Goal: Task Accomplishment & Management: Use online tool/utility

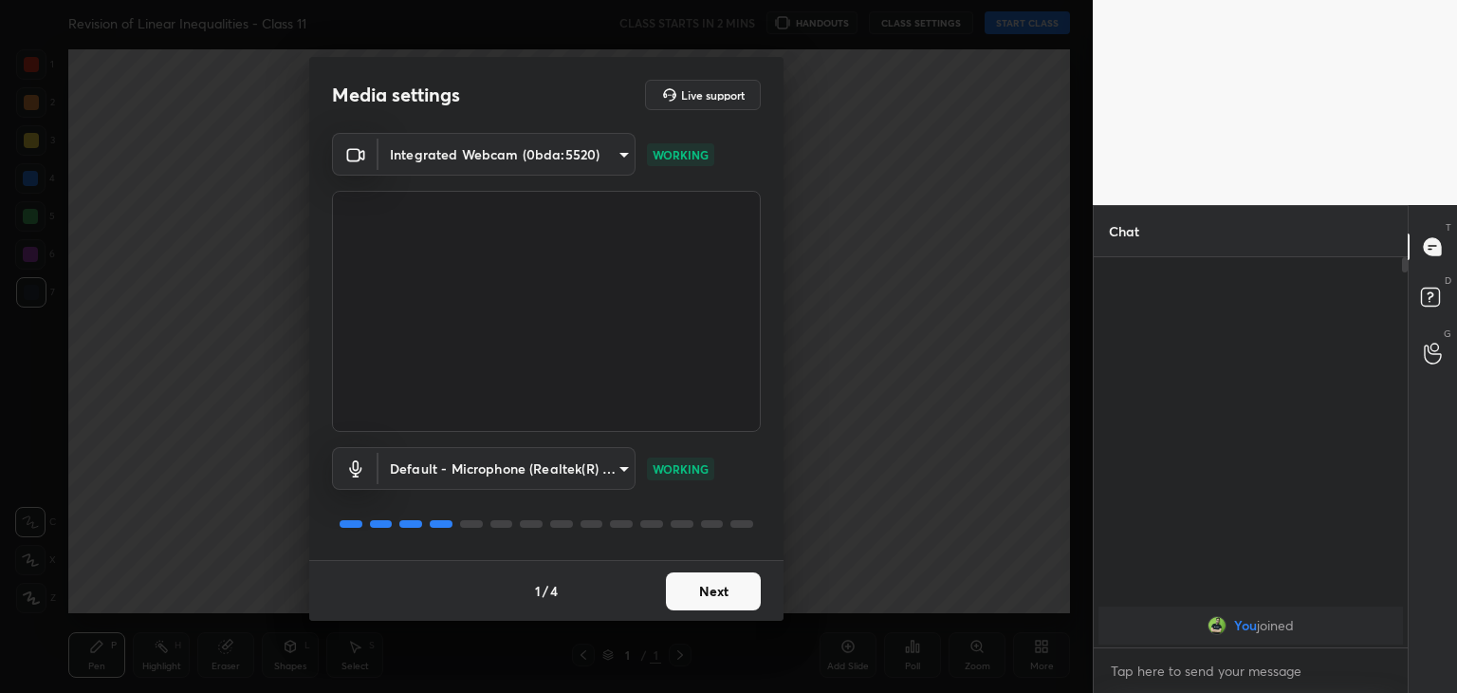
click at [711, 589] on button "Next" at bounding box center [713, 591] width 95 height 38
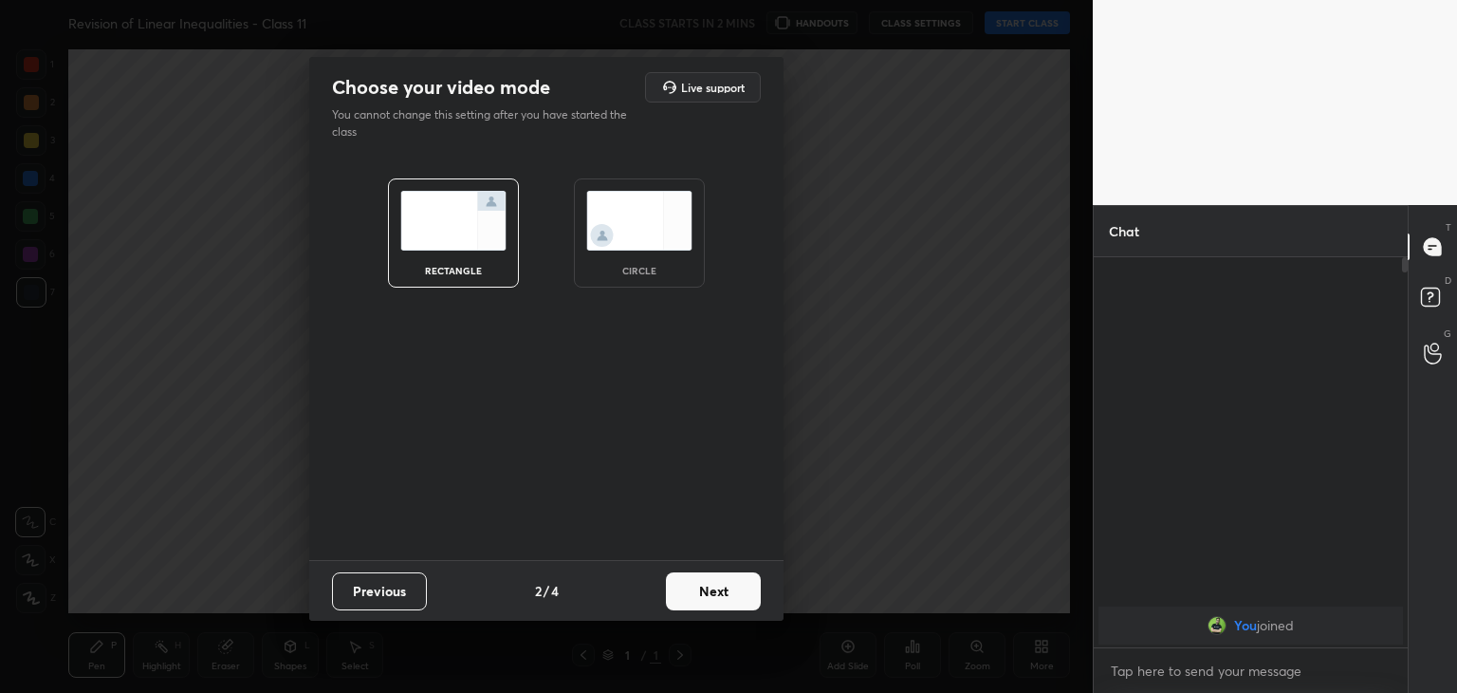
click at [662, 277] on div "circle" at bounding box center [639, 232] width 131 height 109
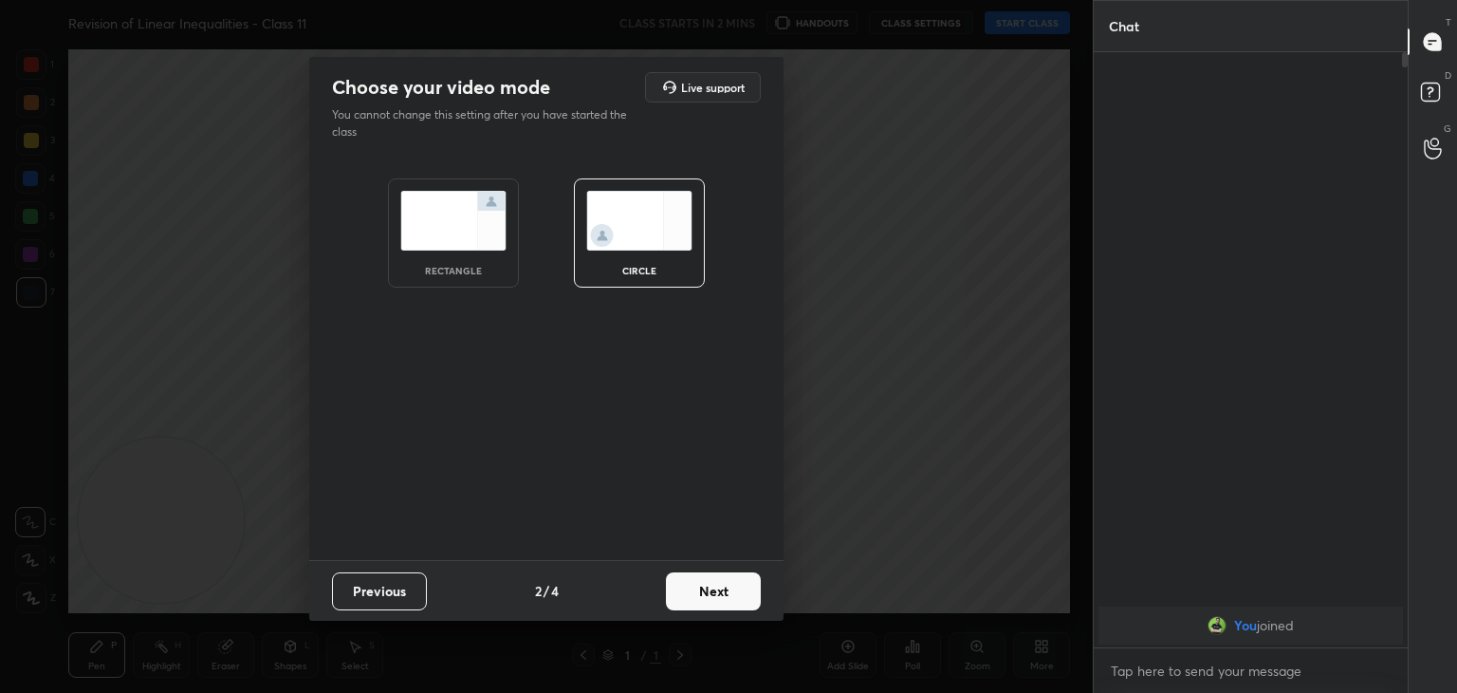
click at [707, 597] on button "Next" at bounding box center [713, 591] width 95 height 38
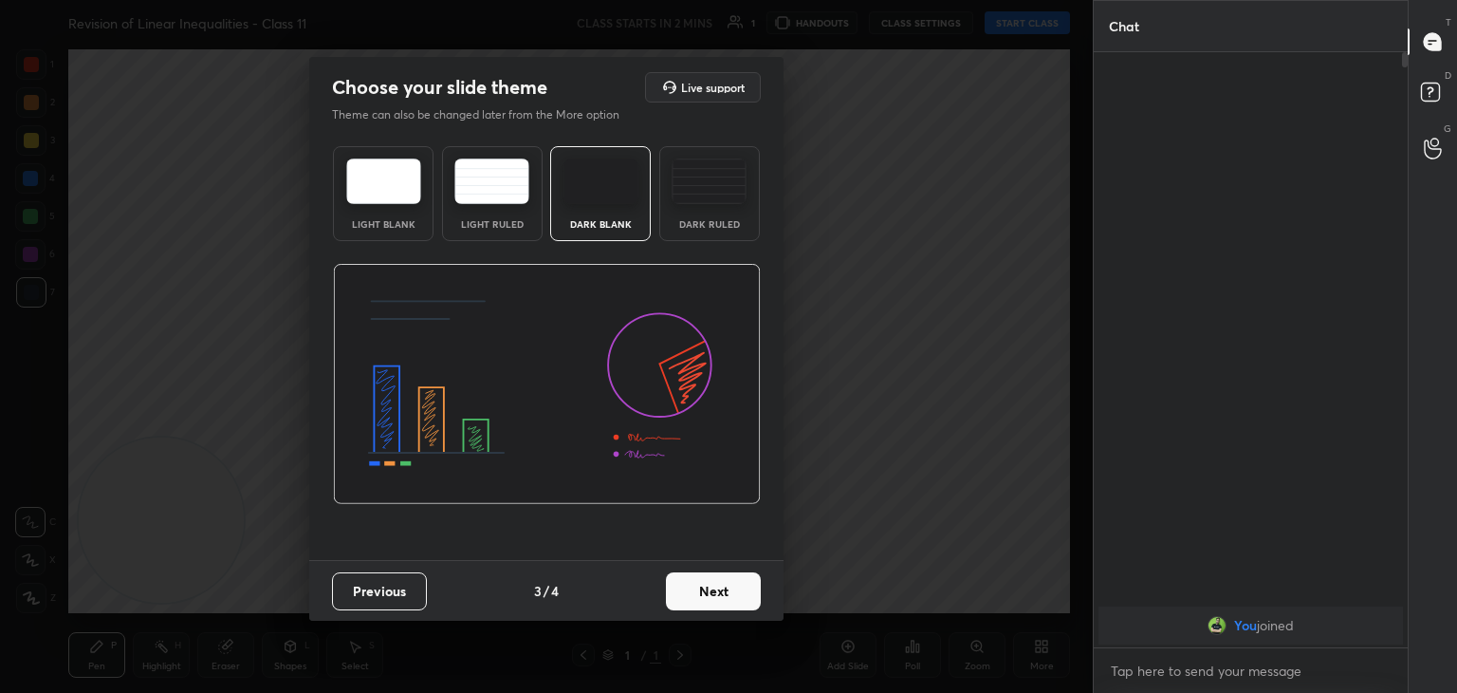
click at [717, 600] on button "Next" at bounding box center [713, 591] width 95 height 38
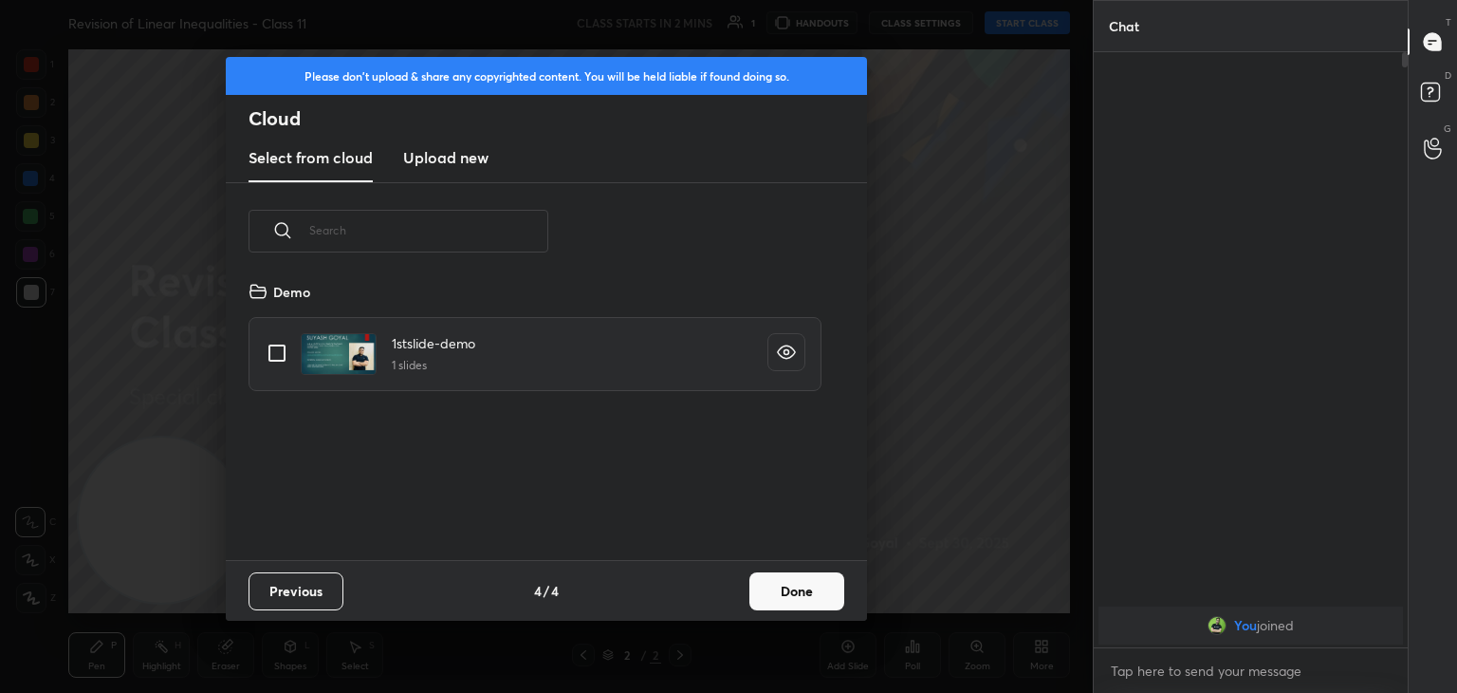
scroll to position [281, 609]
drag, startPoint x: 273, startPoint y: 340, endPoint x: 375, endPoint y: 399, distance: 117.8
click at [273, 341] on input "grid" at bounding box center [277, 353] width 40 height 40
checkbox input "true"
click at [778, 577] on button "Done" at bounding box center [796, 591] width 95 height 38
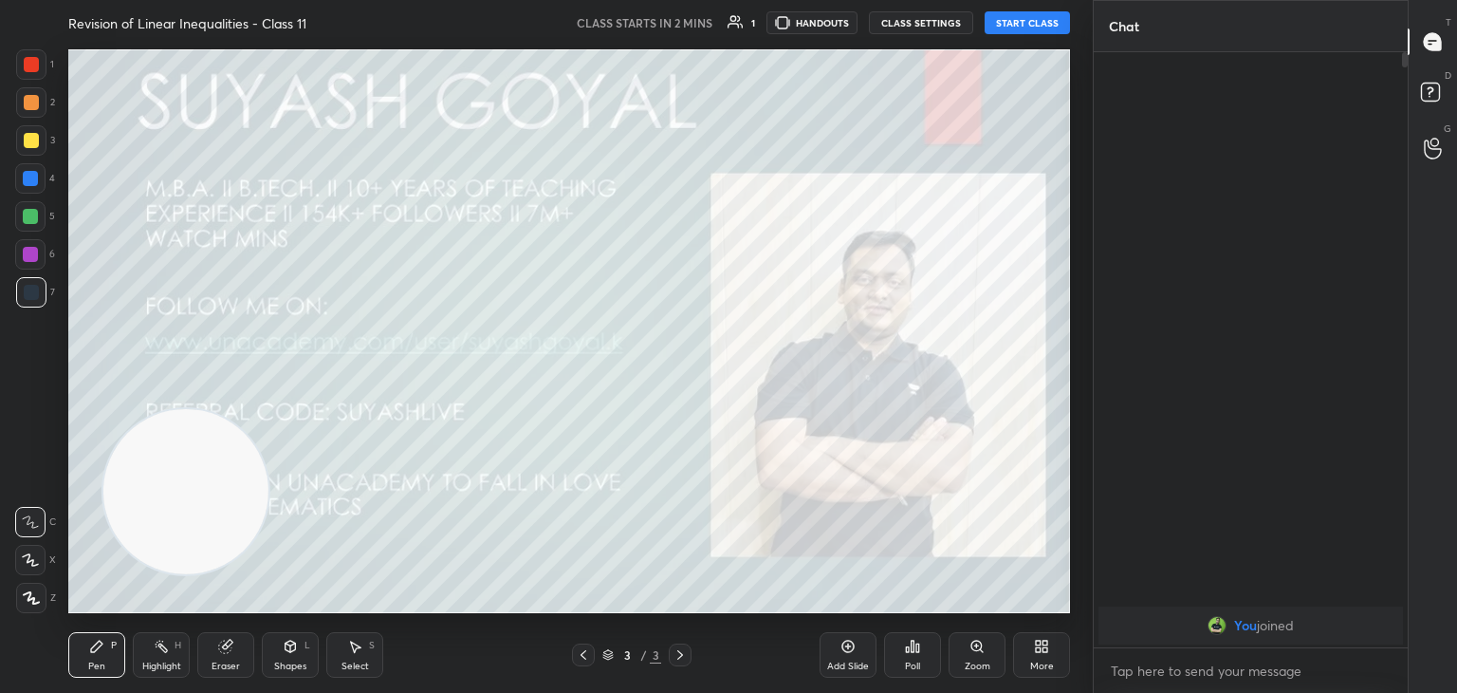
drag, startPoint x: 161, startPoint y: 504, endPoint x: 1211, endPoint y: -83, distance: 1202.7
click at [1211, 0] on html "1 2 3 4 5 6 7 C X Z C X Z E E Erase all H H Revision of Linear Inequalities - C…" at bounding box center [728, 0] width 1457 height 0
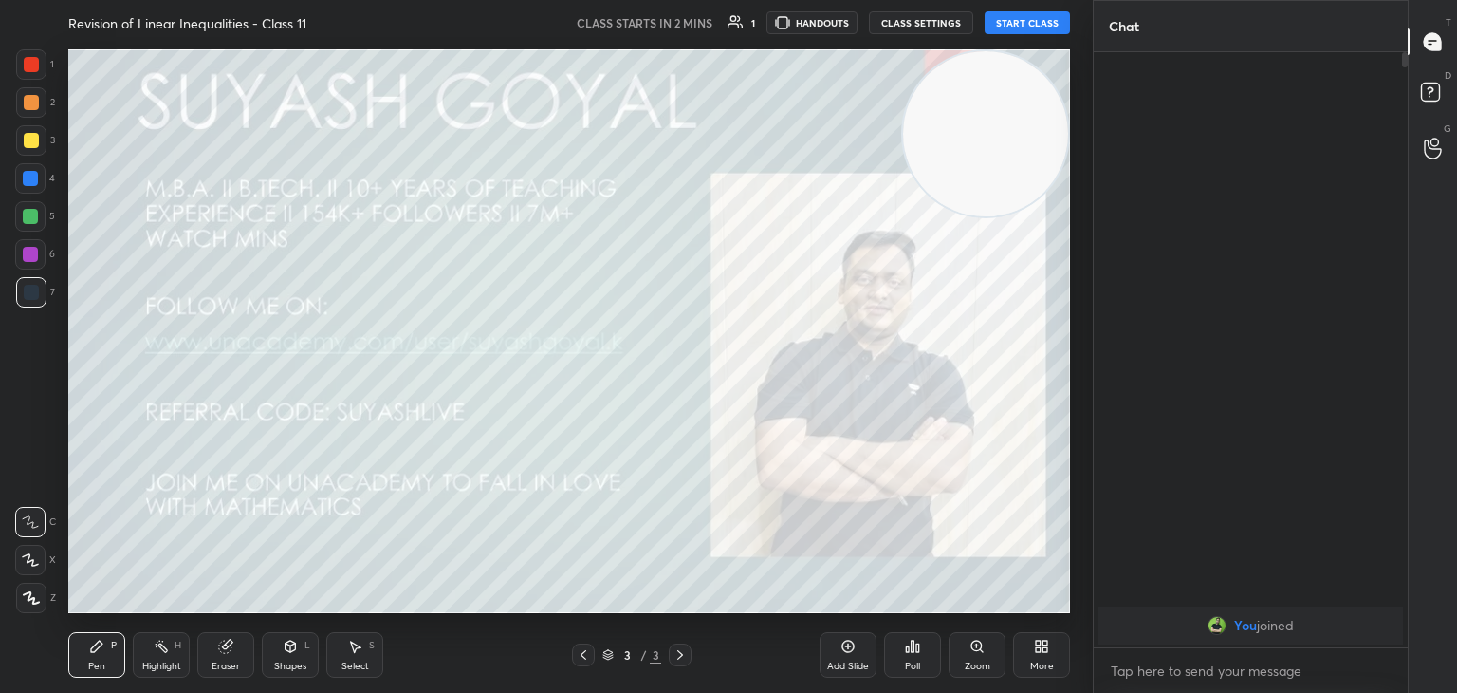
drag, startPoint x: 1002, startPoint y: 116, endPoint x: 1080, endPoint y: 64, distance: 93.7
click at [1080, 64] on div "1 2 3 4 5 6 7 C X Z C X Z E E Erase all H H Revision of Linear Inequalities - C…" at bounding box center [546, 346] width 1093 height 693
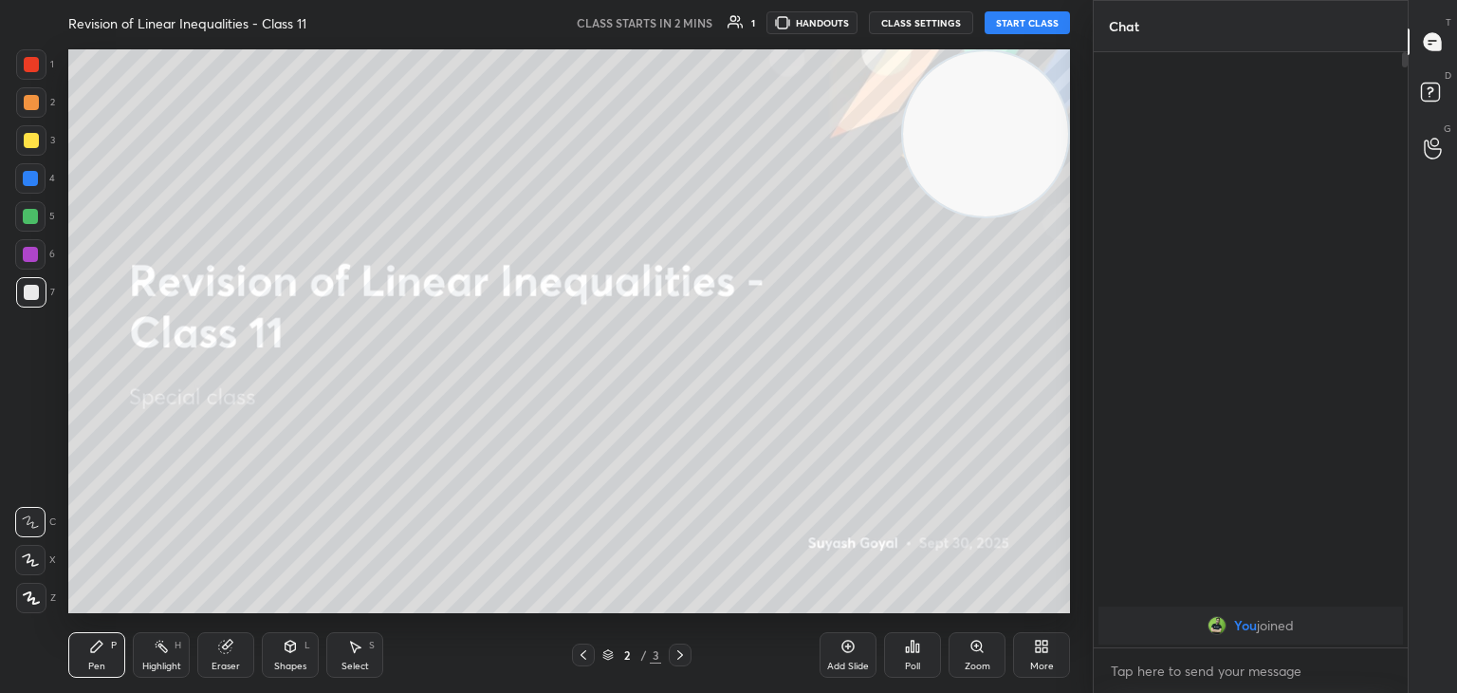
click at [1028, 17] on button "START CLASS" at bounding box center [1027, 22] width 85 height 23
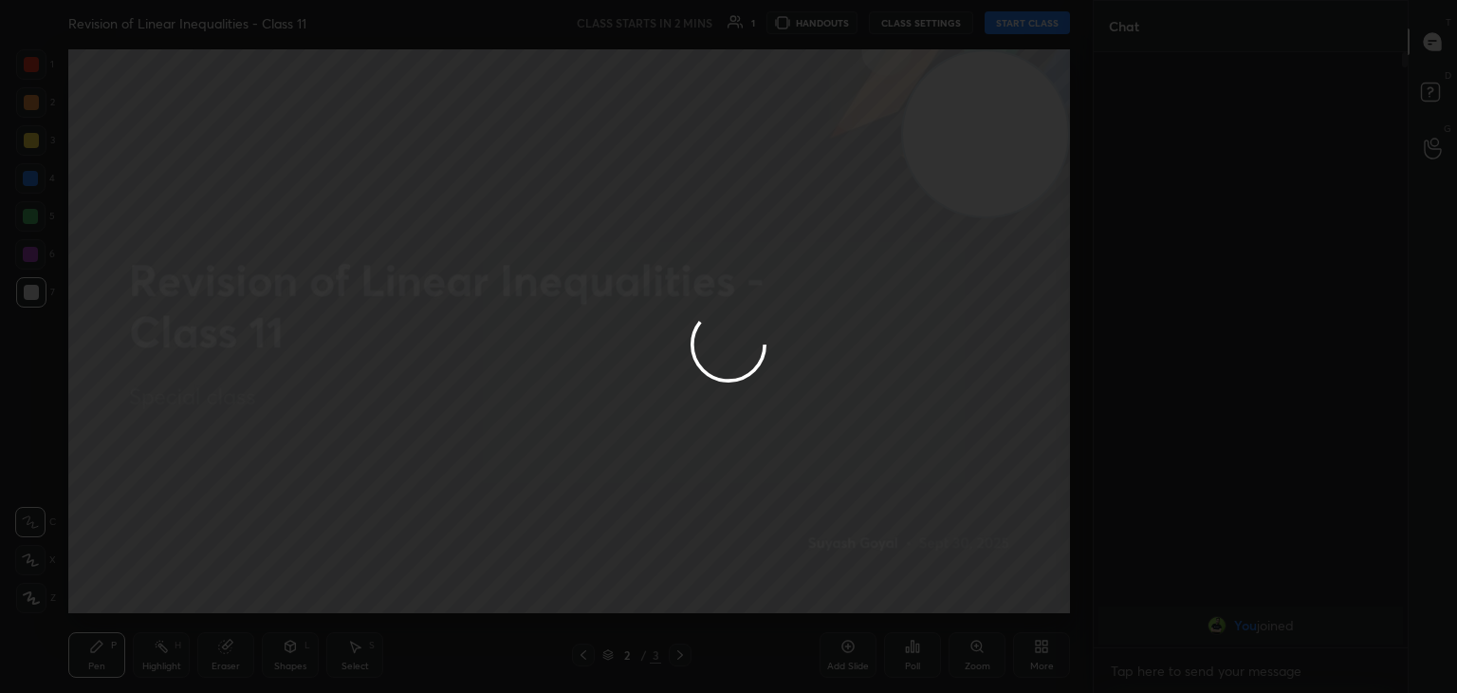
type textarea "x"
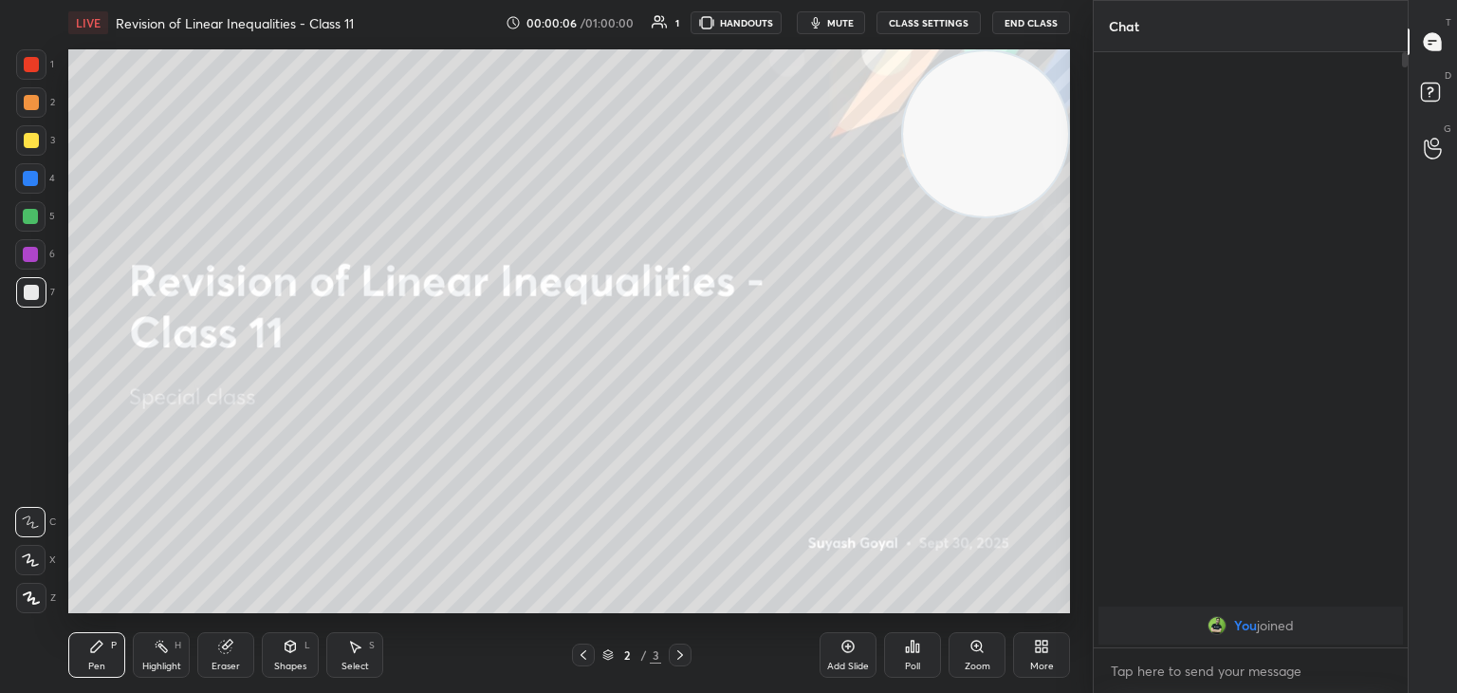
click at [28, 601] on icon at bounding box center [31, 597] width 17 height 13
drag, startPoint x: 149, startPoint y: 657, endPoint x: 152, endPoint y: 631, distance: 26.7
click at [149, 656] on div "Highlight H" at bounding box center [161, 655] width 57 height 46
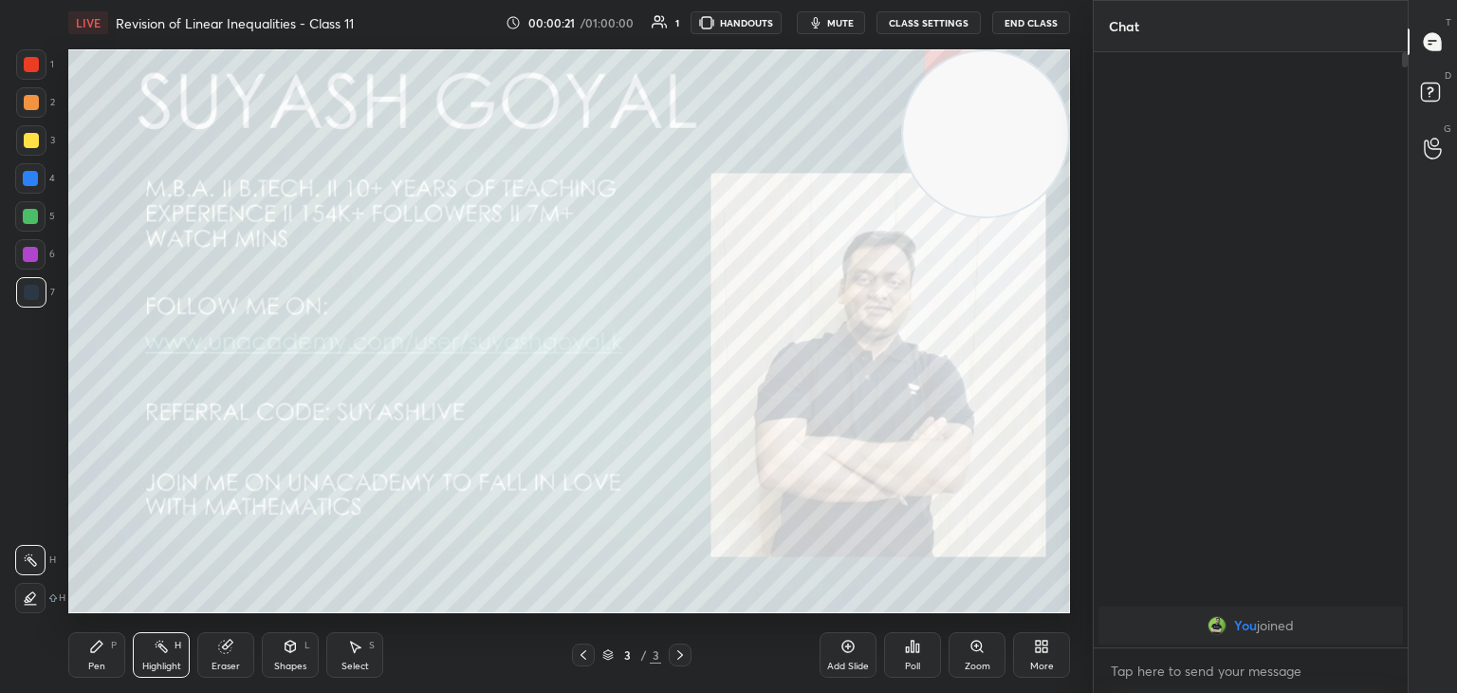
drag, startPoint x: 949, startPoint y: 120, endPoint x: 962, endPoint y: 96, distance: 27.2
click at [963, 97] on video at bounding box center [985, 133] width 165 height 165
drag, startPoint x: 955, startPoint y: 141, endPoint x: 1000, endPoint y: 103, distance: 58.5
click at [994, 111] on video at bounding box center [985, 133] width 165 height 165
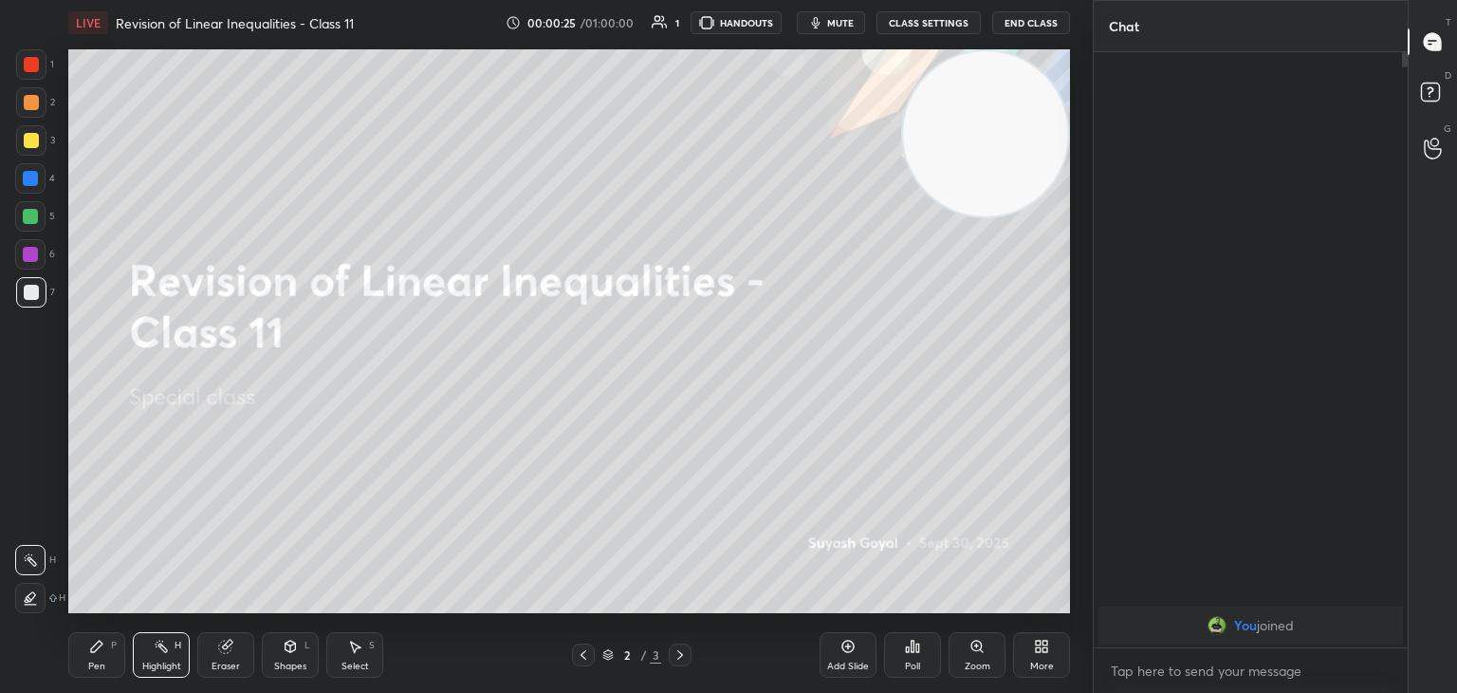
click at [823, 21] on icon "button" at bounding box center [815, 22] width 15 height 15
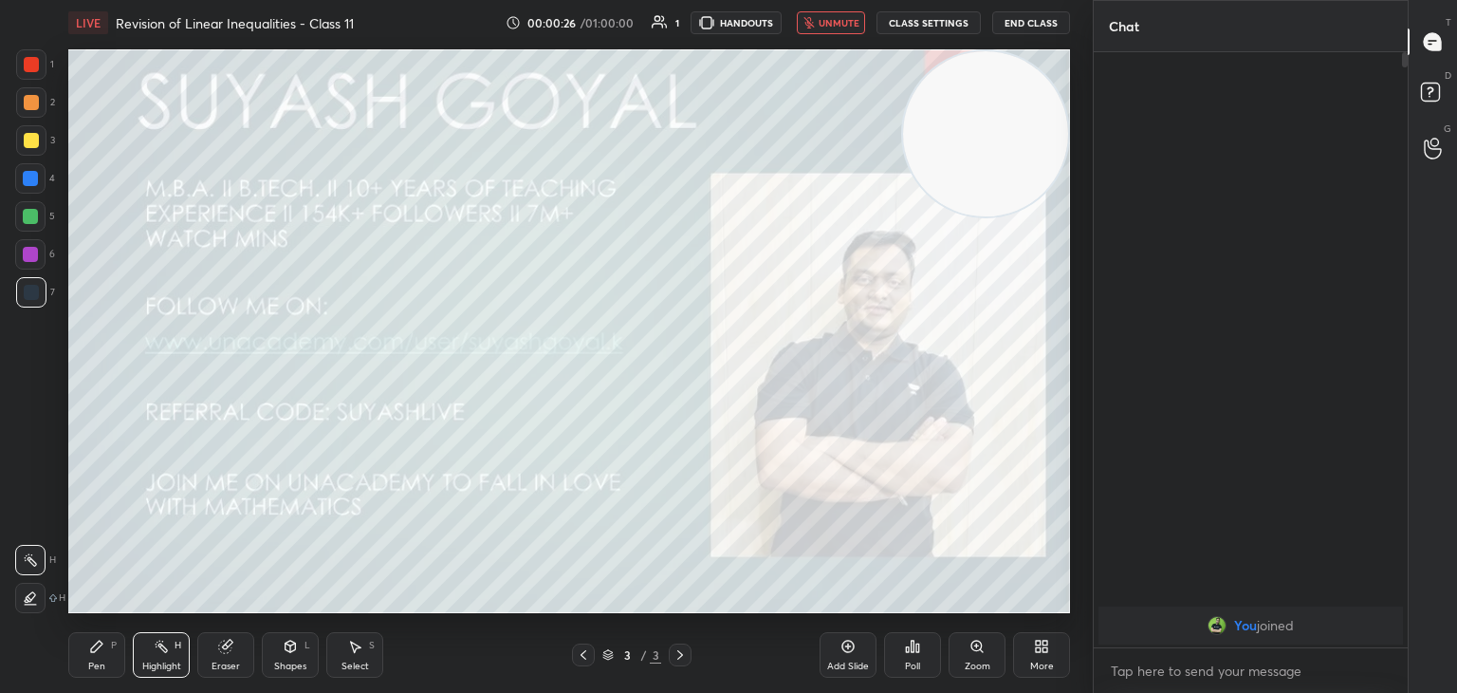
click at [1028, 636] on div "More" at bounding box center [1041, 655] width 57 height 46
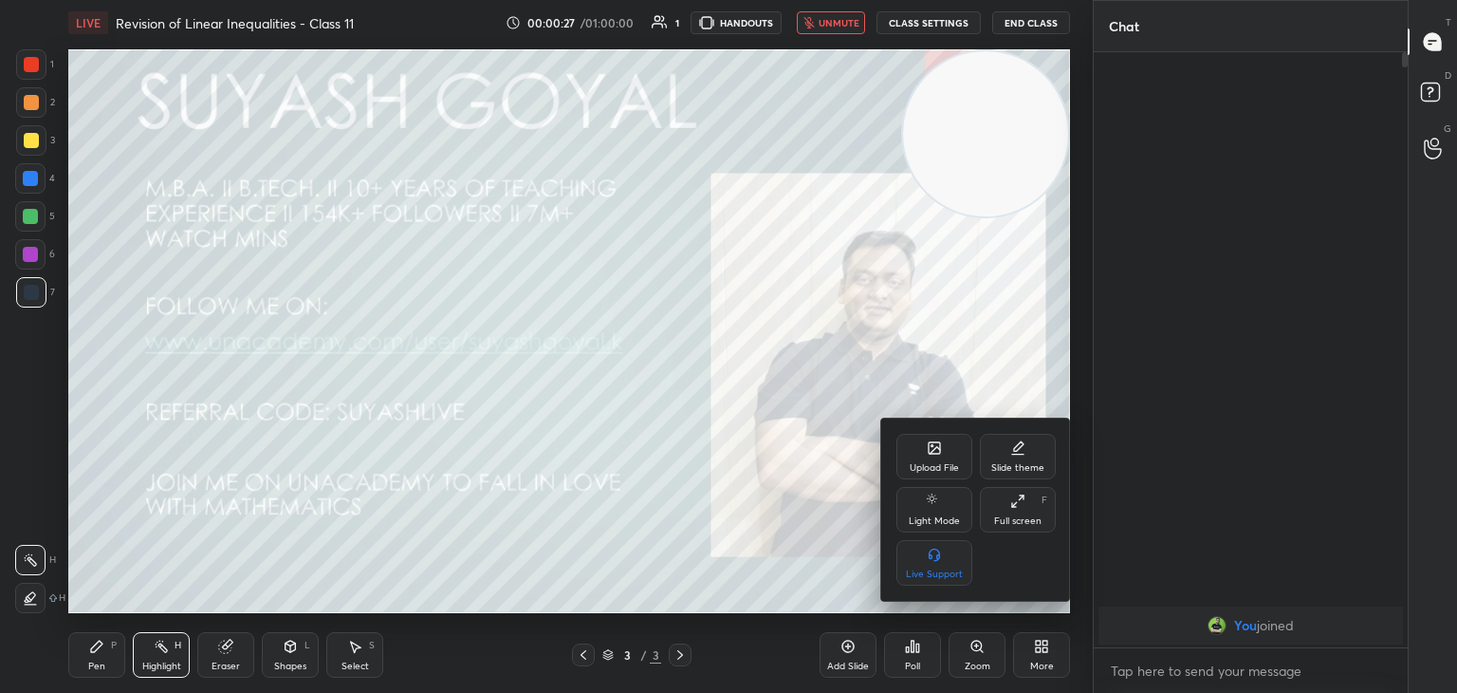
click at [947, 453] on div "Upload File" at bounding box center [934, 457] width 76 height 46
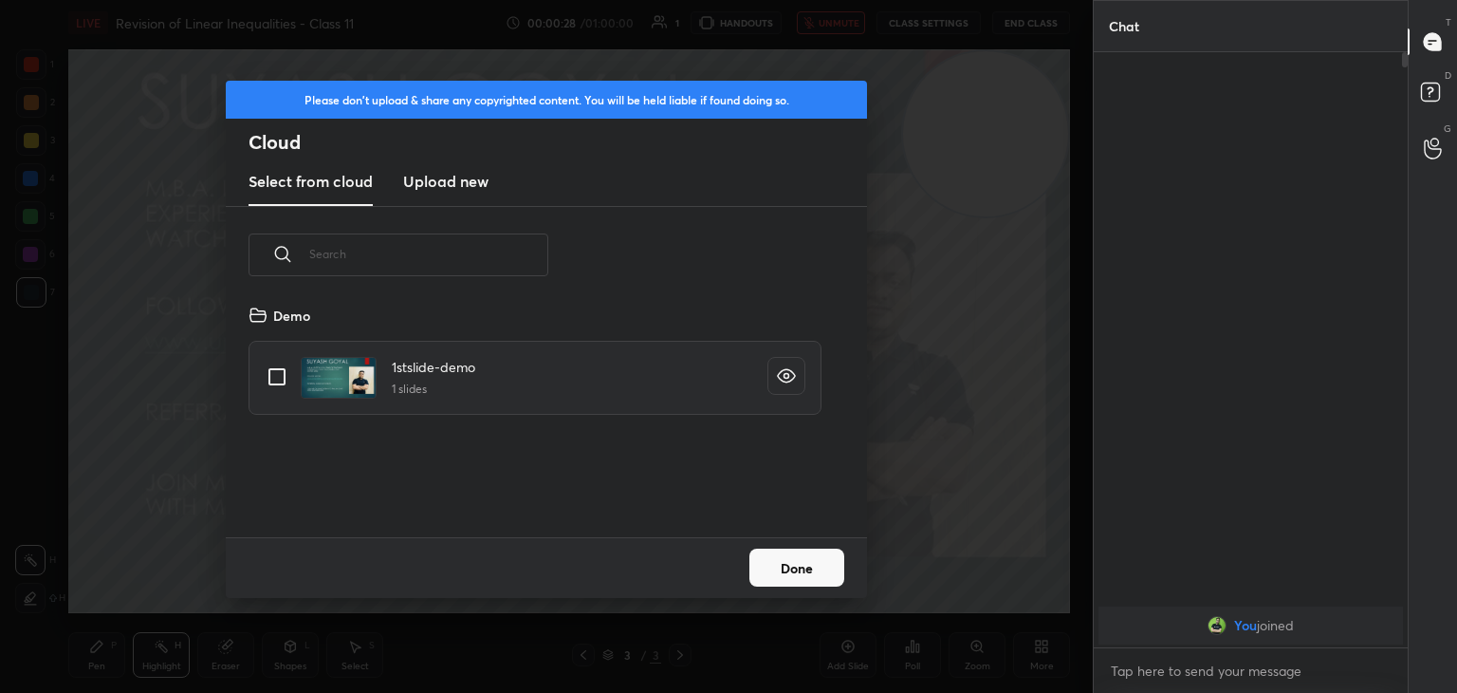
scroll to position [233, 609]
click at [459, 181] on h3 "Upload new" at bounding box center [445, 181] width 85 height 23
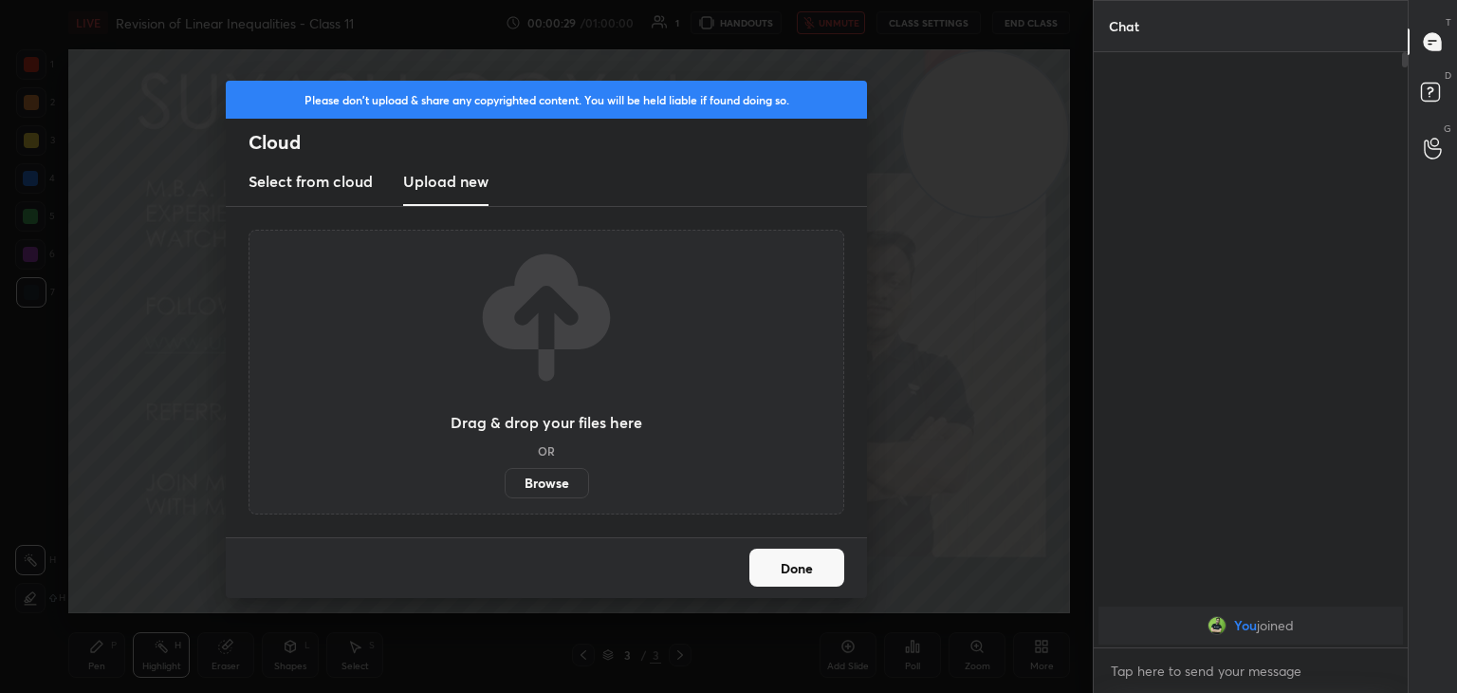
click at [540, 484] on label "Browse" at bounding box center [547, 483] width 84 height 30
click at [505, 484] on input "Browse" at bounding box center [505, 483] width 0 height 30
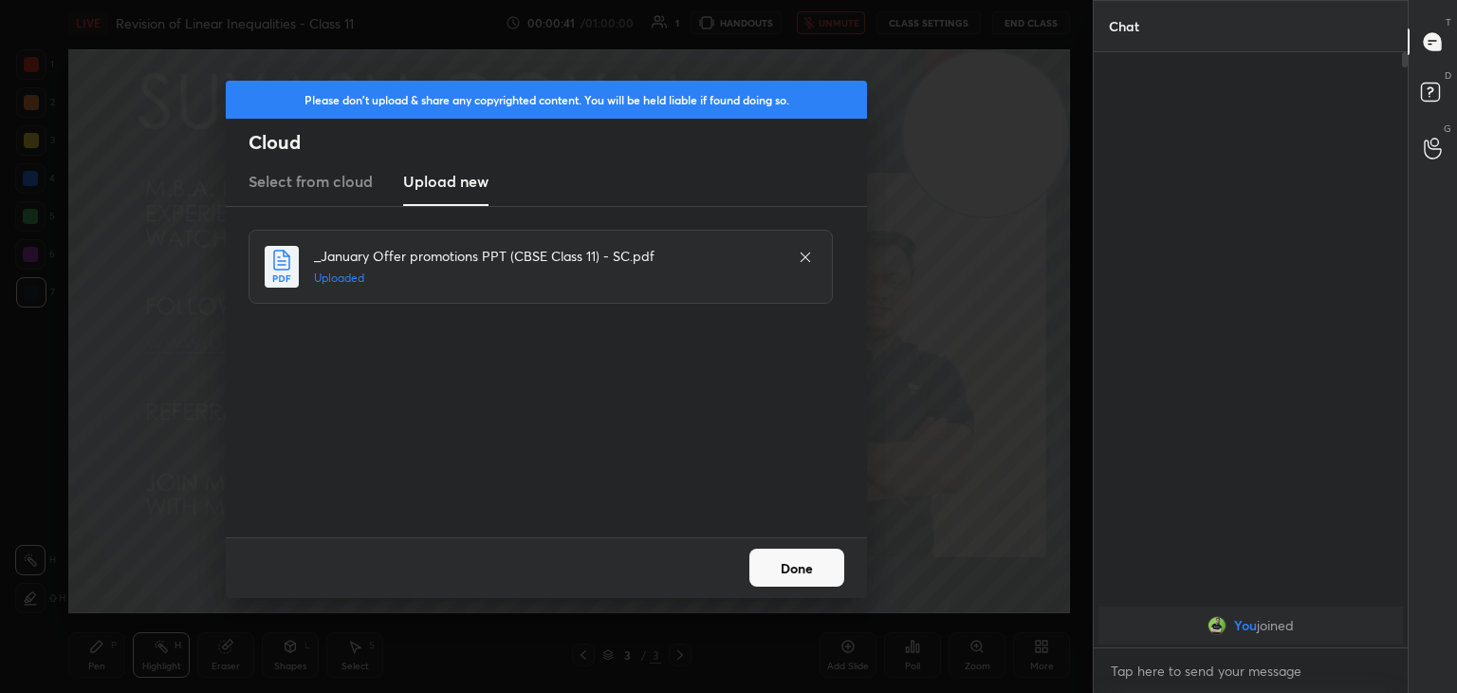
click at [784, 557] on button "Done" at bounding box center [796, 567] width 95 height 38
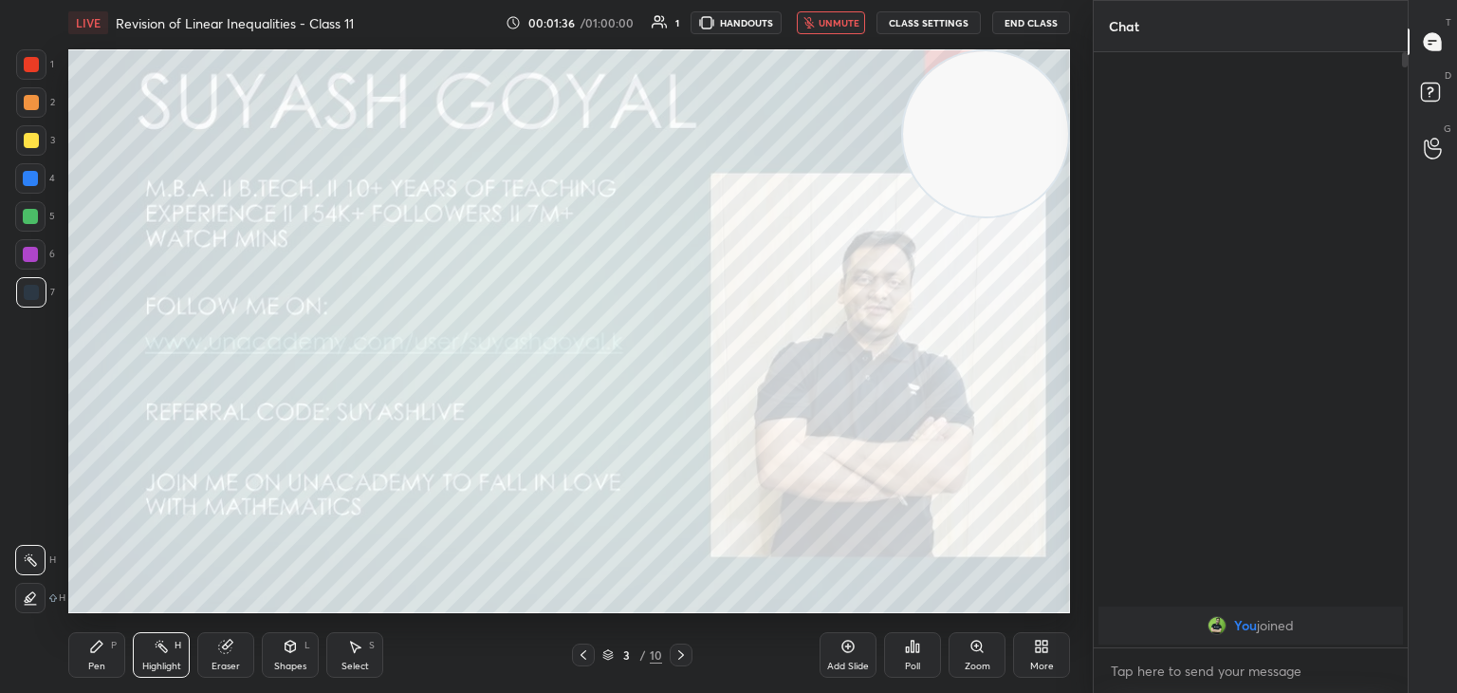
drag, startPoint x: 983, startPoint y: 131, endPoint x: 1000, endPoint y: 134, distance: 17.3
click at [1022, 108] on video at bounding box center [985, 133] width 165 height 165
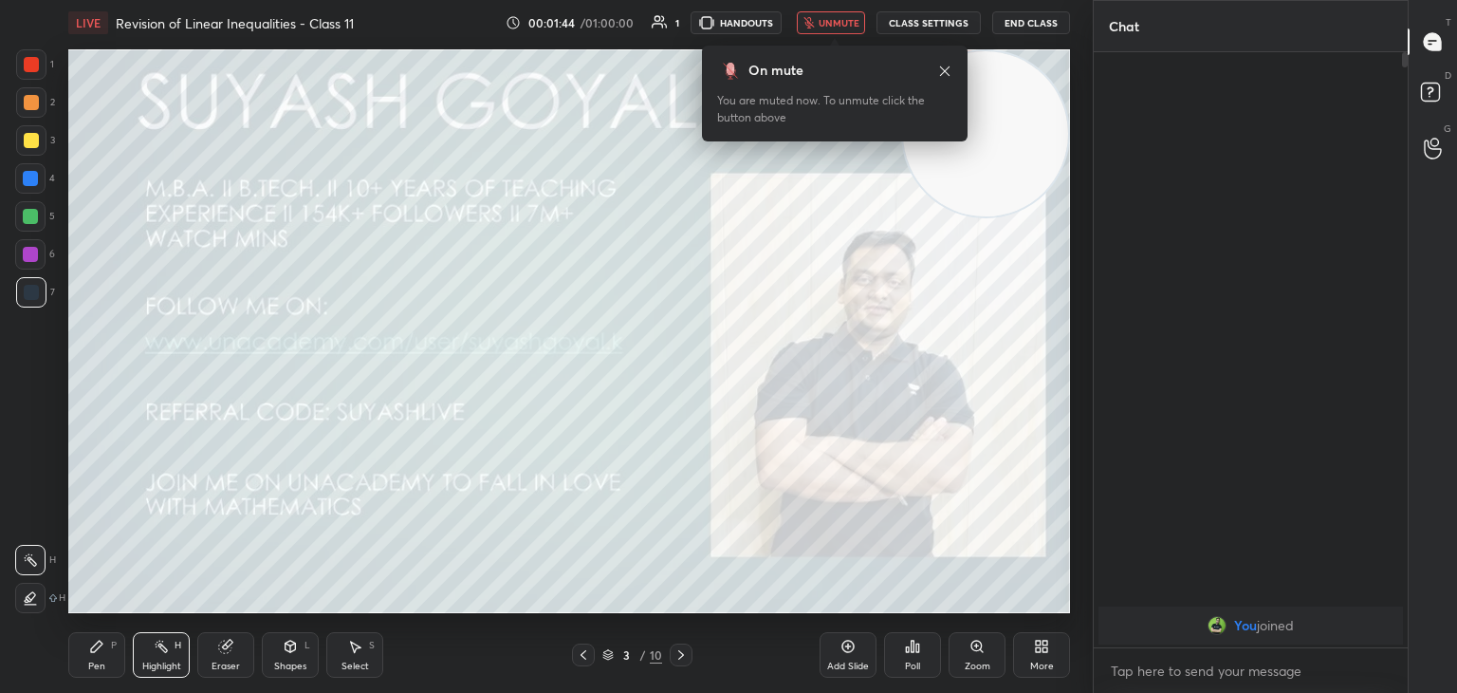
click at [943, 75] on icon at bounding box center [944, 71] width 15 height 15
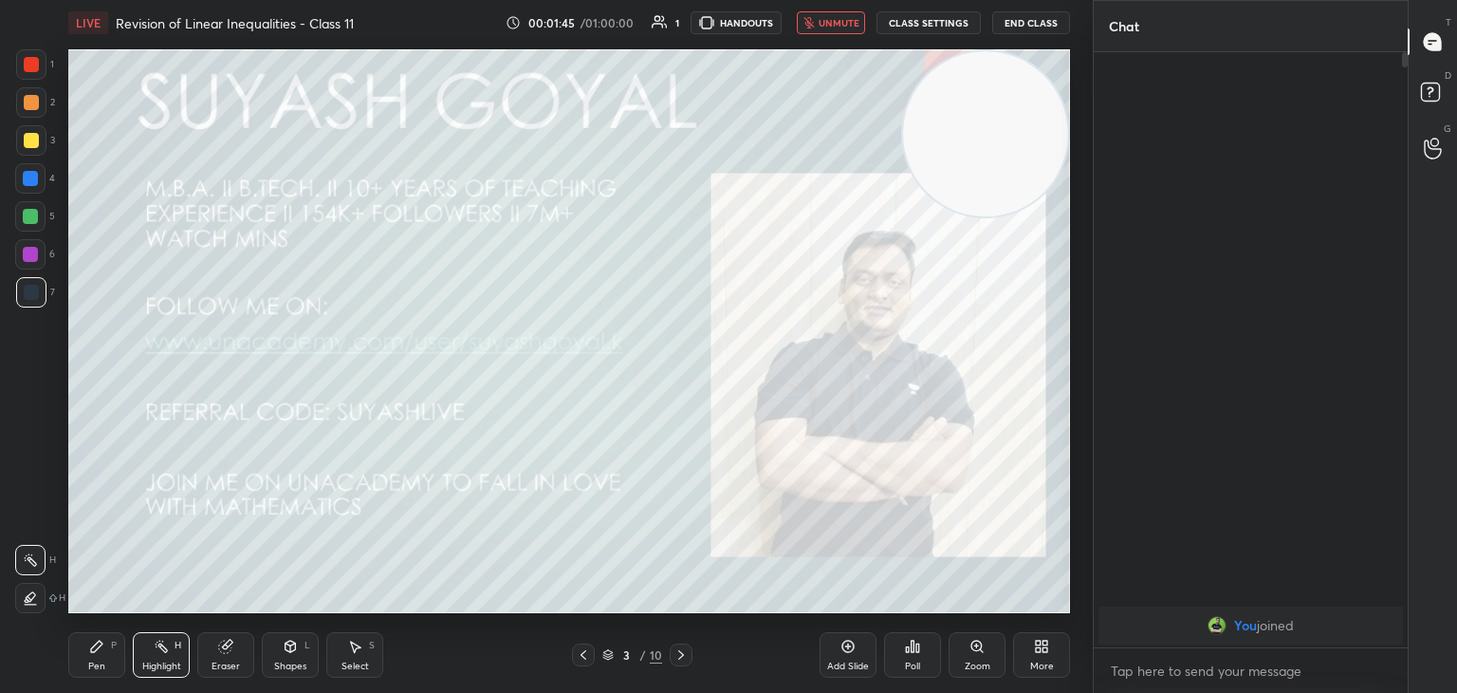
drag, startPoint x: 829, startPoint y: 20, endPoint x: 961, endPoint y: 149, distance: 184.5
click at [833, 25] on span "unmute" at bounding box center [839, 22] width 41 height 13
drag, startPoint x: 999, startPoint y: 153, endPoint x: 990, endPoint y: 183, distance: 31.5
click at [1025, 128] on video at bounding box center [985, 133] width 165 height 165
click at [830, 24] on button "mute" at bounding box center [831, 22] width 68 height 23
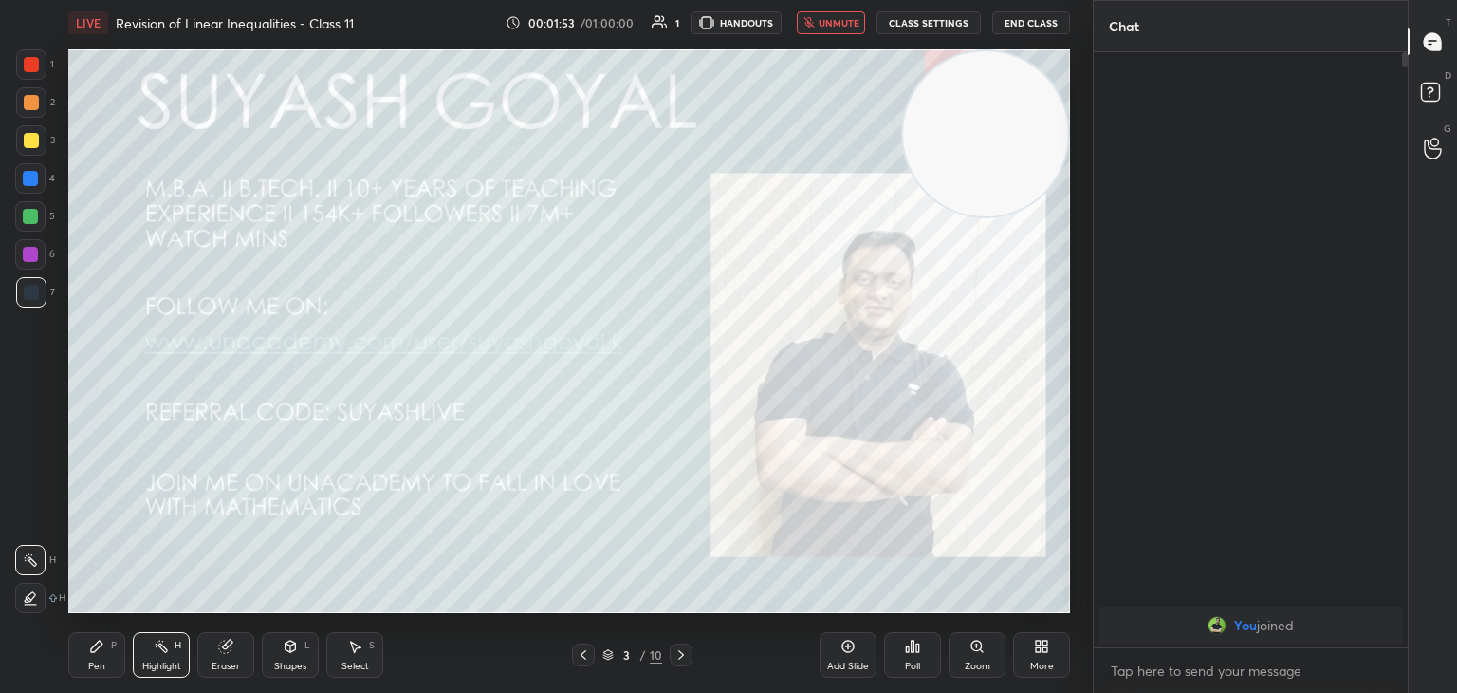
drag, startPoint x: 987, startPoint y: 139, endPoint x: 1006, endPoint y: 126, distance: 23.2
click at [1014, 115] on video at bounding box center [985, 133] width 165 height 165
drag, startPoint x: 954, startPoint y: 153, endPoint x: 964, endPoint y: 133, distance: 22.1
click at [984, 119] on video at bounding box center [985, 133] width 165 height 165
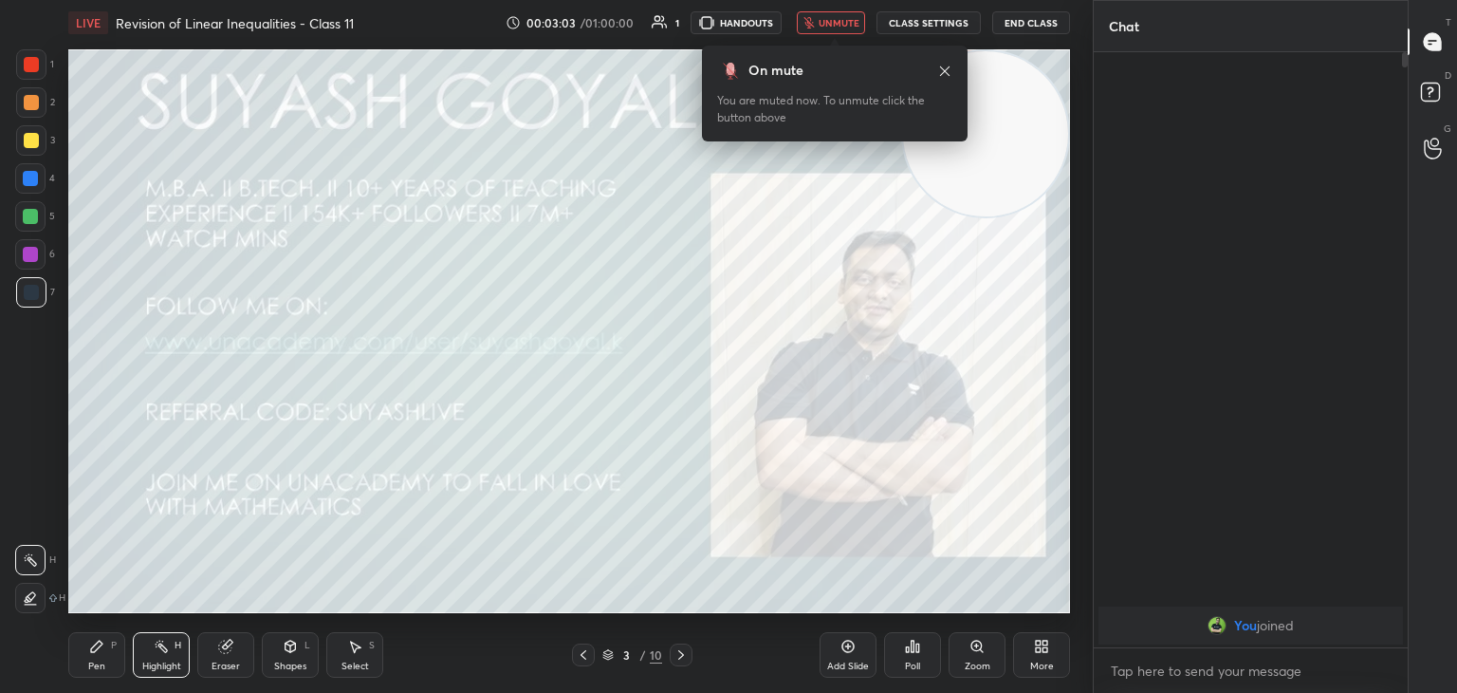
drag, startPoint x: 841, startPoint y: 23, endPoint x: 851, endPoint y: 44, distance: 23.3
click at [841, 24] on span "unmute" at bounding box center [839, 22] width 41 height 13
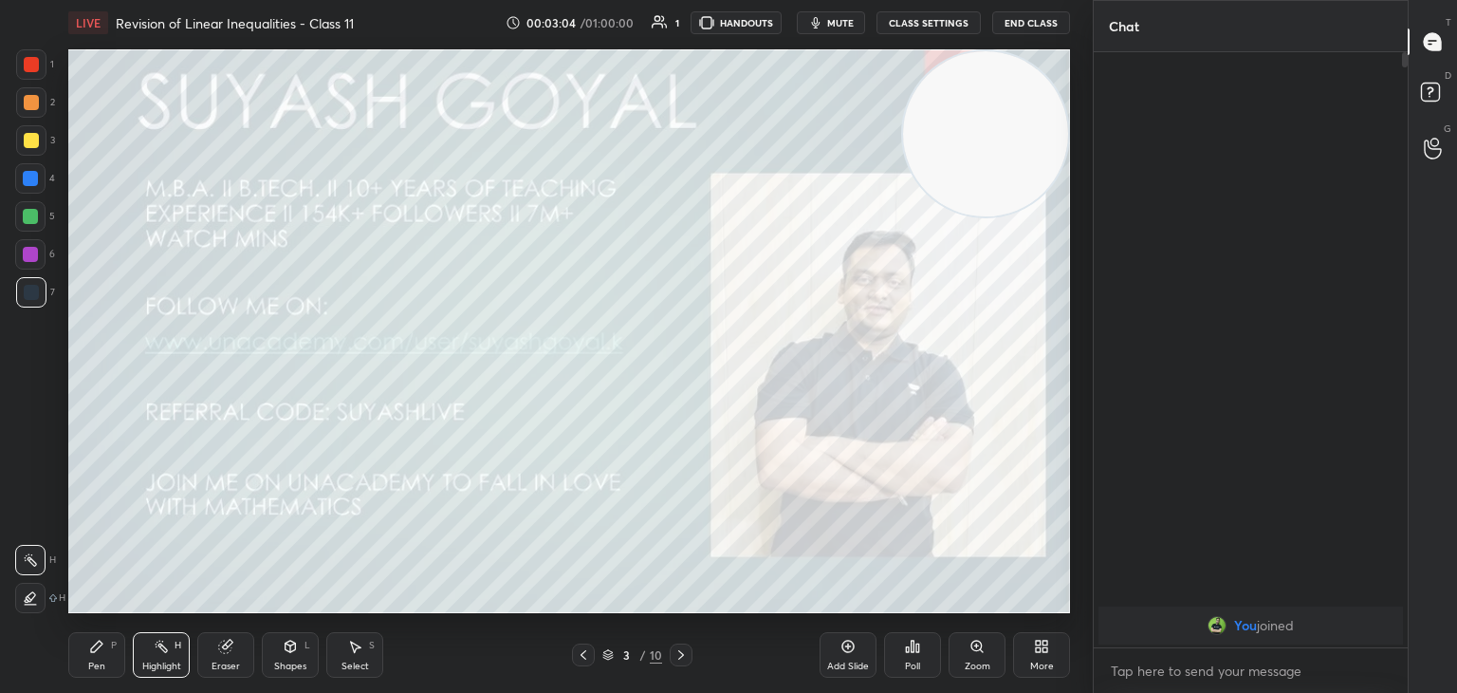
drag, startPoint x: 977, startPoint y: 107, endPoint x: 987, endPoint y: 110, distance: 9.9
click at [993, 100] on video at bounding box center [985, 133] width 165 height 165
click at [19, 57] on div at bounding box center [31, 64] width 30 height 30
click at [362, 142] on div "1 2 3 4 5 6 7 C X Z C X Z E E Erase all H H LIVE Revision of Linear Inequalitie…" at bounding box center [539, 346] width 1078 height 693
click at [607, 654] on icon at bounding box center [607, 654] width 11 height 11
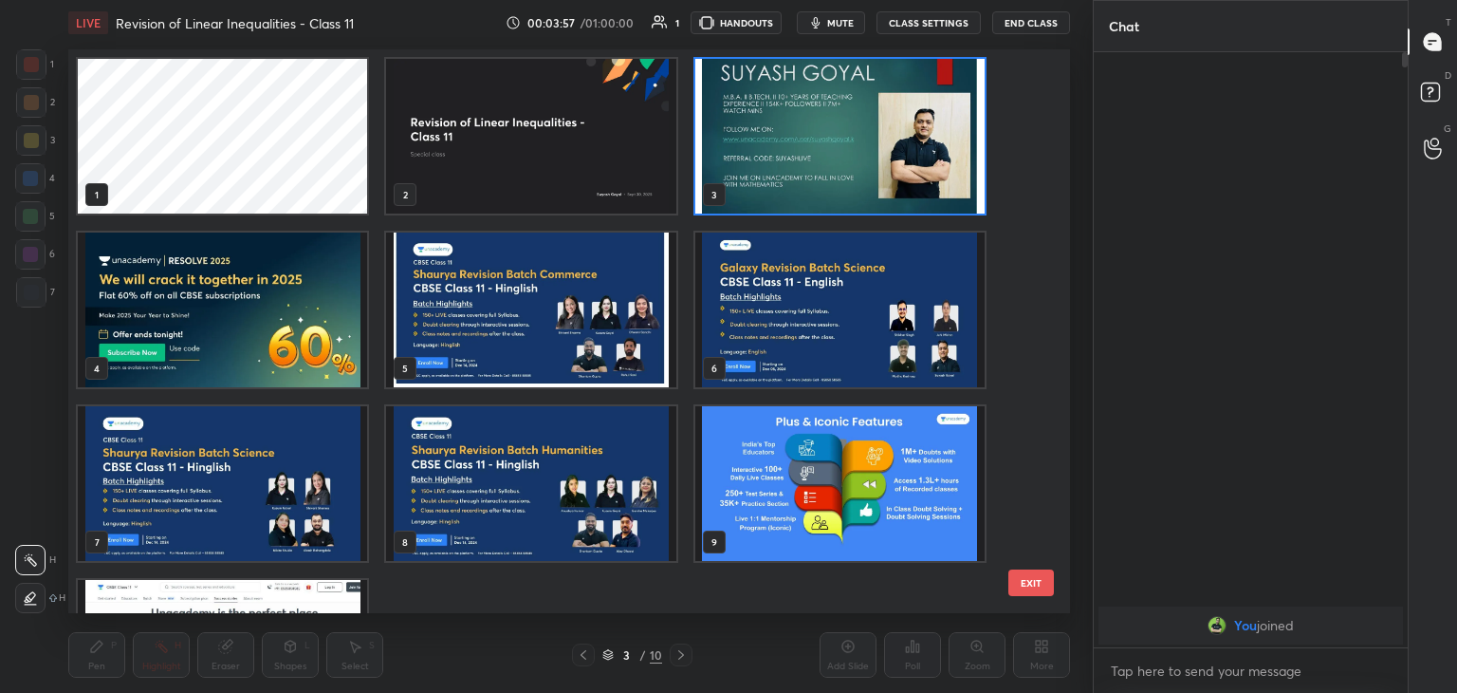
scroll to position [130, 0]
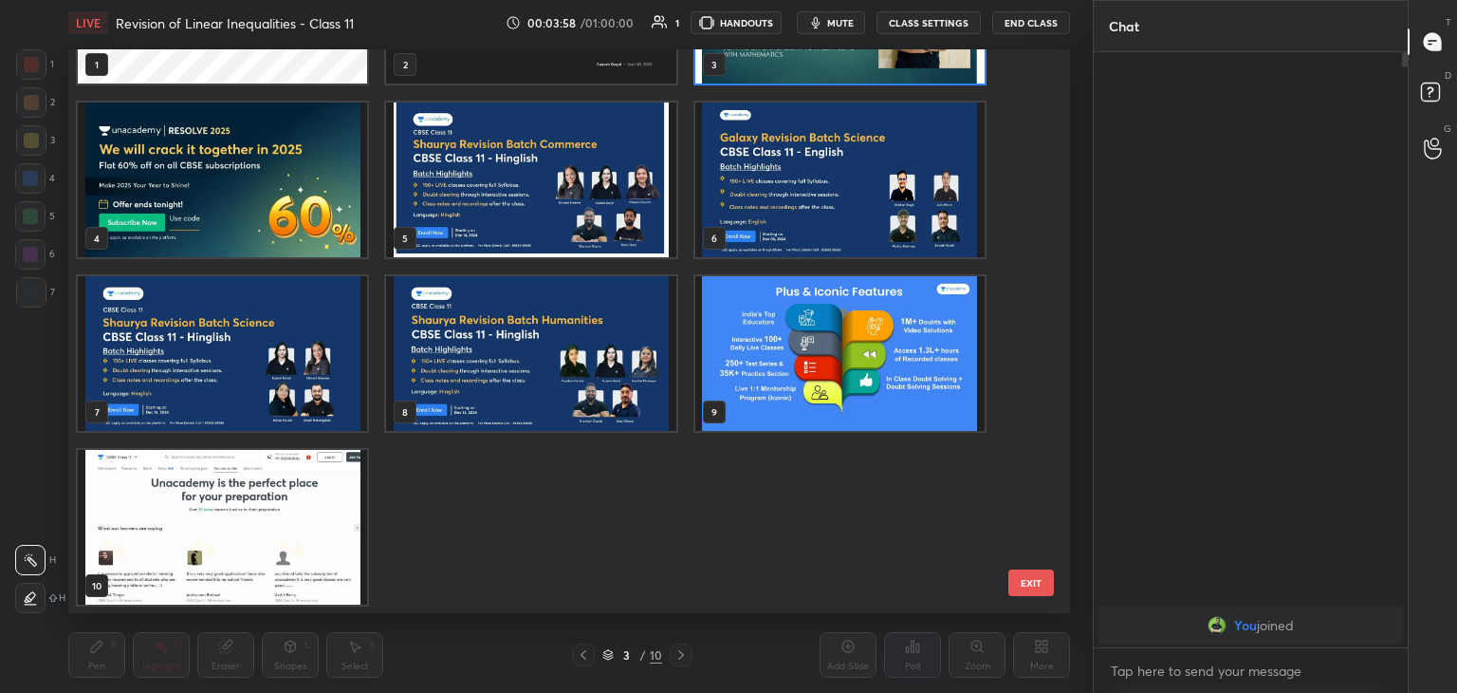
click at [836, 365] on img "grid" at bounding box center [839, 353] width 289 height 155
click at [839, 365] on img "grid" at bounding box center [839, 353] width 289 height 155
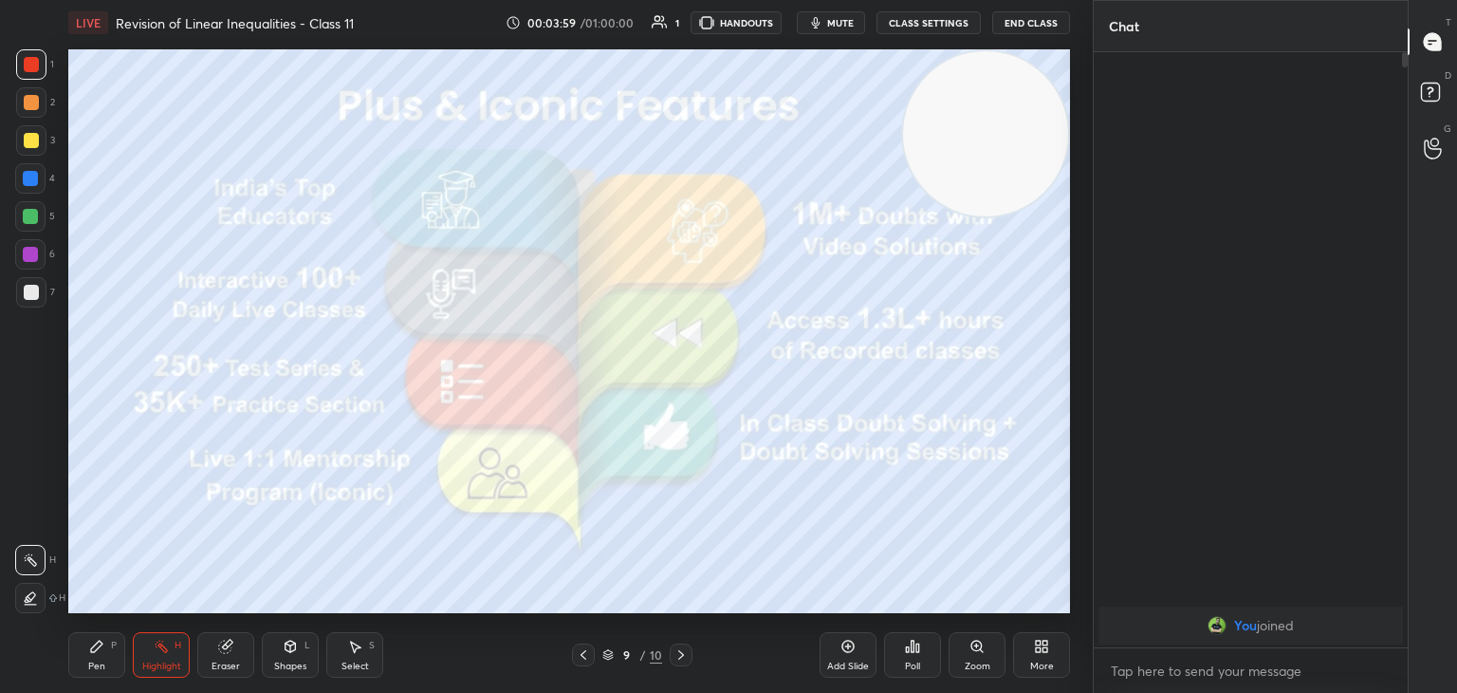
click at [835, 649] on div "Add Slide" at bounding box center [848, 655] width 57 height 46
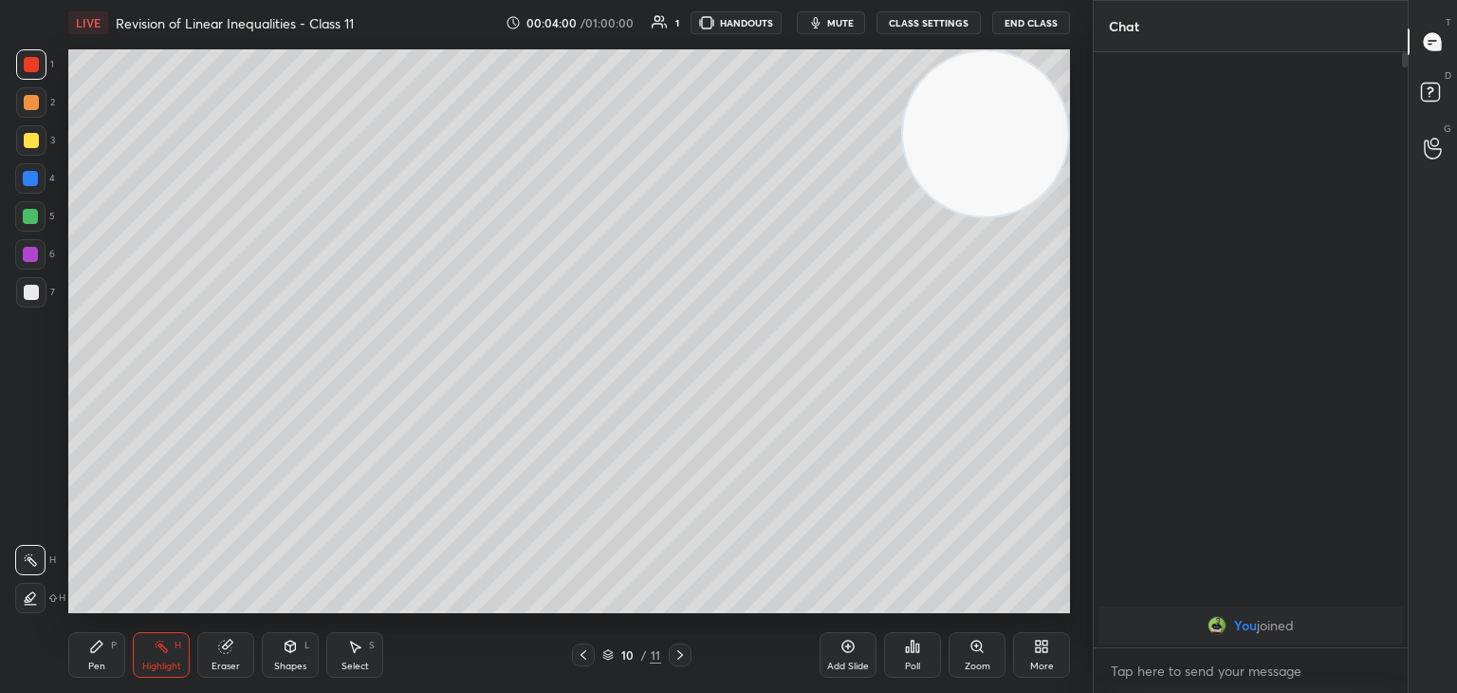
click at [74, 660] on div "Pen P" at bounding box center [96, 655] width 57 height 46
click at [31, 297] on div at bounding box center [31, 292] width 15 height 15
drag, startPoint x: 970, startPoint y: 185, endPoint x: 1010, endPoint y: 177, distance: 40.6
click at [1000, 176] on video at bounding box center [985, 133] width 165 height 165
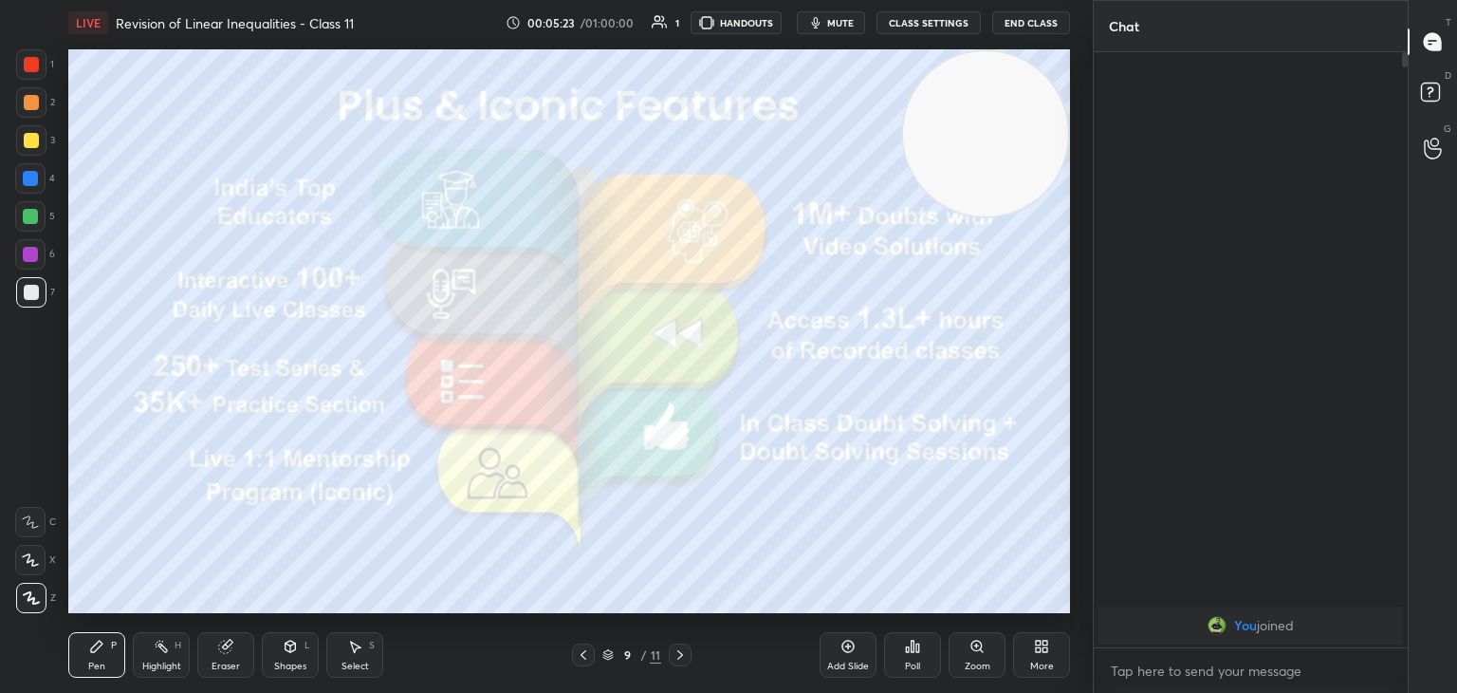
drag, startPoint x: 1052, startPoint y: 120, endPoint x: 1102, endPoint y: 76, distance: 66.6
click at [1097, 78] on div "1 2 3 4 5 6 7 C X Z C X Z E E Erase all H H LIVE Revision of Linear Inequalitie…" at bounding box center [728, 346] width 1457 height 693
click at [155, 654] on div "Highlight H" at bounding box center [161, 655] width 57 height 46
click at [20, 65] on div at bounding box center [31, 64] width 30 height 30
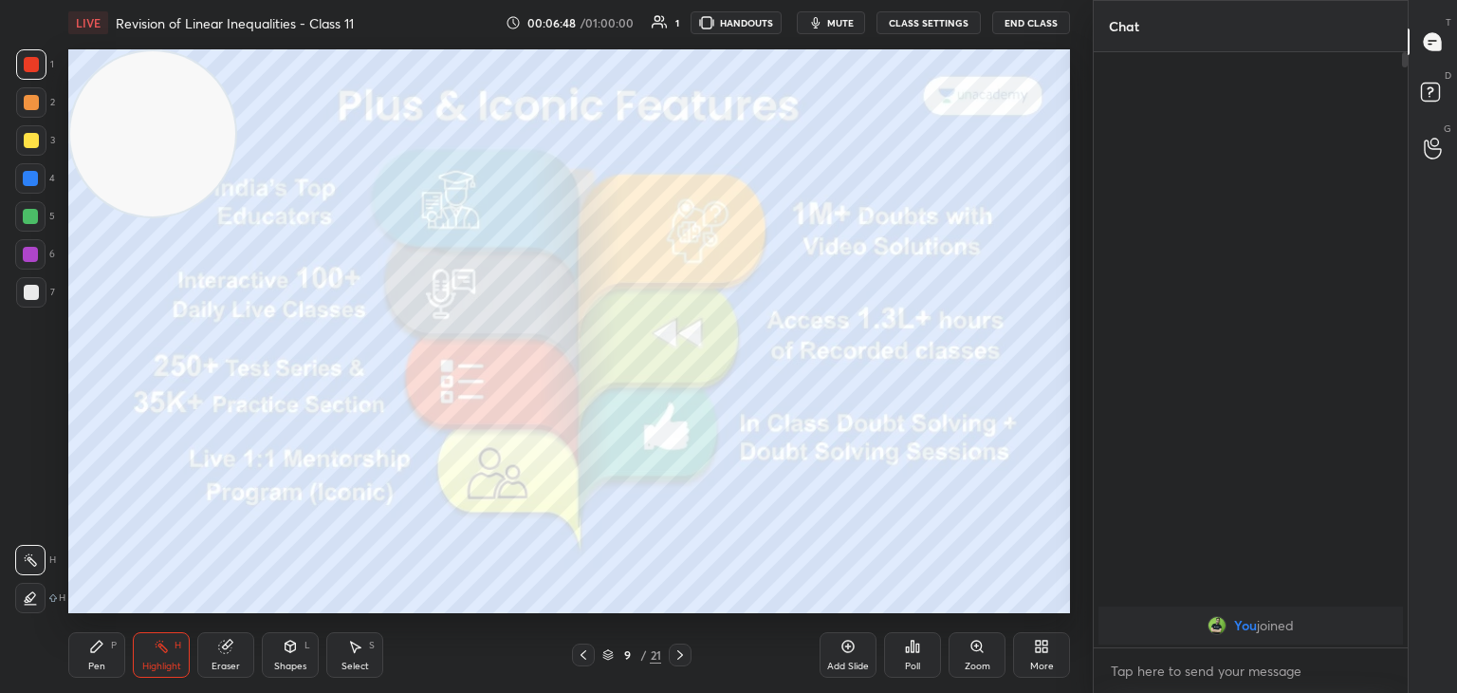
drag, startPoint x: 929, startPoint y: 176, endPoint x: 73, endPoint y: 60, distance: 863.5
click at [1, 55] on div "1 2 3 4 5 6 7 C X Z C X Z E E Erase all H H LIVE Revision of Linear Inequalitie…" at bounding box center [539, 346] width 1078 height 693
click at [842, 23] on span "mute" at bounding box center [840, 22] width 27 height 13
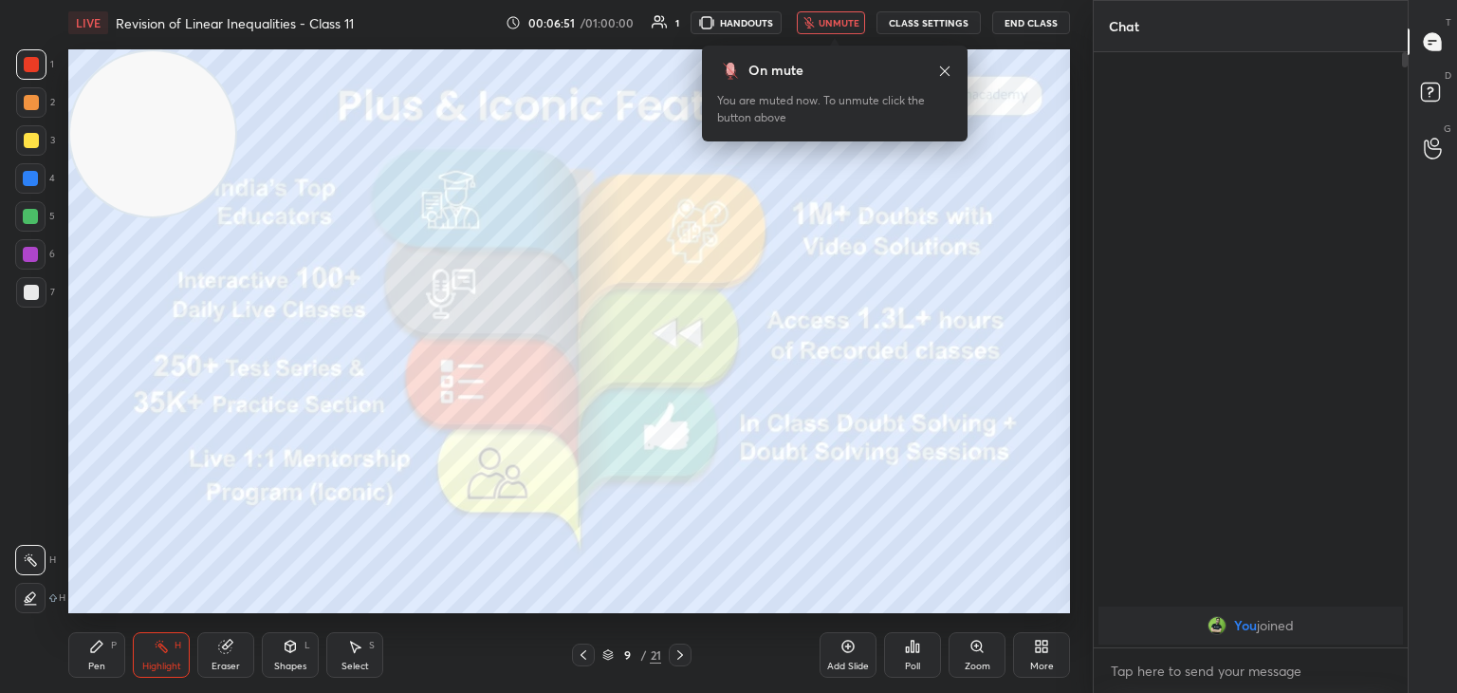
drag, startPoint x: 837, startPoint y: 20, endPoint x: 839, endPoint y: 47, distance: 27.6
click at [837, 20] on span "unmute" at bounding box center [839, 22] width 41 height 13
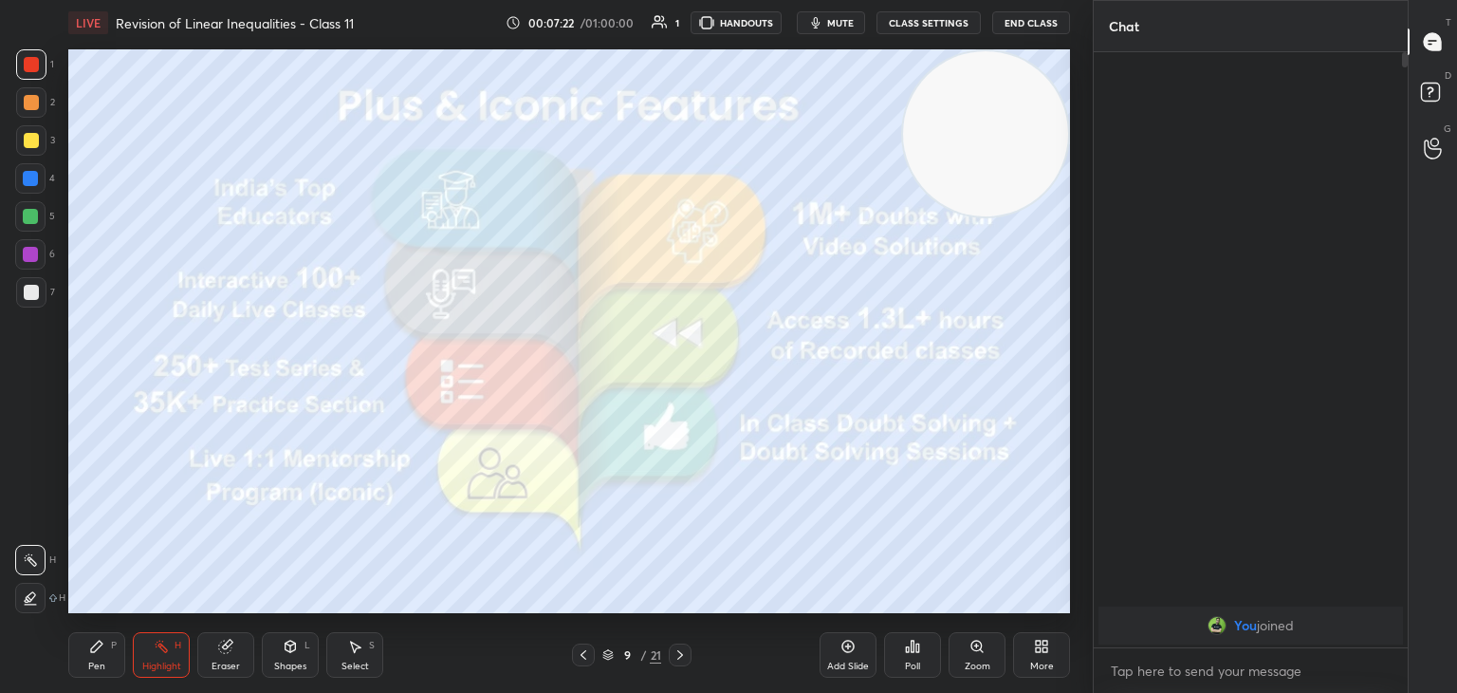
drag, startPoint x: 308, startPoint y: 108, endPoint x: 1128, endPoint y: -2, distance: 827.0
click at [1128, 0] on html "1 2 3 4 5 6 7 C X Z C X Z E E Erase all H H LIVE Revision of Linear Inequalitie…" at bounding box center [728, 0] width 1457 height 0
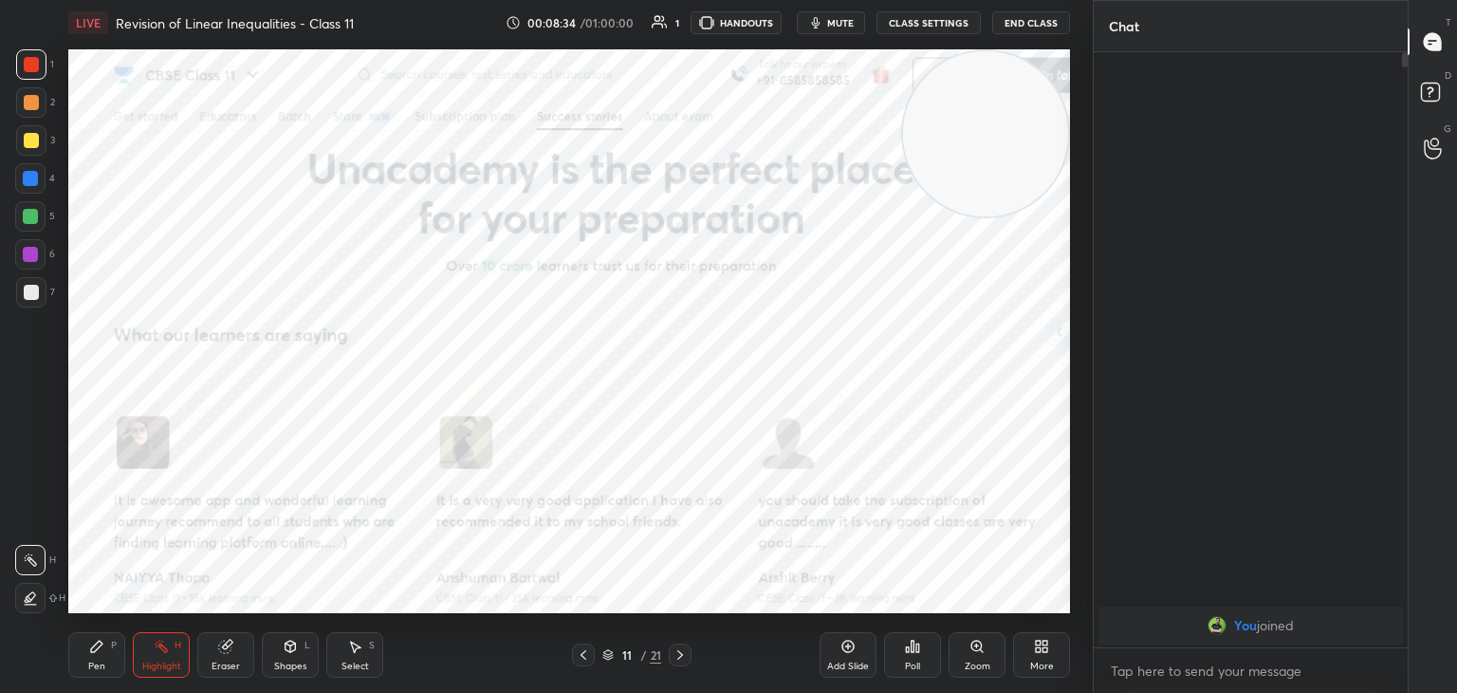
click at [44, 370] on div "1 2 3 4 5 6 7 C X Z C X Z E E Erase all H H LIVE Revision of Linear Inequalitie…" at bounding box center [539, 346] width 1078 height 693
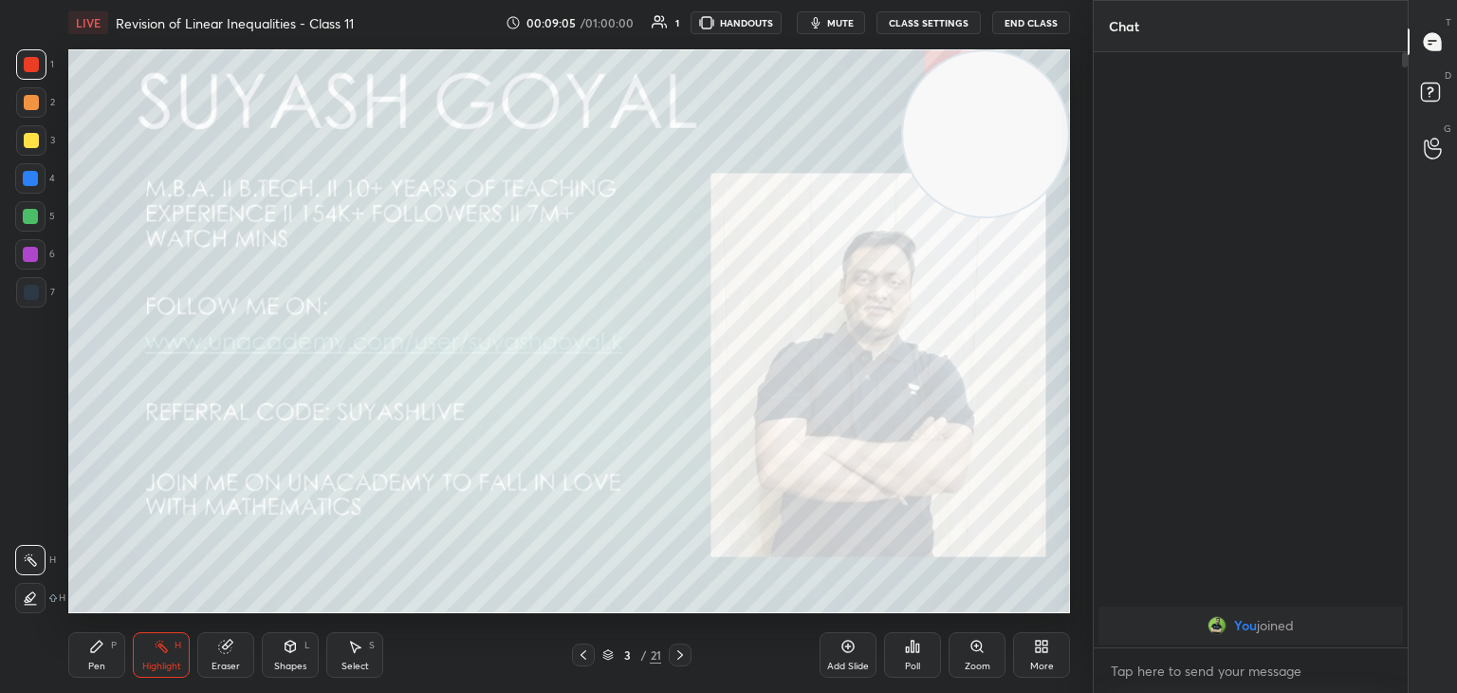
click at [852, 656] on div "Add Slide" at bounding box center [848, 655] width 57 height 46
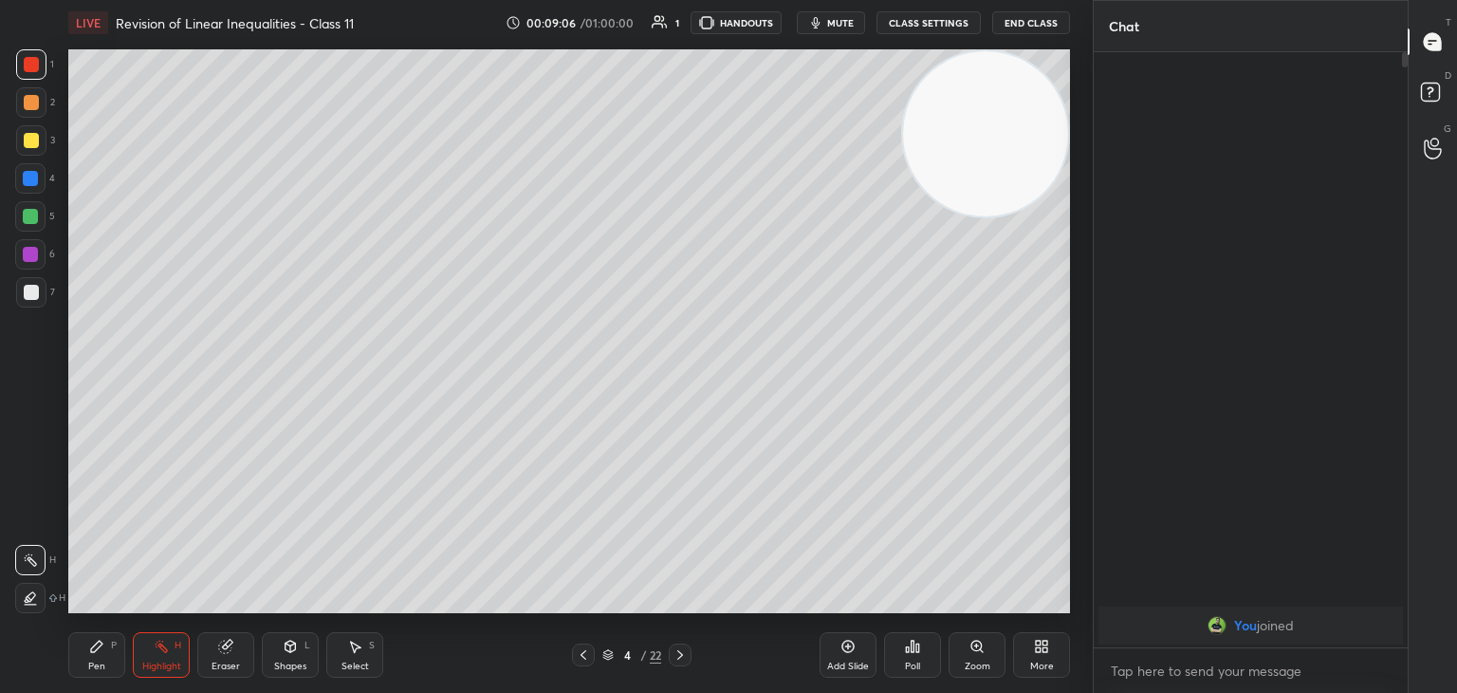
drag, startPoint x: 988, startPoint y: 126, endPoint x: 960, endPoint y: 122, distance: 28.7
click at [999, 115] on video at bounding box center [985, 133] width 165 height 165
drag, startPoint x: 87, startPoint y: 654, endPoint x: 90, endPoint y: 643, distance: 10.8
click at [87, 654] on div "Pen P" at bounding box center [96, 655] width 57 height 46
click at [1015, 26] on button "End Class" at bounding box center [1031, 22] width 78 height 23
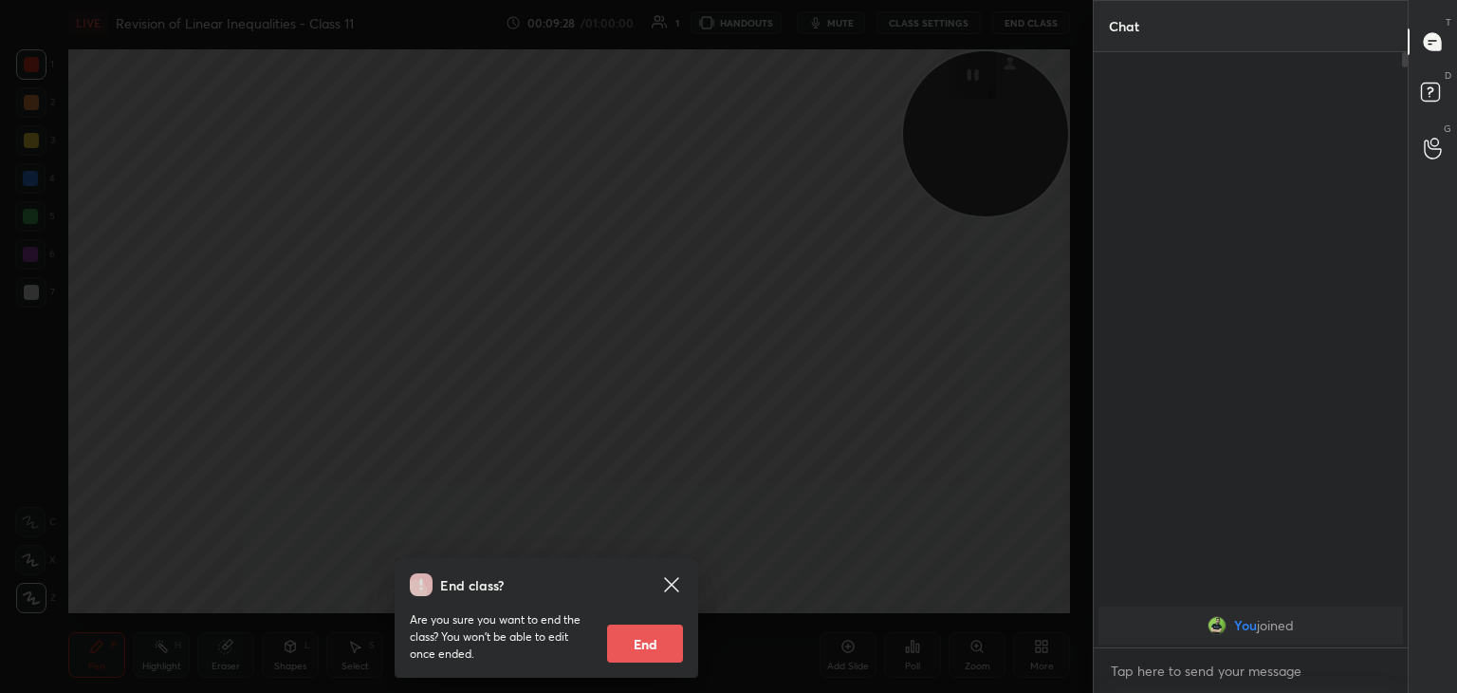
drag, startPoint x: 672, startPoint y: 584, endPoint x: 693, endPoint y: 549, distance: 40.8
click at [672, 585] on icon at bounding box center [671, 584] width 14 height 14
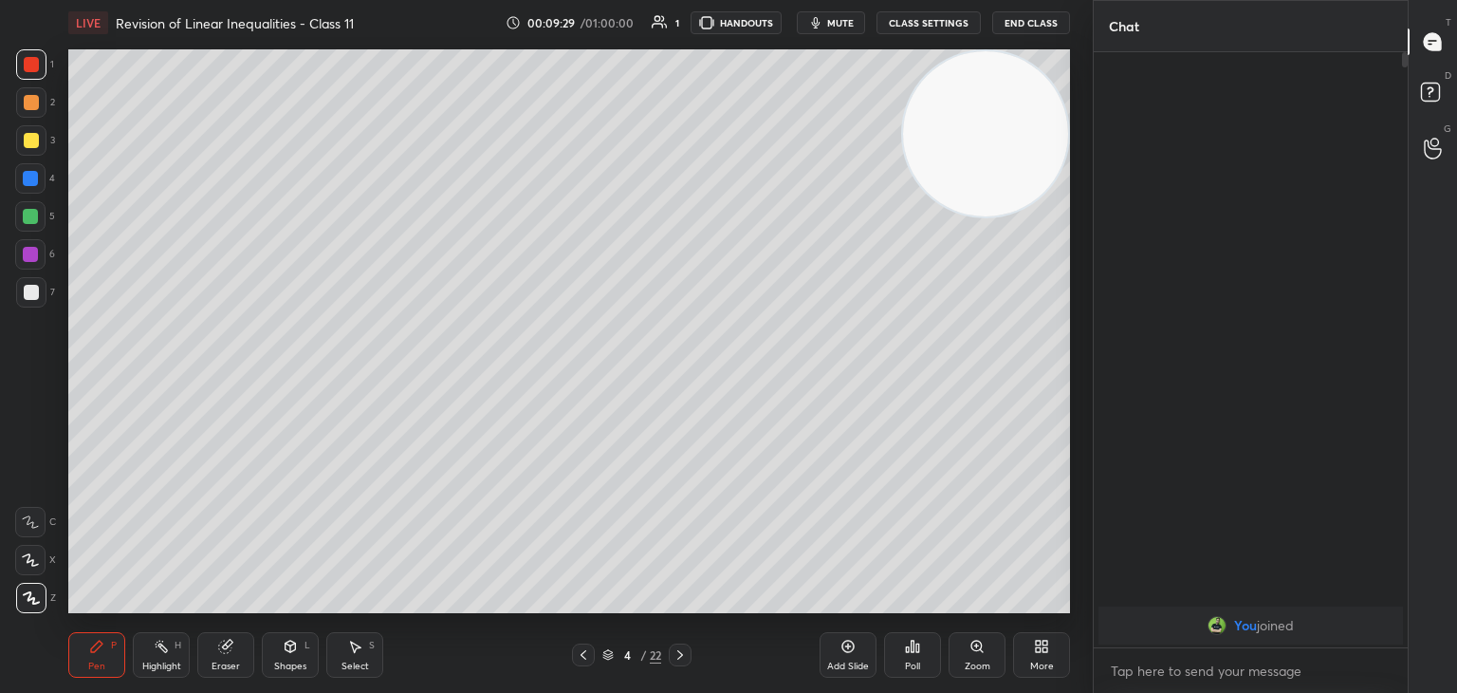
drag, startPoint x: 947, startPoint y: 149, endPoint x: 979, endPoint y: 130, distance: 37.4
click at [976, 134] on video at bounding box center [985, 133] width 165 height 165
drag, startPoint x: 965, startPoint y: 159, endPoint x: 980, endPoint y: 144, distance: 21.5
click at [979, 144] on video at bounding box center [983, 133] width 165 height 165
click at [0, 361] on div "1 2 3 4 5 6 7 C X Z C X Z E E Erase all H H" at bounding box center [30, 330] width 61 height 563
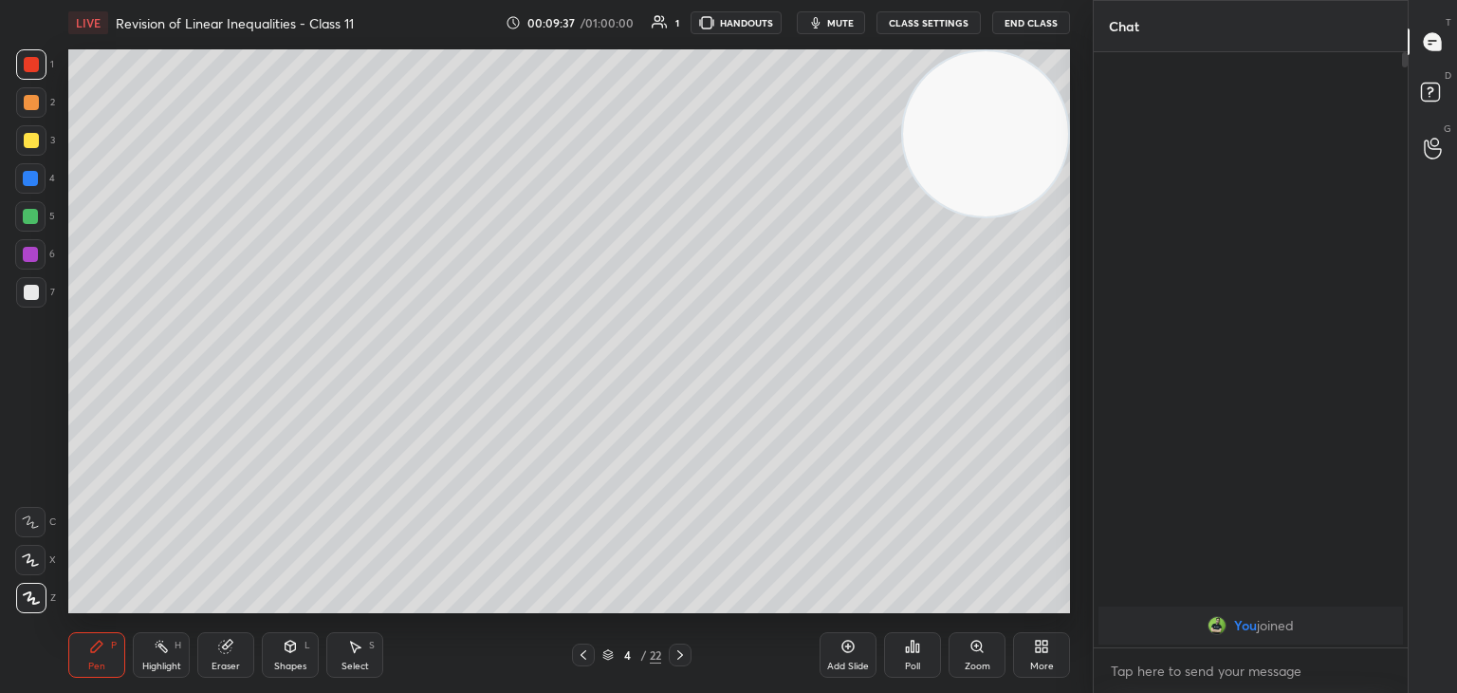
drag, startPoint x: 945, startPoint y: 158, endPoint x: 957, endPoint y: 148, distance: 16.2
click at [947, 157] on video at bounding box center [985, 133] width 165 height 165
drag, startPoint x: 31, startPoint y: 145, endPoint x: 11, endPoint y: 203, distance: 61.2
click at [30, 144] on div at bounding box center [31, 140] width 15 height 15
click at [26, 300] on div at bounding box center [31, 292] width 30 height 30
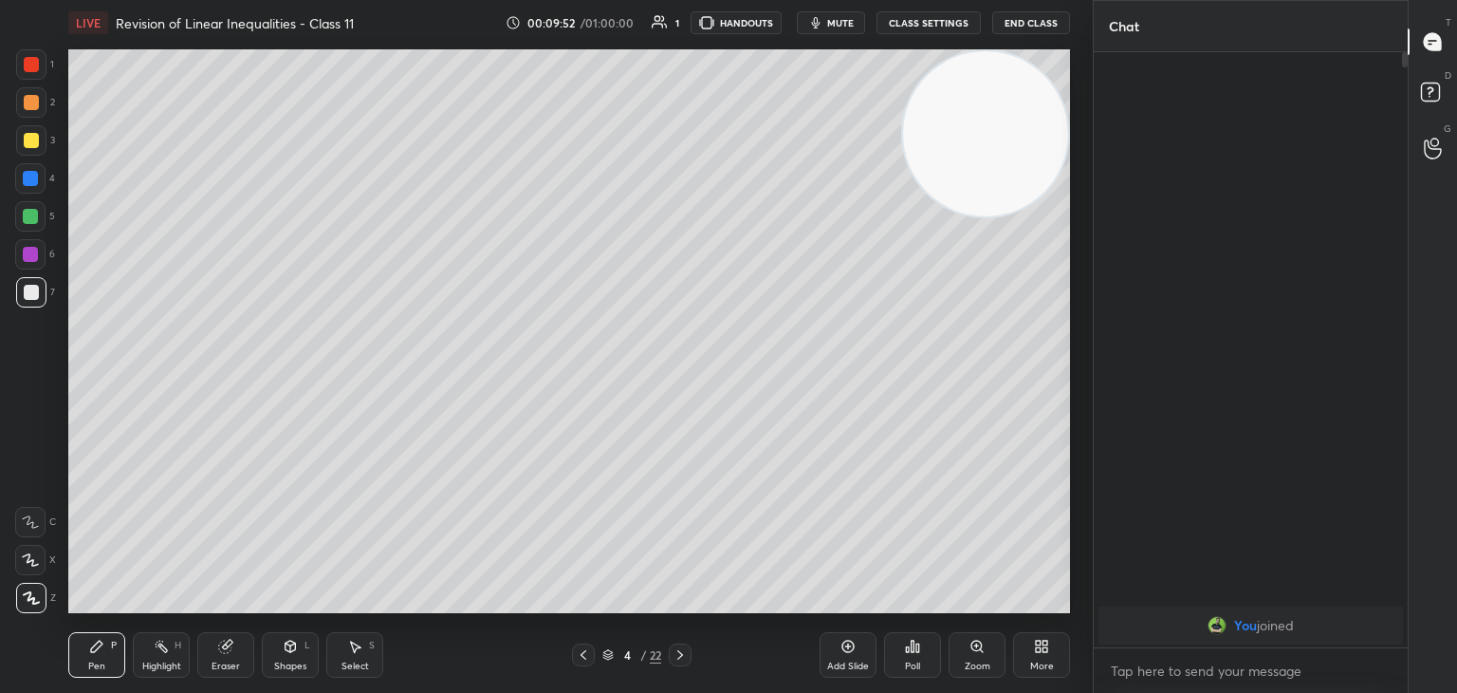
click at [956, 166] on video at bounding box center [985, 133] width 165 height 165
drag, startPoint x: 156, startPoint y: 647, endPoint x: 166, endPoint y: 629, distance: 20.8
click at [159, 639] on icon at bounding box center [161, 645] width 15 height 15
click at [116, 629] on div "Pen P Highlight H Eraser Shapes L Select S 4 / 22 Add Slide Poll Zoom More" at bounding box center [569, 655] width 1002 height 76
drag, startPoint x: 112, startPoint y: 652, endPoint x: 117, endPoint y: 642, distance: 10.6
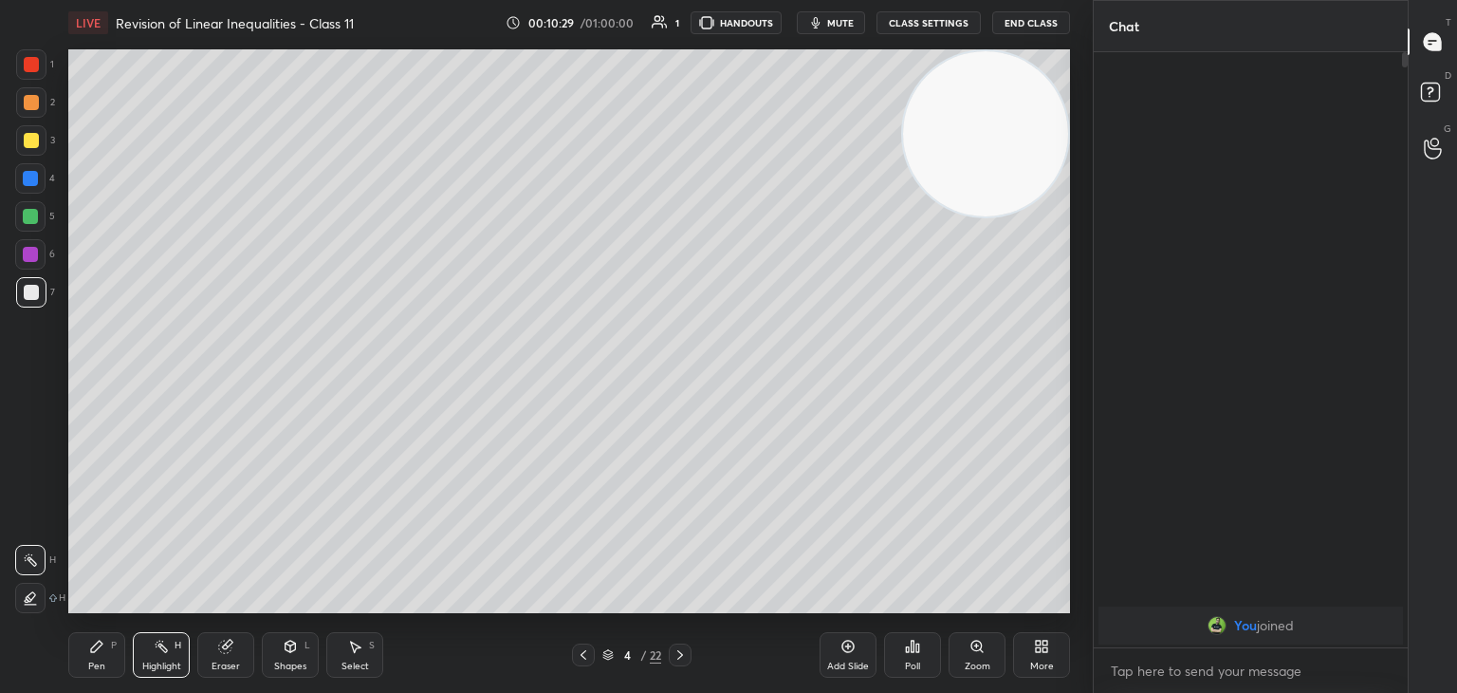
click at [111, 650] on div "Pen P" at bounding box center [96, 655] width 57 height 46
click at [998, 101] on video at bounding box center [985, 133] width 165 height 165
click at [178, 646] on div "H" at bounding box center [178, 644] width 7 height 9
click at [1008, 169] on video at bounding box center [985, 133] width 165 height 165
click at [1, 365] on div "1 2 3 4 5 6 7 C X Z C X Z E E Erase all H H" at bounding box center [30, 330] width 61 height 563
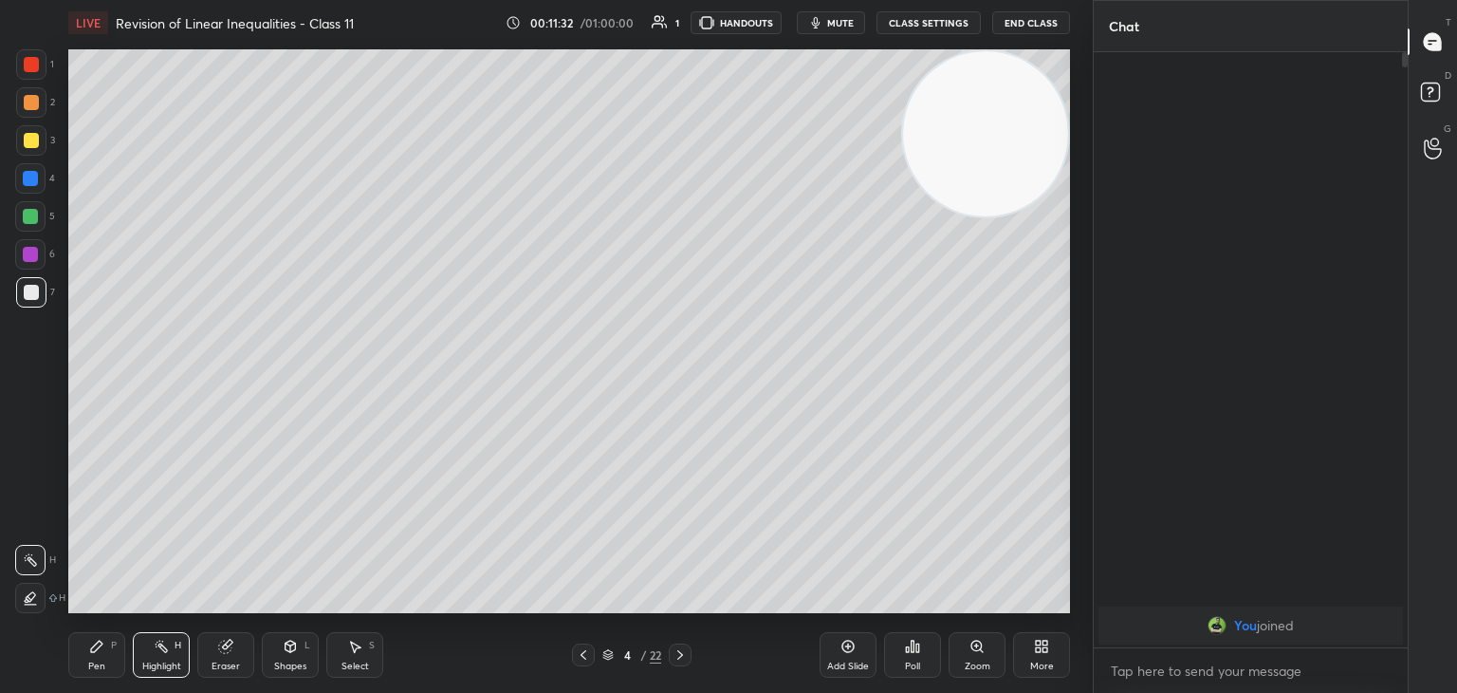
click at [850, 655] on div "Add Slide" at bounding box center [848, 655] width 57 height 46
drag, startPoint x: 107, startPoint y: 648, endPoint x: 145, endPoint y: 623, distance: 45.3
click at [116, 642] on div "Pen P" at bounding box center [96, 655] width 57 height 46
drag, startPoint x: 1003, startPoint y: 171, endPoint x: 1017, endPoint y: 157, distance: 19.5
click at [1014, 161] on video at bounding box center [985, 133] width 165 height 165
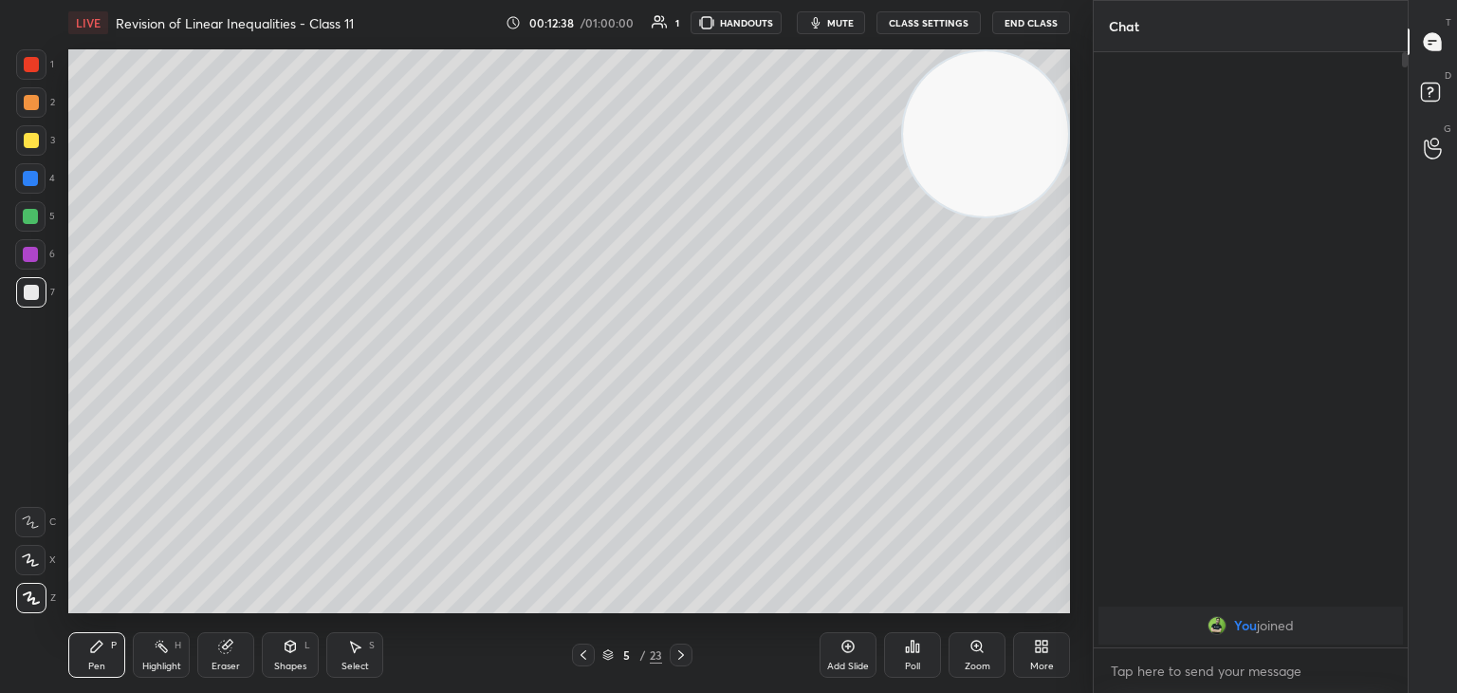
click at [215, 656] on div "Eraser" at bounding box center [225, 655] width 57 height 46
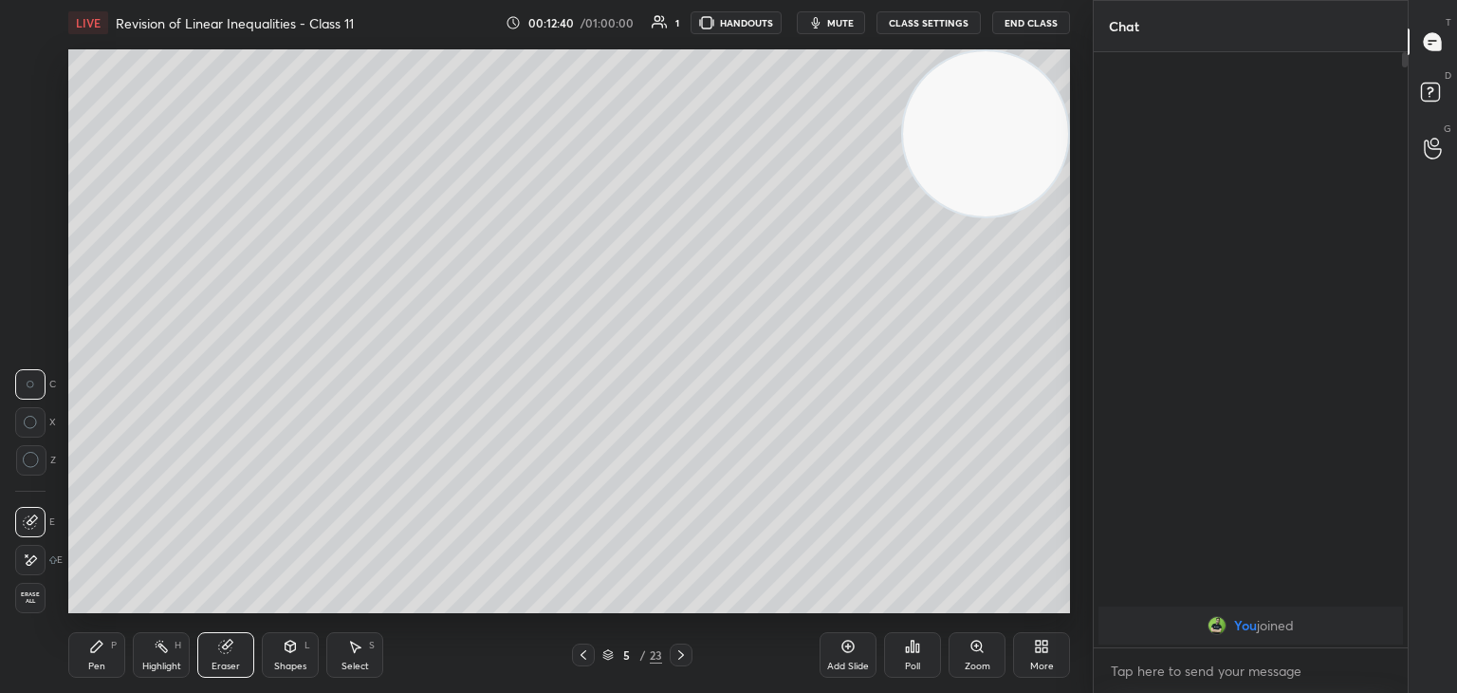
drag, startPoint x: 87, startPoint y: 648, endPoint x: 118, endPoint y: 615, distance: 45.0
click at [90, 646] on div "Pen P" at bounding box center [96, 655] width 57 height 46
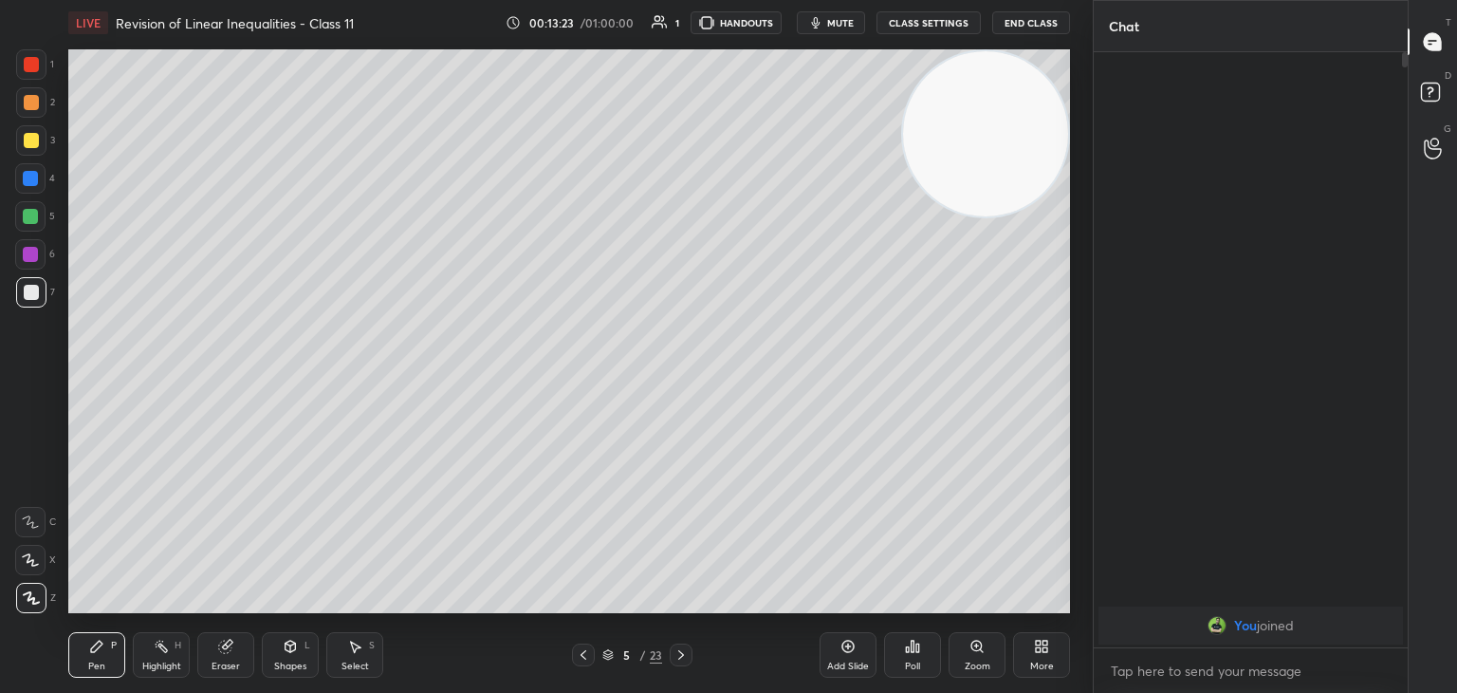
click at [820, 25] on icon "button" at bounding box center [816, 22] width 9 height 11
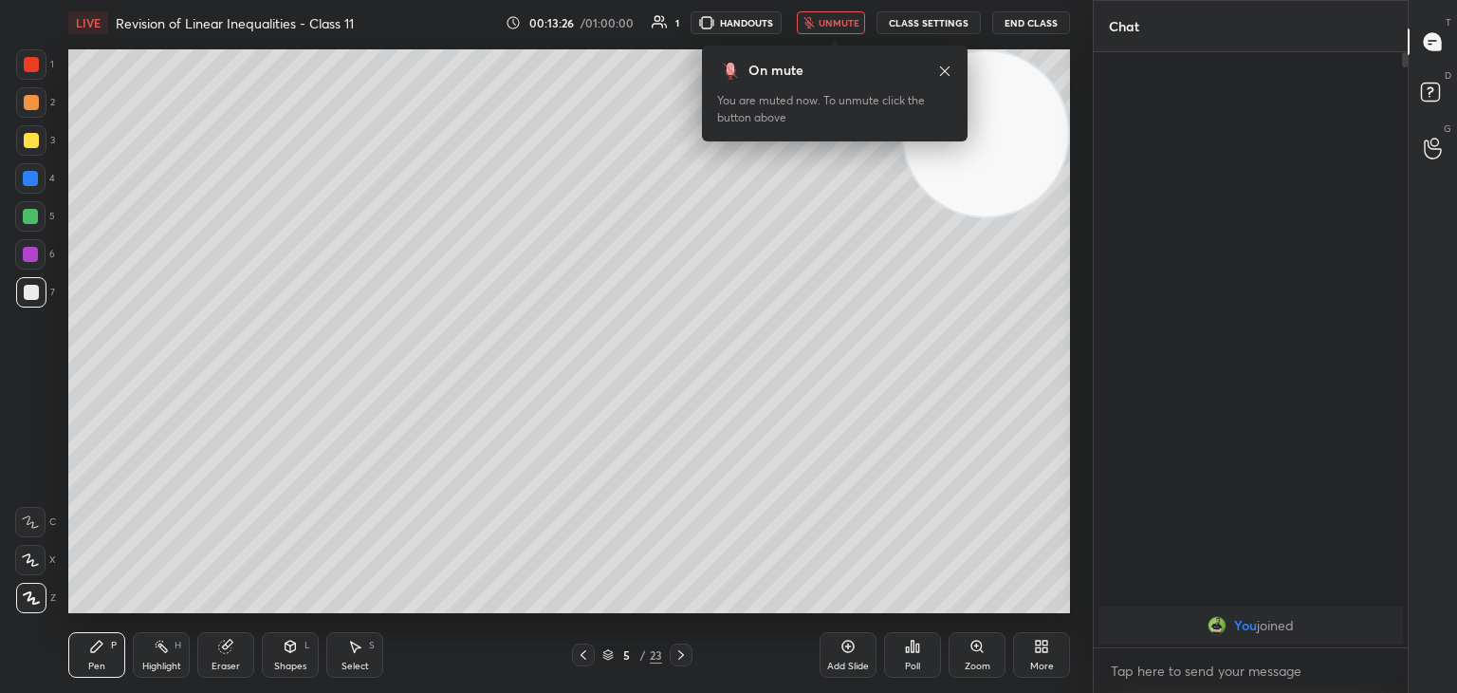
click at [822, 20] on button "unmute" at bounding box center [831, 22] width 68 height 23
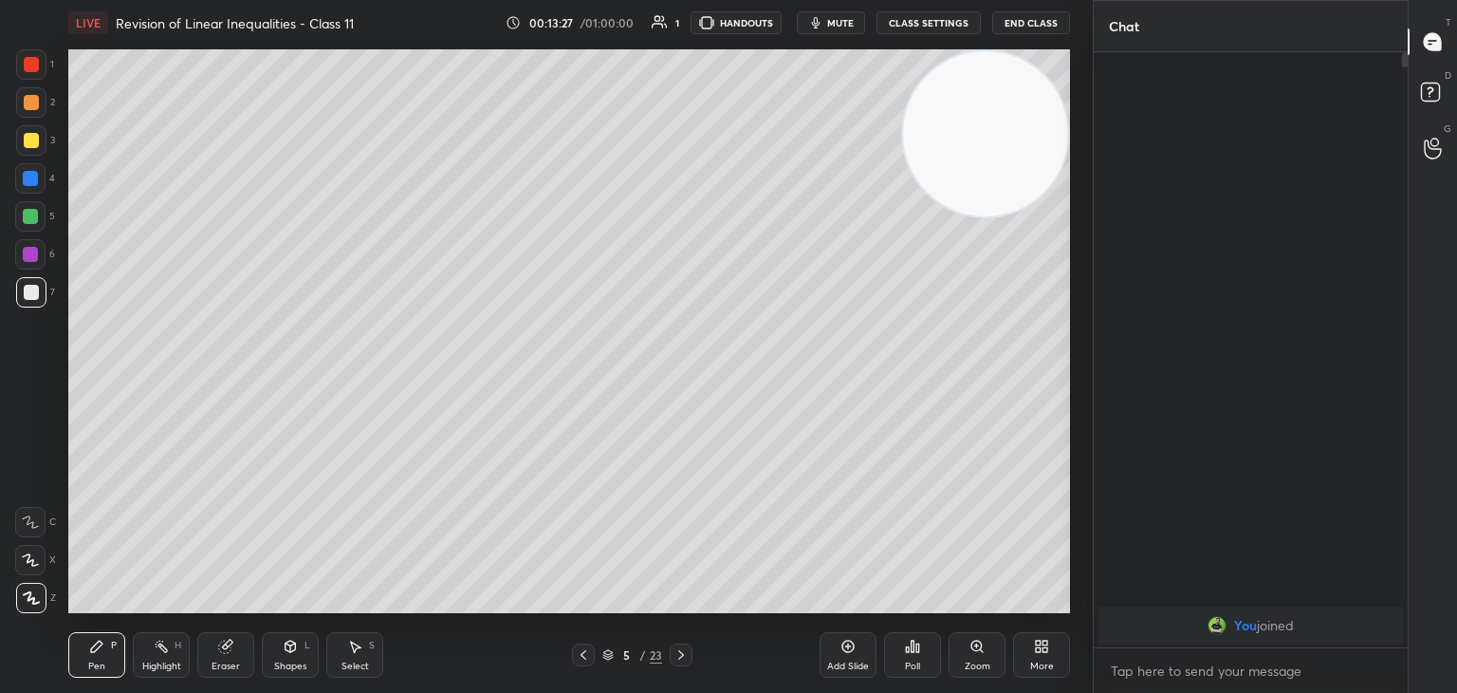
drag, startPoint x: 956, startPoint y: 98, endPoint x: 964, endPoint y: 159, distance: 62.1
click at [971, 93] on video at bounding box center [985, 133] width 165 height 165
drag, startPoint x: 848, startPoint y: 656, endPoint x: 870, endPoint y: 604, distance: 55.7
click at [849, 654] on div "Add Slide" at bounding box center [848, 655] width 57 height 46
drag, startPoint x: 958, startPoint y: 157, endPoint x: 966, endPoint y: 150, distance: 10.7
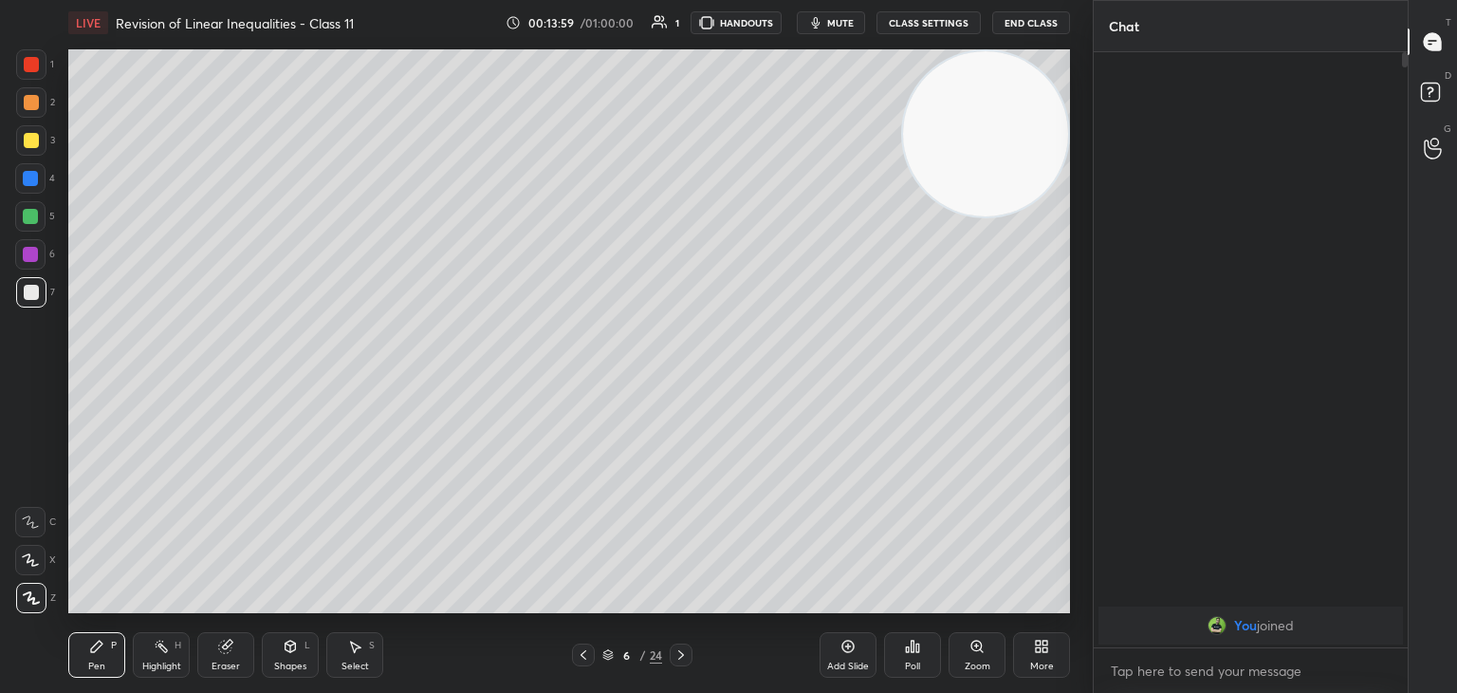
click at [966, 150] on video at bounding box center [985, 133] width 165 height 165
click at [1013, 24] on button "End Class" at bounding box center [1031, 22] width 78 height 23
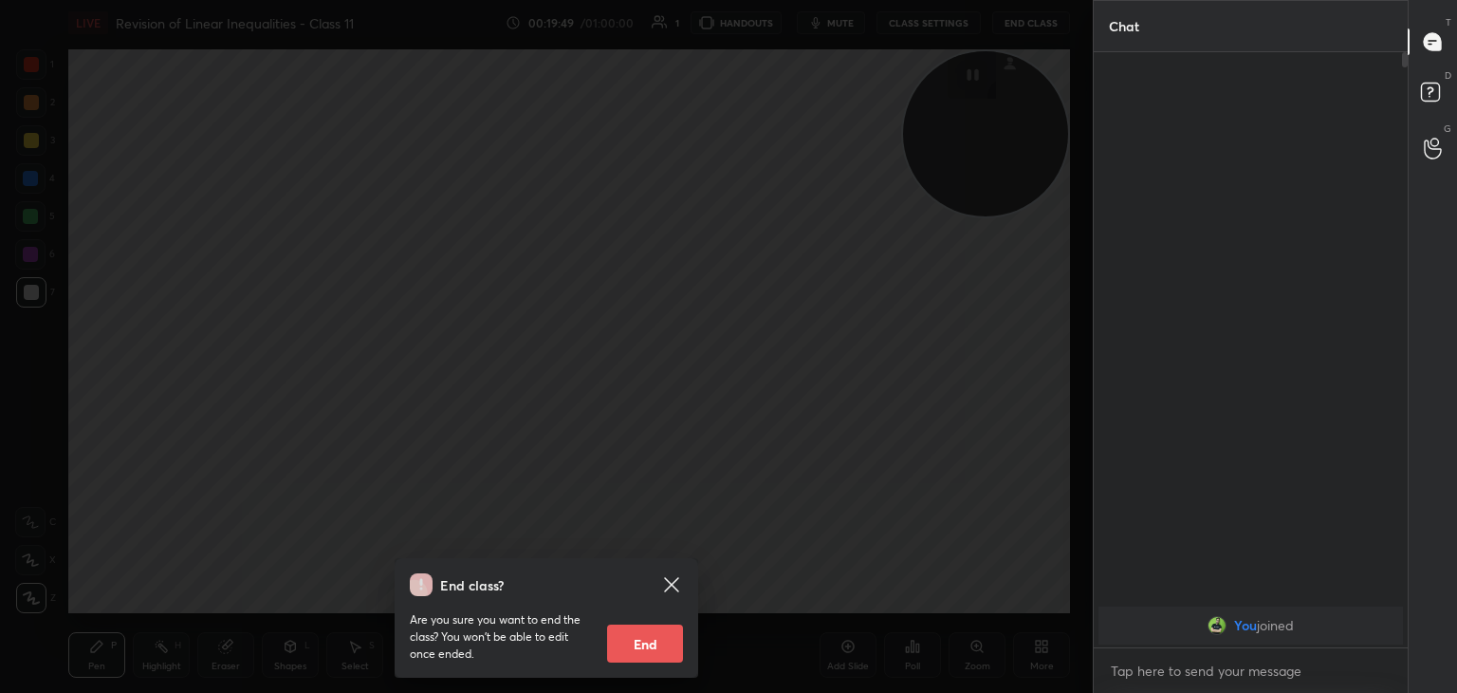
click at [666, 582] on icon at bounding box center [671, 584] width 23 height 23
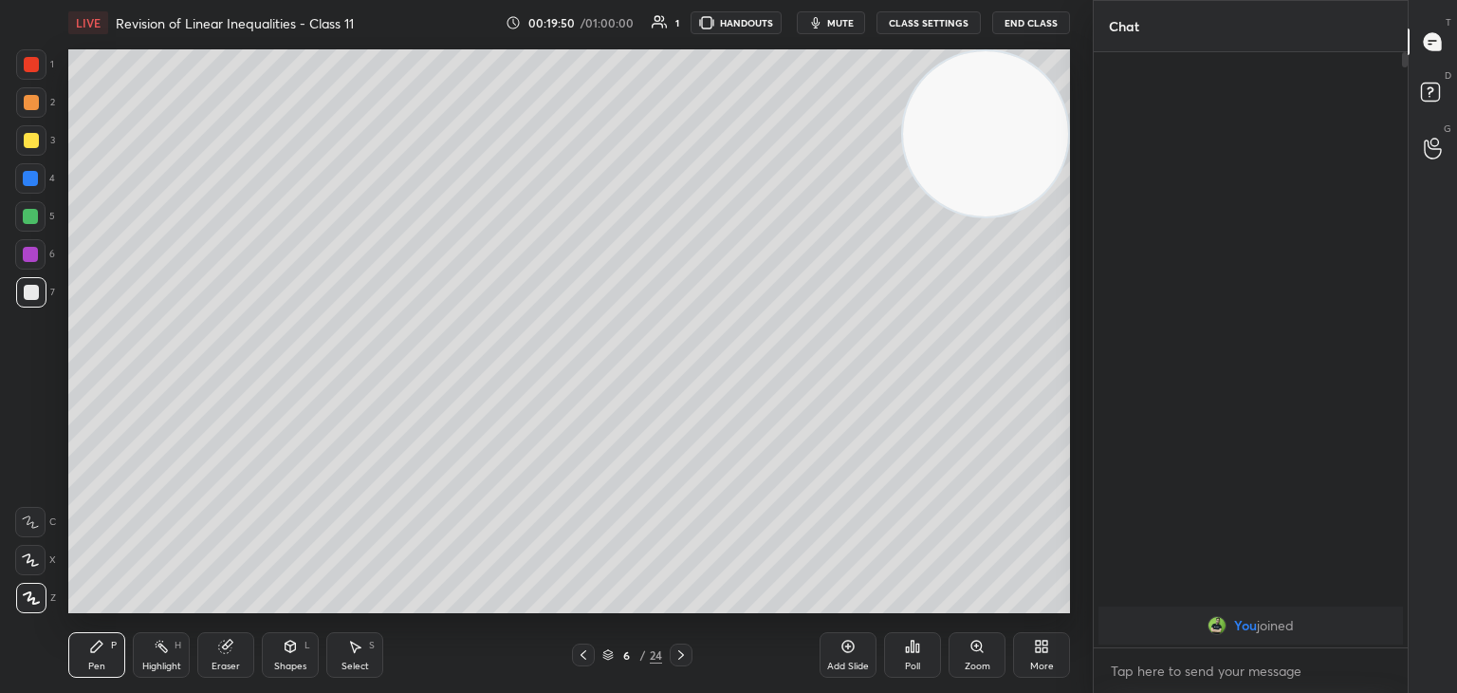
drag, startPoint x: 952, startPoint y: 177, endPoint x: 968, endPoint y: 164, distance: 20.2
click at [966, 171] on video at bounding box center [985, 133] width 165 height 165
drag, startPoint x: 962, startPoint y: 123, endPoint x: 1007, endPoint y: 91, distance: 55.8
click at [1003, 92] on video at bounding box center [985, 133] width 165 height 165
drag, startPoint x: 168, startPoint y: 652, endPoint x: 167, endPoint y: 630, distance: 21.8
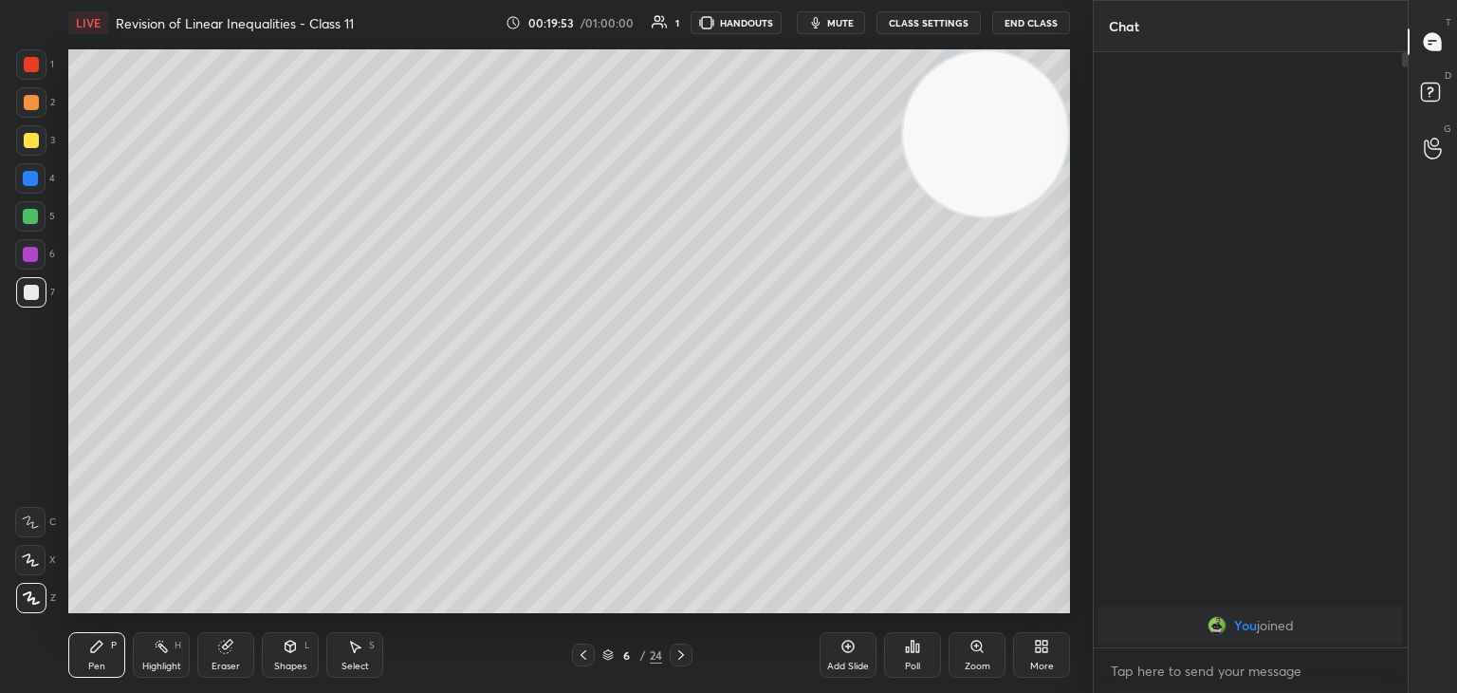
click at [167, 650] on icon at bounding box center [161, 645] width 15 height 15
click at [0, 339] on div "1 2 3 4 5 6 7 C X Z C X Z E E Erase all H H" at bounding box center [30, 330] width 61 height 563
drag, startPoint x: 94, startPoint y: 645, endPoint x: 500, endPoint y: 622, distance: 406.7
click at [96, 646] on icon at bounding box center [96, 645] width 11 height 11
drag, startPoint x: 858, startPoint y: 653, endPoint x: 868, endPoint y: 615, distance: 39.4
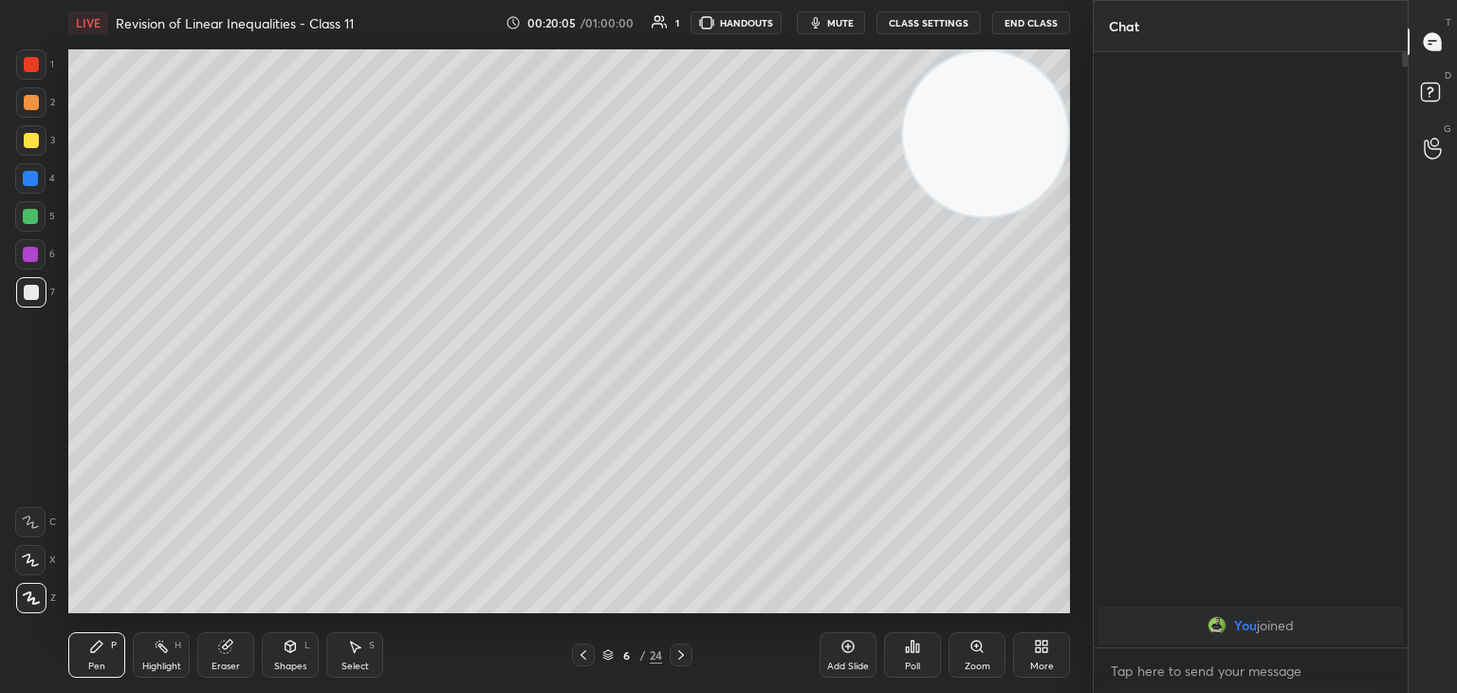
click at [858, 648] on div "Add Slide" at bounding box center [848, 655] width 57 height 46
click at [1032, 142] on video at bounding box center [985, 133] width 165 height 165
drag, startPoint x: 0, startPoint y: 336, endPoint x: 37, endPoint y: 342, distance: 37.6
click at [0, 335] on div "1 2 3 4 5 6 7 C X Z C X Z E E Erase all H H" at bounding box center [30, 330] width 61 height 563
click at [828, 644] on div "Add Slide" at bounding box center [848, 655] width 57 height 46
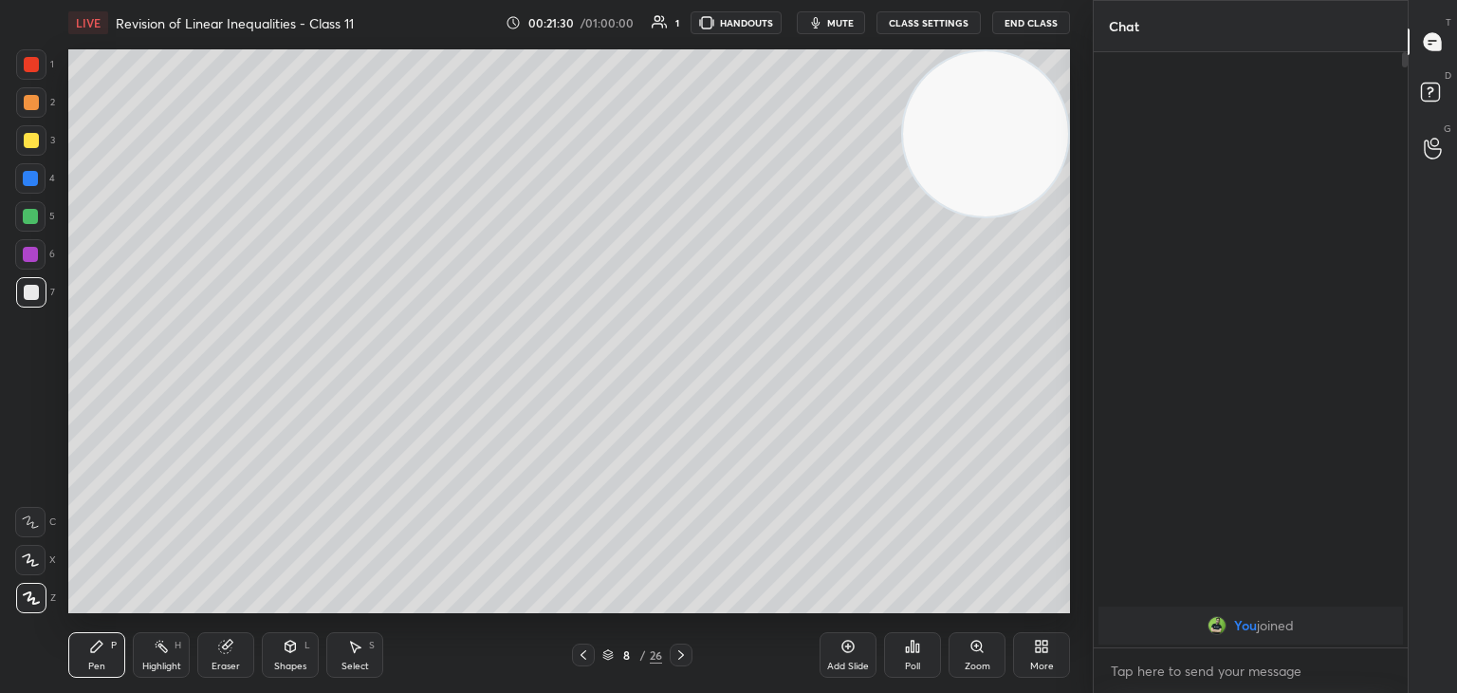
click at [175, 661] on div "Highlight" at bounding box center [161, 665] width 39 height 9
click at [0, 138] on div "1 2 3 4 5 6 7 C X Z C X Z E E Erase all H H LIVE Revision of Linear Inequalitie…" at bounding box center [539, 346] width 1078 height 693
click at [91, 654] on div "Pen P" at bounding box center [96, 655] width 57 height 46
click at [3, 259] on div "1 2 3 4 5 6 7 C X Z C X Z E E Erase all H H" at bounding box center [30, 330] width 61 height 563
click at [843, 643] on icon at bounding box center [848, 645] width 15 height 15
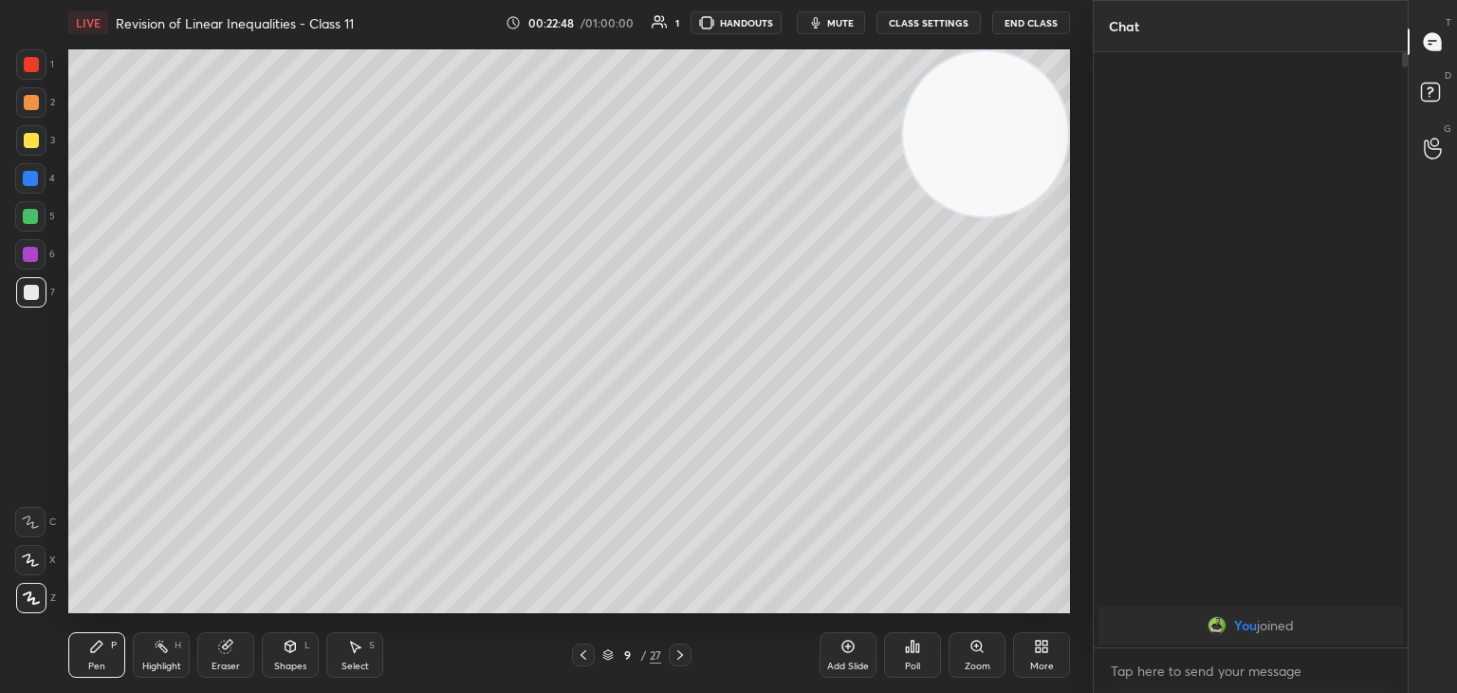
drag, startPoint x: 990, startPoint y: 96, endPoint x: 972, endPoint y: 125, distance: 34.5
click at [1007, 87] on video at bounding box center [985, 133] width 165 height 165
drag, startPoint x: 861, startPoint y: 645, endPoint x: 861, endPoint y: 633, distance: 12.3
click at [859, 645] on div "Add Slide" at bounding box center [848, 655] width 57 height 46
click at [251, 650] on div "Eraser" at bounding box center [225, 655] width 57 height 46
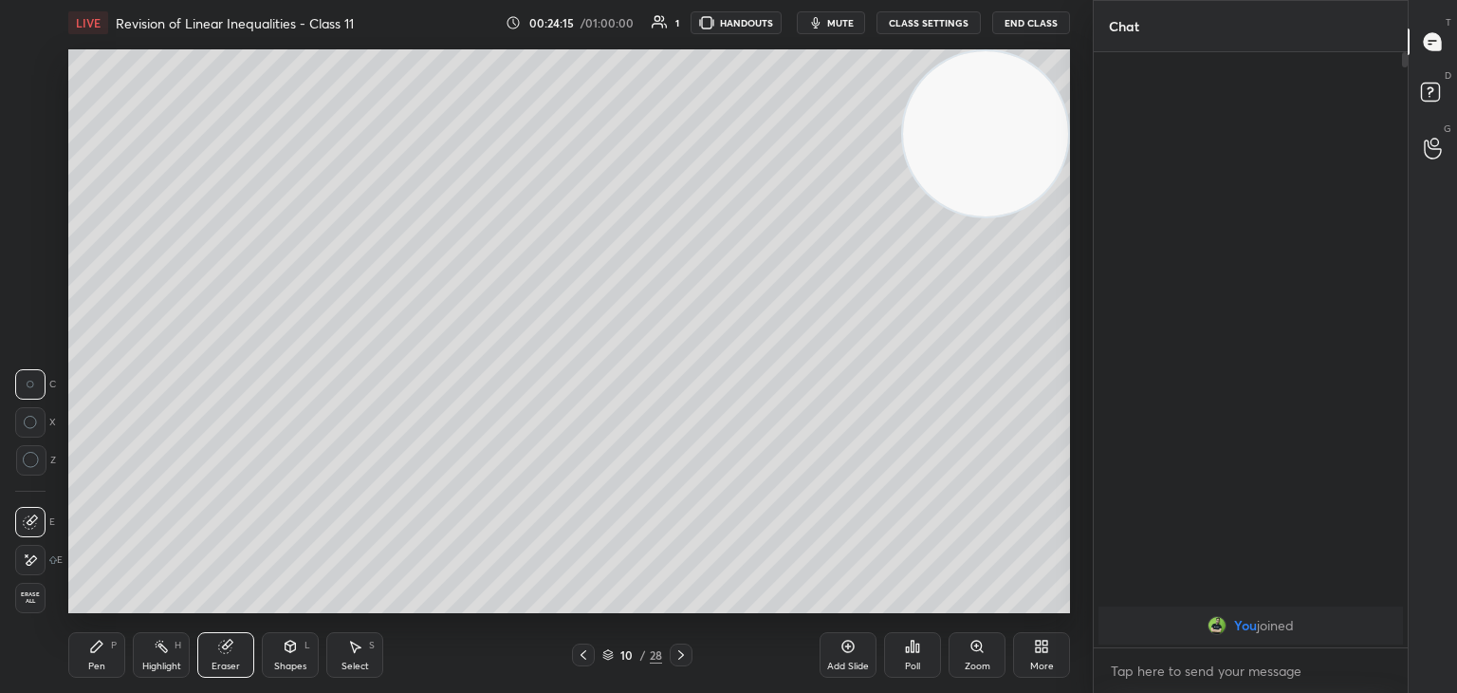
click at [36, 560] on icon at bounding box center [30, 560] width 15 height 16
click at [107, 658] on div "Pen P" at bounding box center [96, 655] width 57 height 46
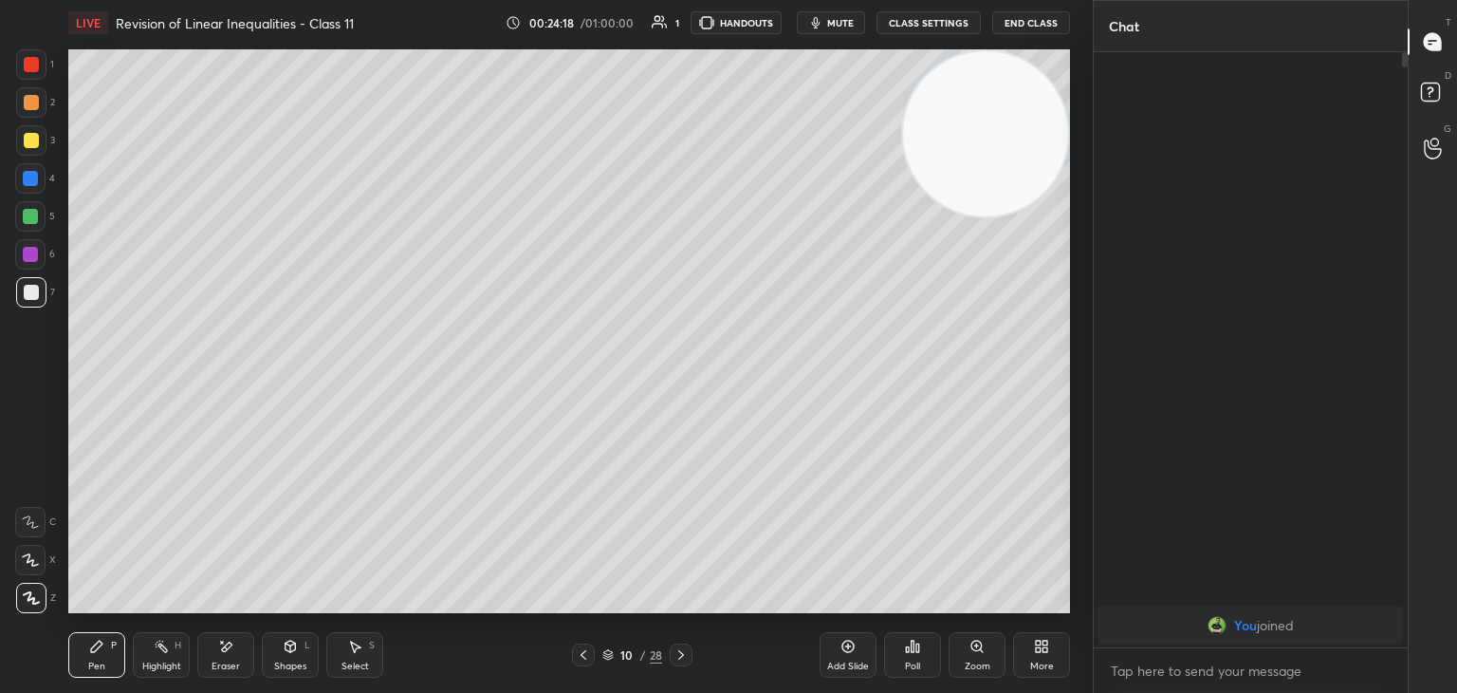
click at [168, 650] on div "Highlight H" at bounding box center [161, 655] width 57 height 46
click at [80, 661] on div "Pen P" at bounding box center [96, 655] width 57 height 46
drag, startPoint x: 177, startPoint y: 646, endPoint x: 209, endPoint y: 615, distance: 44.3
click at [178, 652] on div "Highlight H" at bounding box center [161, 655] width 57 height 46
drag, startPoint x: 113, startPoint y: 656, endPoint x: 120, endPoint y: 623, distance: 32.9
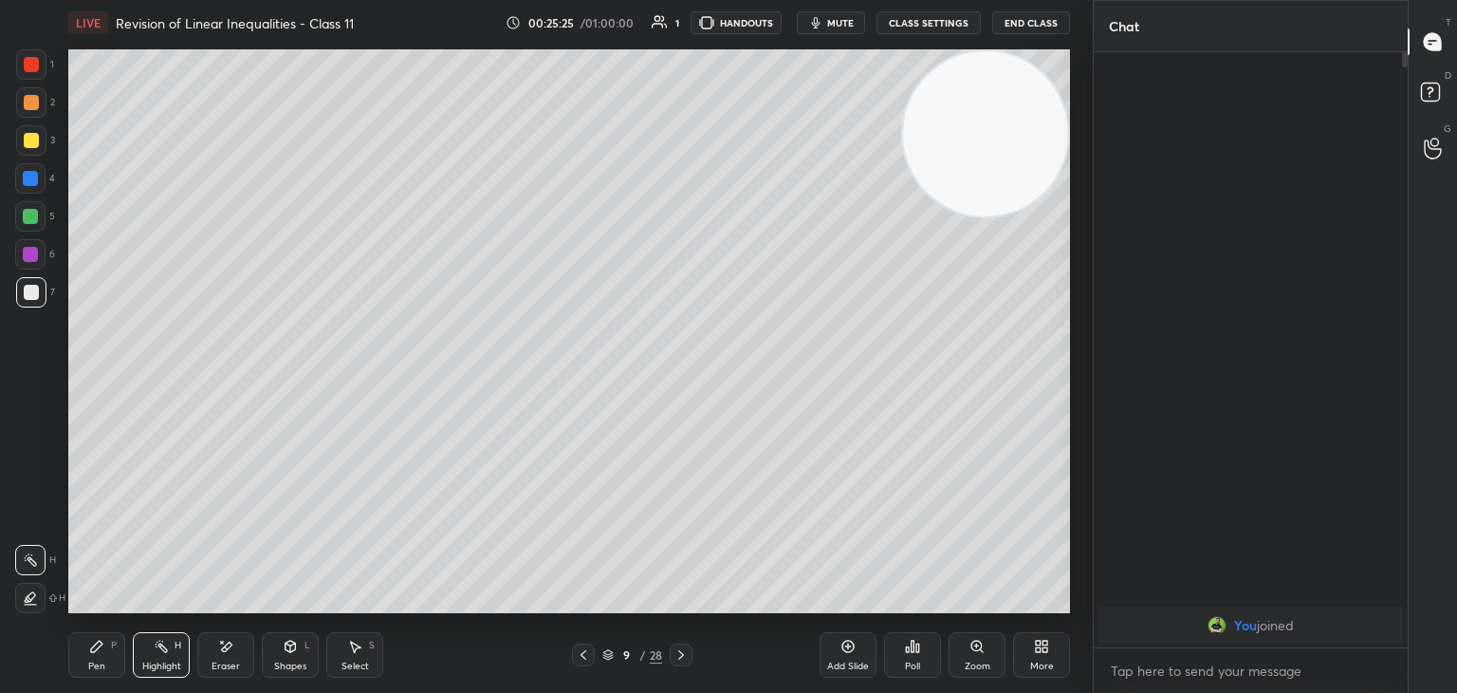
click at [111, 651] on div "Pen P" at bounding box center [96, 655] width 57 height 46
click at [157, 665] on div "Highlight" at bounding box center [161, 665] width 39 height 9
drag, startPoint x: 107, startPoint y: 665, endPoint x: 125, endPoint y: 616, distance: 52.5
click at [105, 663] on div "Pen P" at bounding box center [96, 655] width 57 height 46
click at [158, 656] on div "Highlight H" at bounding box center [161, 655] width 57 height 46
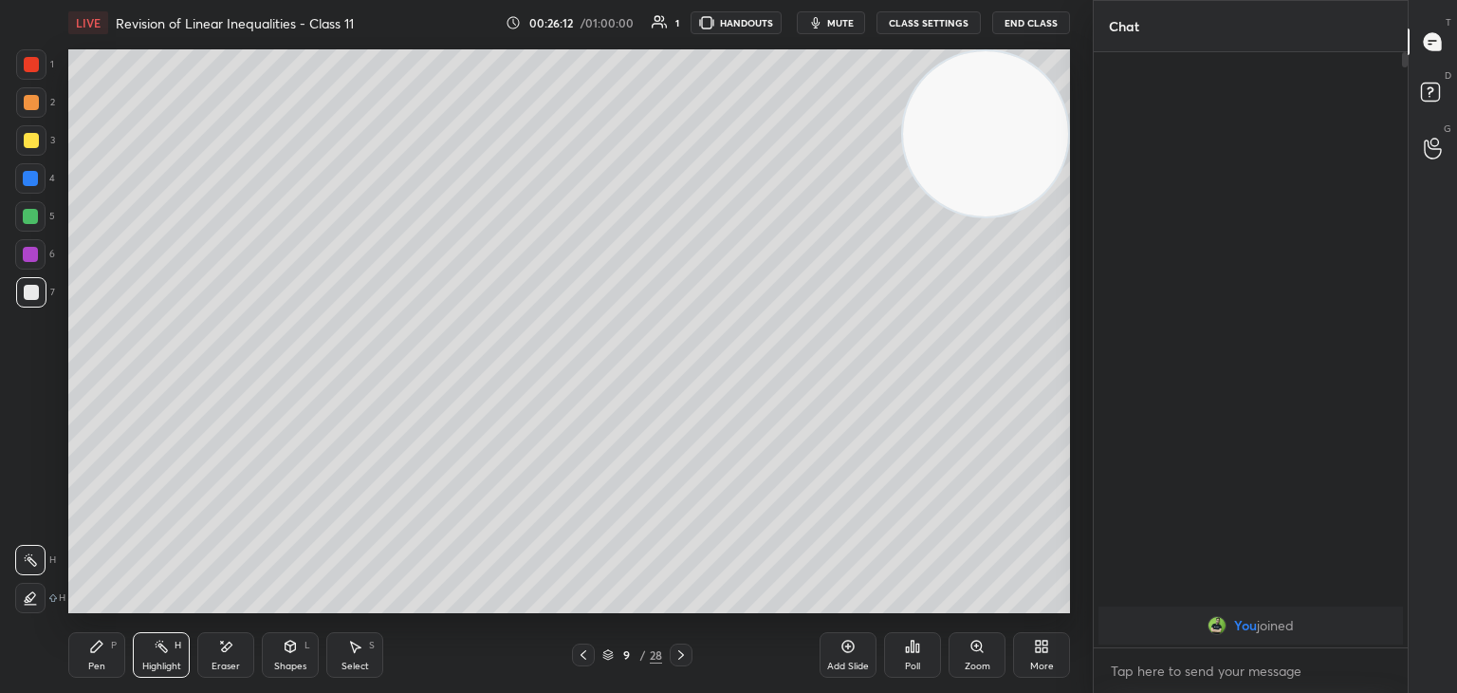
click at [104, 654] on div "Pen P" at bounding box center [96, 655] width 57 height 46
drag, startPoint x: 224, startPoint y: 649, endPoint x: 232, endPoint y: 628, distance: 22.5
click at [227, 642] on icon at bounding box center [225, 646] width 15 height 16
drag, startPoint x: 102, startPoint y: 661, endPoint x: 121, endPoint y: 651, distance: 21.7
click at [113, 656] on div "Pen P" at bounding box center [96, 655] width 57 height 46
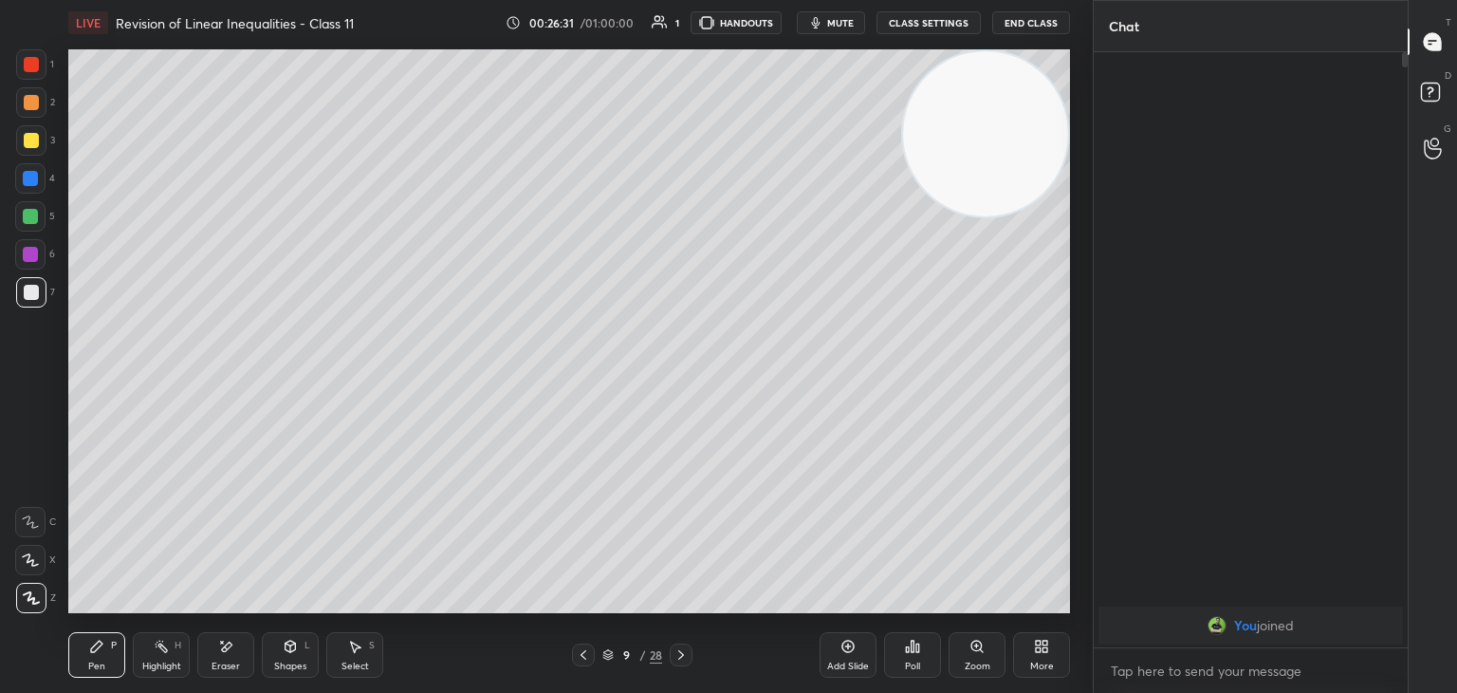
click at [831, 660] on div "Add Slide" at bounding box center [848, 655] width 57 height 46
click at [0, 418] on div "1 2 3 4 5 6 7 C X Z E E Erase all H H" at bounding box center [30, 330] width 61 height 563
click at [154, 665] on div "Highlight" at bounding box center [161, 665] width 39 height 9
click at [105, 654] on div "Pen P" at bounding box center [96, 655] width 57 height 46
drag, startPoint x: 818, startPoint y: 24, endPoint x: 810, endPoint y: 39, distance: 17.0
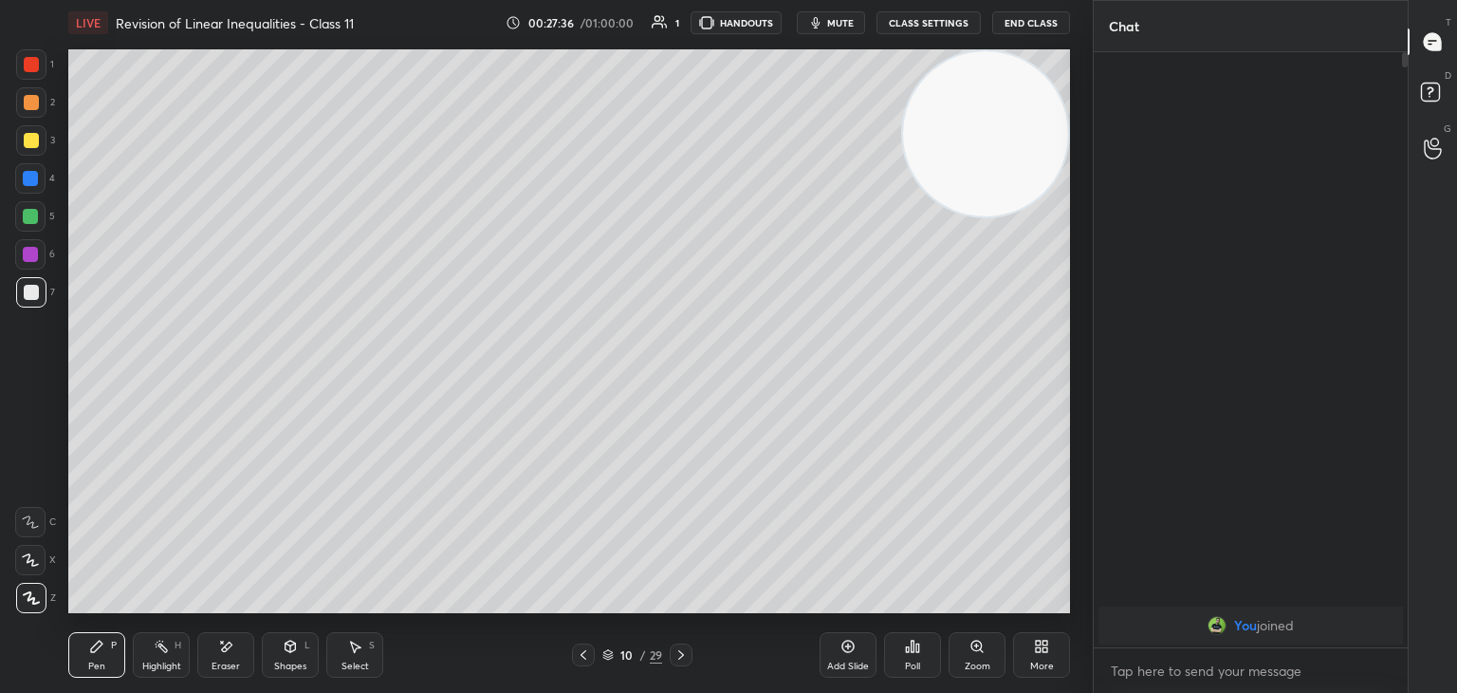
click at [818, 24] on icon "button" at bounding box center [816, 22] width 9 height 11
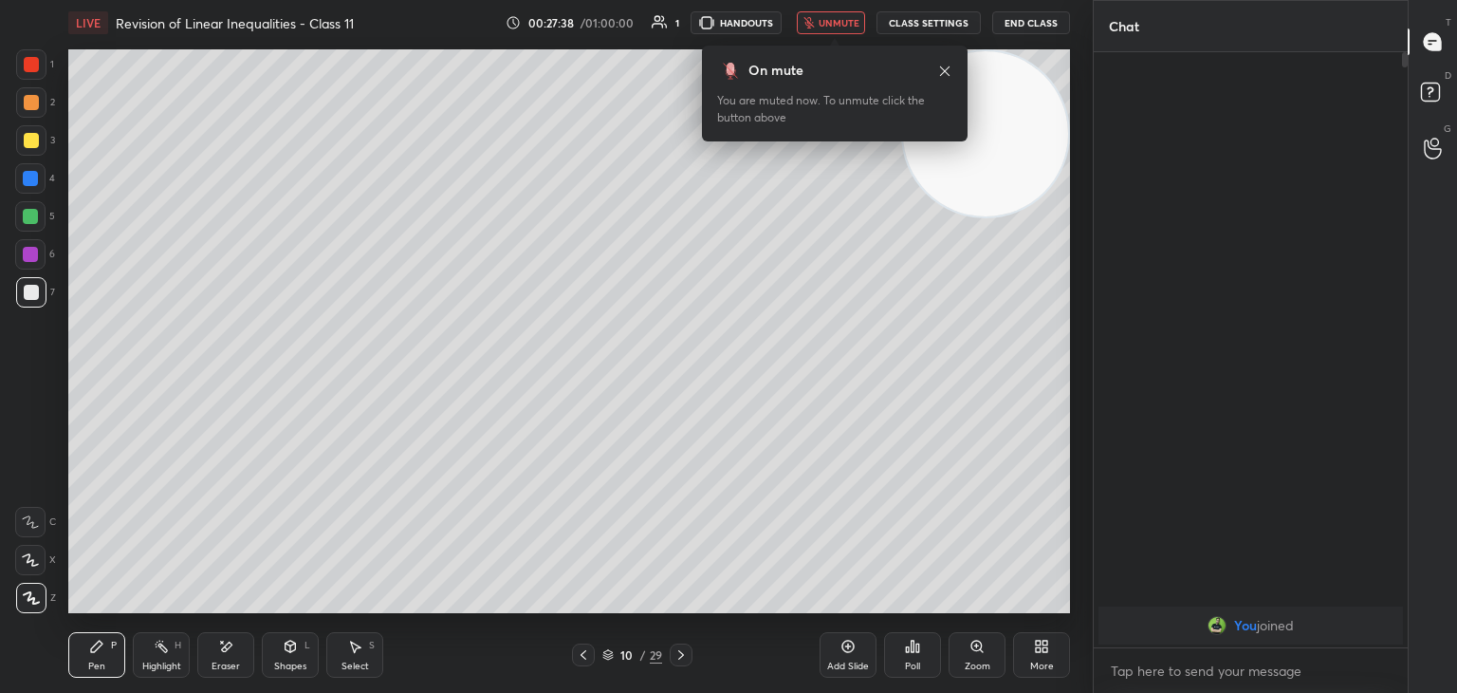
drag, startPoint x: 855, startPoint y: 14, endPoint x: 914, endPoint y: 113, distance: 115.3
click at [855, 17] on button "unmute" at bounding box center [831, 22] width 68 height 23
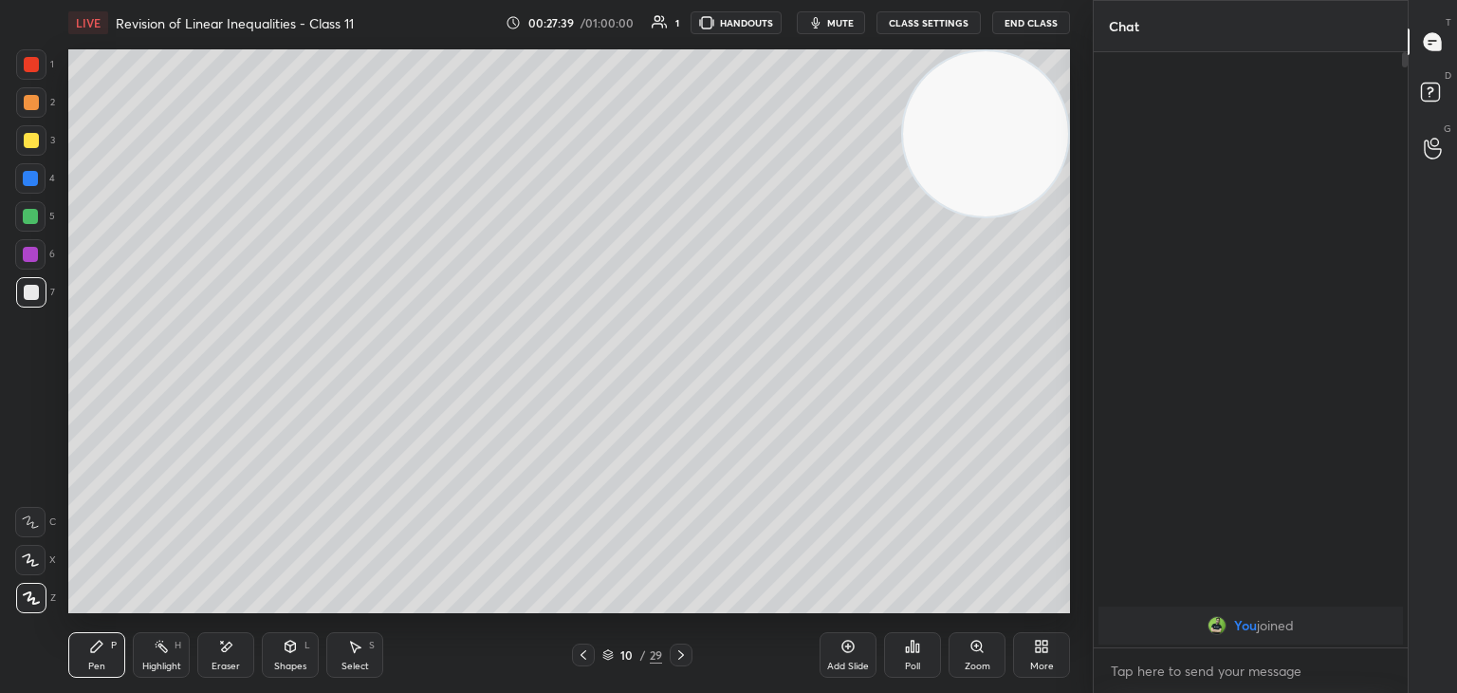
drag, startPoint x: 938, startPoint y: 122, endPoint x: 972, endPoint y: 88, distance: 48.3
click at [966, 94] on video at bounding box center [985, 133] width 165 height 165
click at [145, 662] on div "Highlight" at bounding box center [161, 665] width 39 height 9
drag, startPoint x: 99, startPoint y: 645, endPoint x: 120, endPoint y: 635, distance: 24.2
click at [99, 649] on icon at bounding box center [96, 645] width 15 height 15
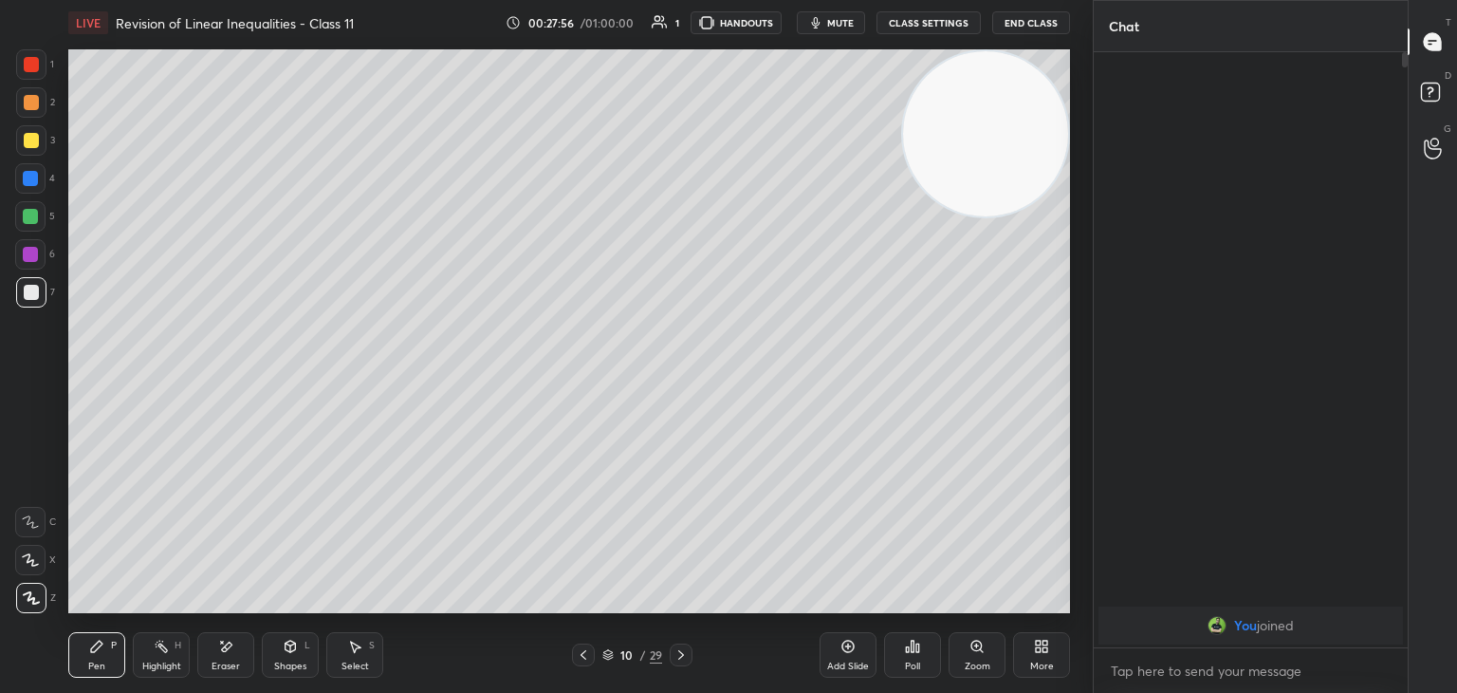
click at [142, 656] on div "Highlight H" at bounding box center [161, 655] width 57 height 46
click at [102, 654] on div "Pen P" at bounding box center [96, 655] width 57 height 46
click at [0, 597] on div "1 2 3 4 5 6 7 C X Z E E Erase all H H" at bounding box center [30, 330] width 61 height 563
click at [854, 661] on div "Add Slide" at bounding box center [848, 665] width 42 height 9
click at [849, 647] on icon at bounding box center [848, 645] width 15 height 15
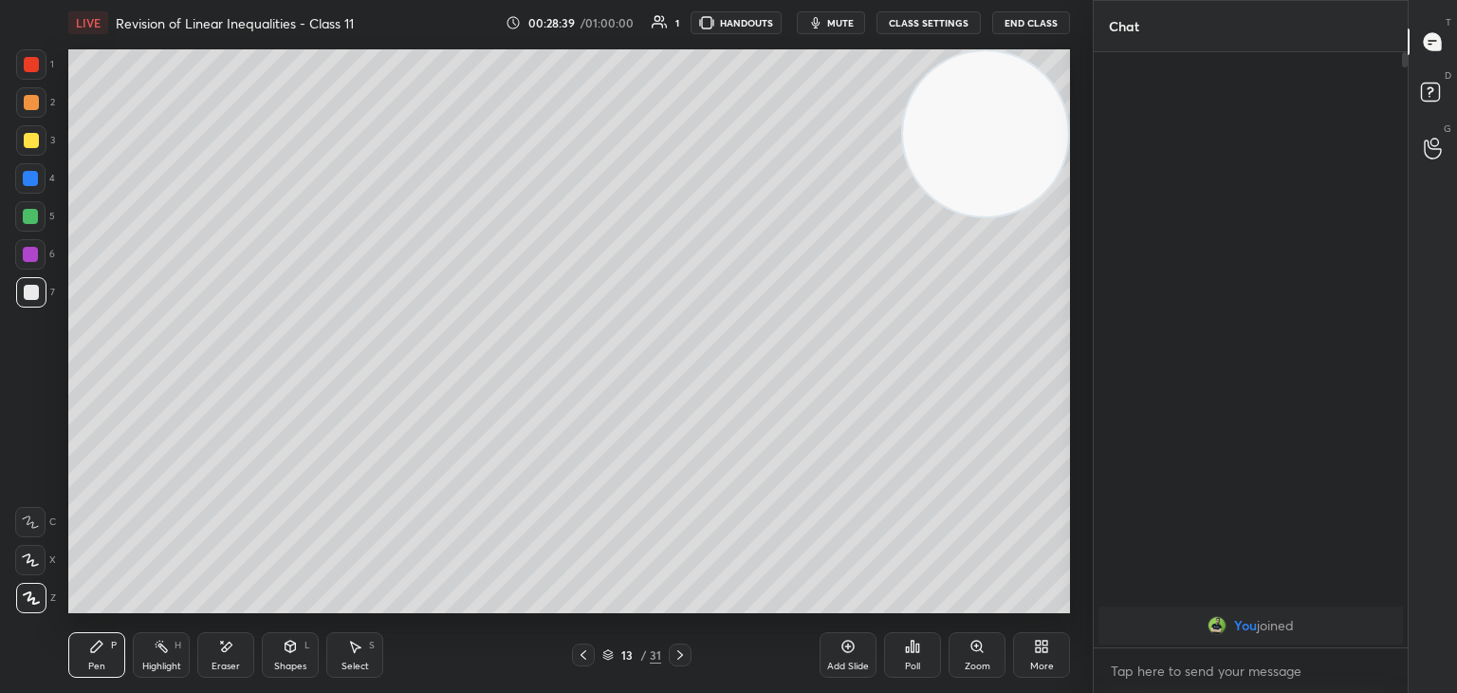
click at [851, 647] on icon at bounding box center [848, 645] width 15 height 15
click at [853, 647] on icon at bounding box center [848, 646] width 12 height 12
click at [854, 650] on icon at bounding box center [848, 645] width 15 height 15
drag, startPoint x: 4, startPoint y: 434, endPoint x: 59, endPoint y: 395, distance: 67.4
click at [4, 431] on div "1 2 3 4 5 6 7 C X Z E E Erase all H H" at bounding box center [30, 330] width 61 height 563
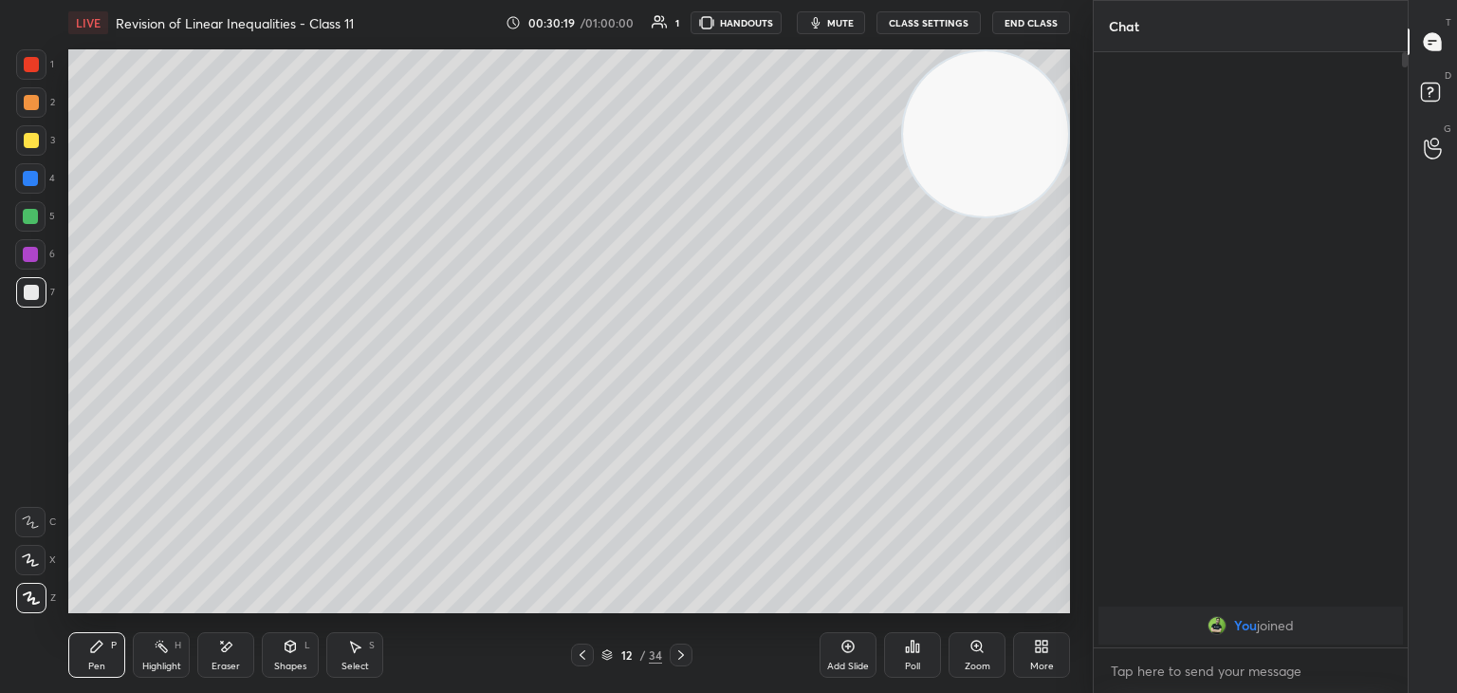
click at [167, 645] on icon at bounding box center [161, 645] width 15 height 15
drag, startPoint x: 100, startPoint y: 646, endPoint x: 137, endPoint y: 623, distance: 43.4
click at [101, 646] on icon at bounding box center [96, 645] width 11 height 11
click at [157, 655] on div "Highlight H" at bounding box center [161, 655] width 57 height 46
drag, startPoint x: 148, startPoint y: 664, endPoint x: 157, endPoint y: 647, distance: 19.1
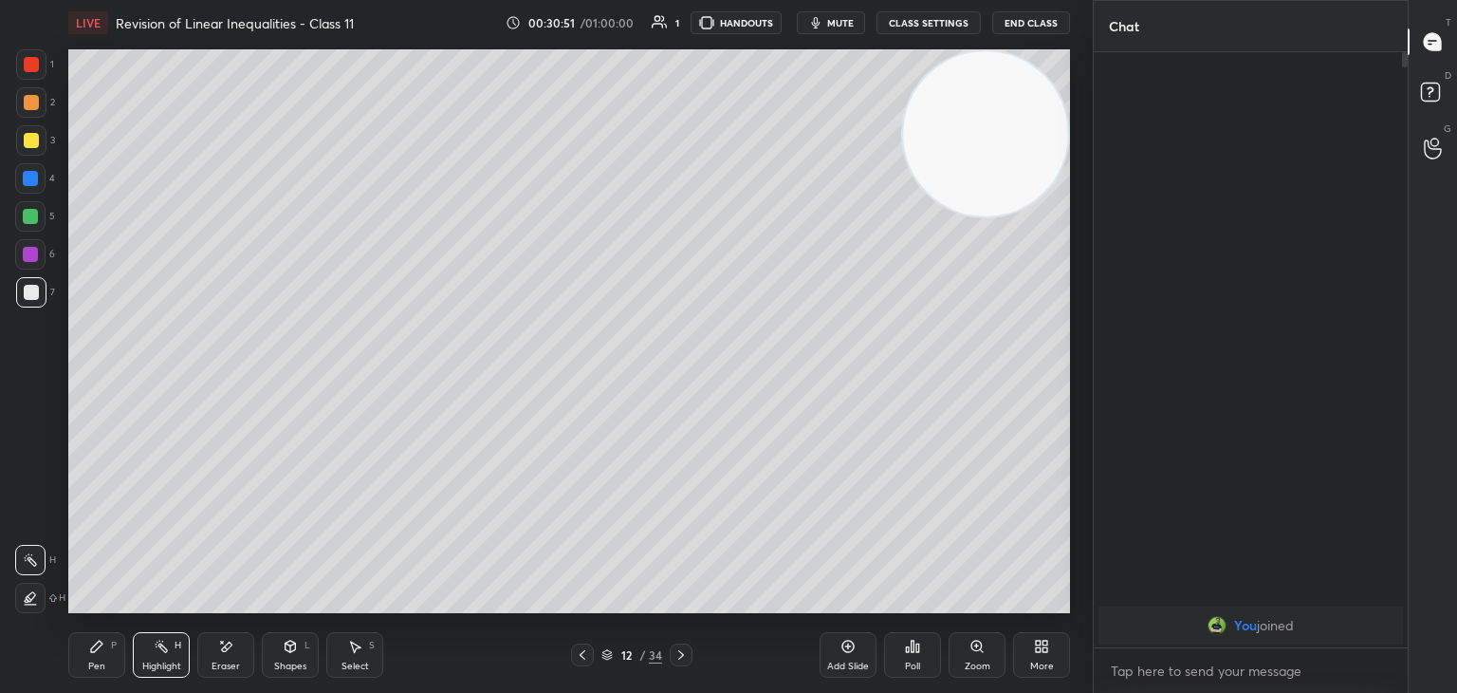
click at [148, 663] on div "Highlight" at bounding box center [161, 665] width 39 height 9
click at [112, 637] on div "Pen P" at bounding box center [96, 655] width 57 height 46
click at [837, 657] on div "Add Slide" at bounding box center [848, 655] width 57 height 46
click at [177, 662] on div "Highlight" at bounding box center [161, 665] width 39 height 9
drag, startPoint x: 101, startPoint y: 648, endPoint x: 107, endPoint y: 627, distance: 21.9
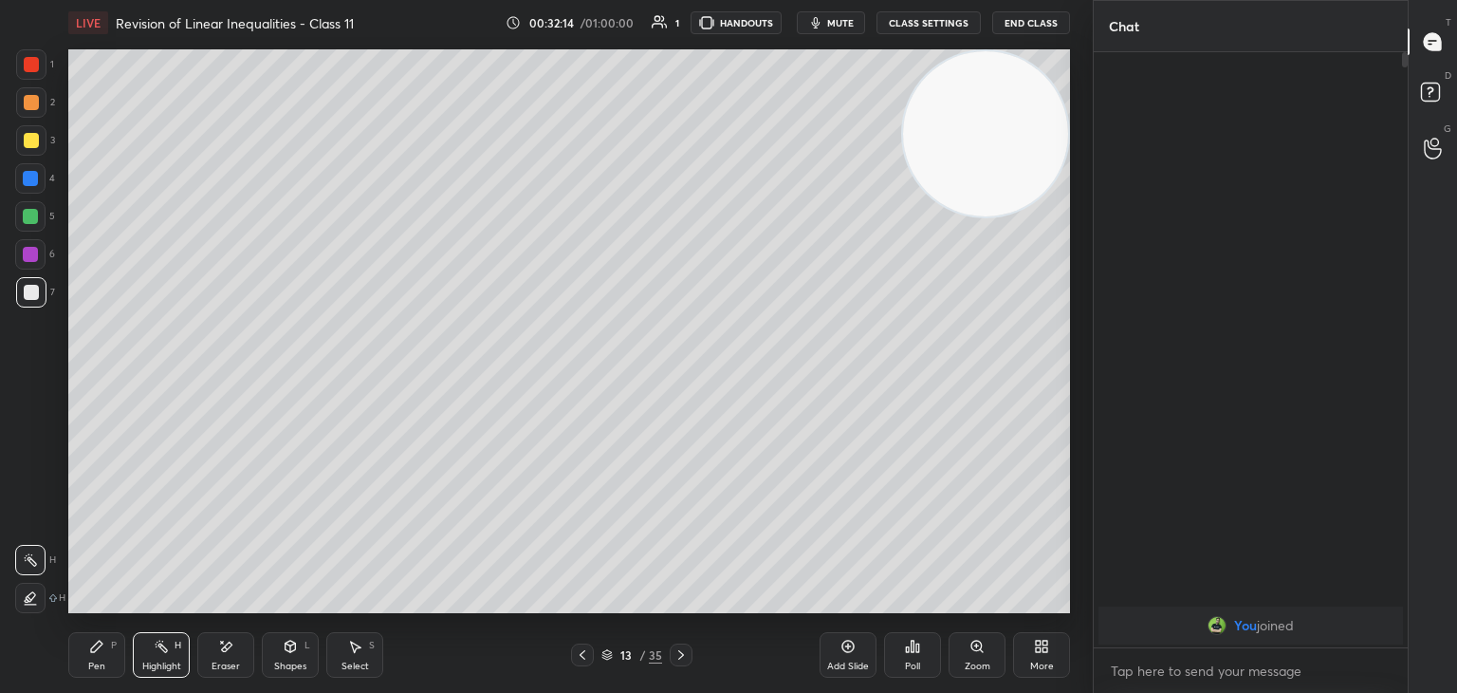
click at [102, 635] on div "Pen P" at bounding box center [96, 655] width 57 height 46
click at [171, 664] on div "Highlight" at bounding box center [161, 665] width 39 height 9
click at [95, 657] on div "Pen P" at bounding box center [96, 655] width 57 height 46
click at [860, 650] on div "Add Slide" at bounding box center [848, 655] width 57 height 46
click at [975, 151] on video at bounding box center [985, 133] width 165 height 165
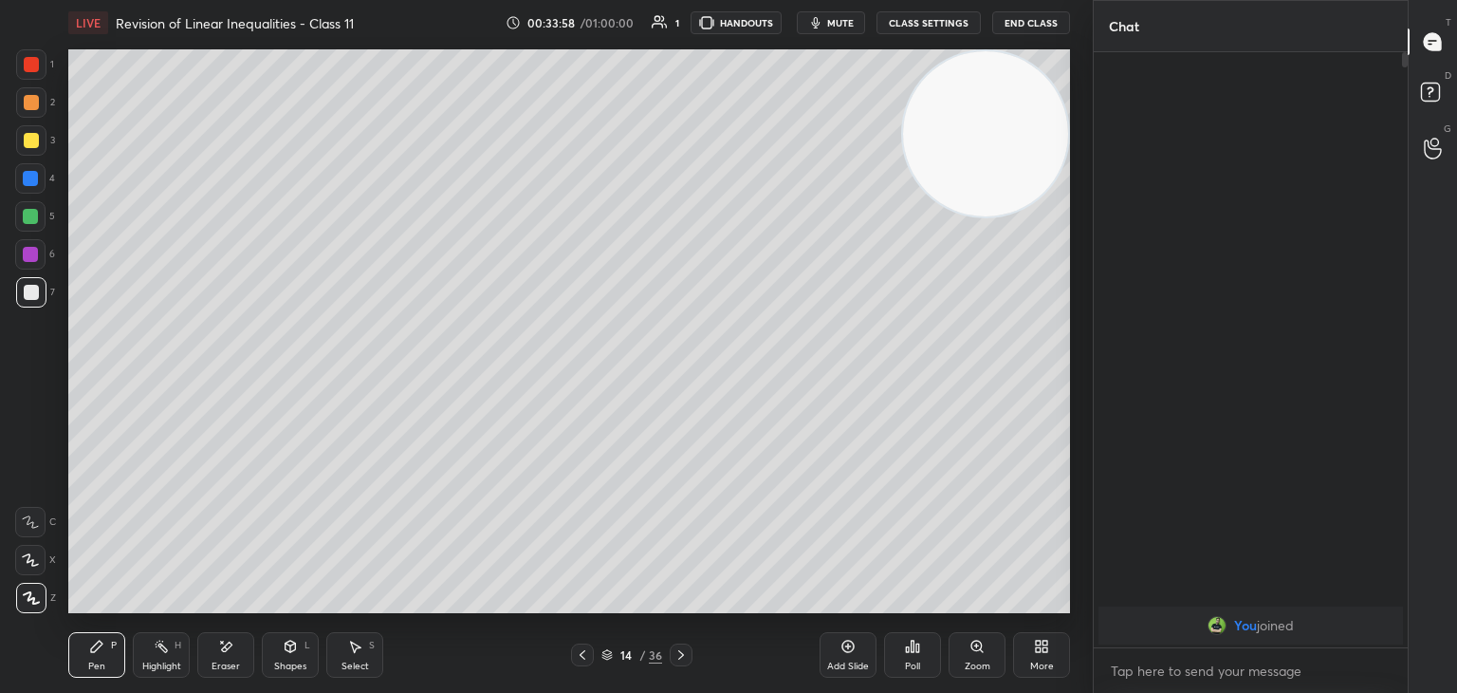
click at [4, 490] on div "1 2 3 4 5 6 7 C X Z E E Erase all H H" at bounding box center [30, 330] width 61 height 563
click at [992, 114] on video at bounding box center [983, 133] width 165 height 165
click at [157, 662] on div "Highlight H" at bounding box center [161, 655] width 57 height 46
click at [112, 657] on div "Pen P" at bounding box center [96, 655] width 57 height 46
drag, startPoint x: 0, startPoint y: 407, endPoint x: 38, endPoint y: 408, distance: 38.0
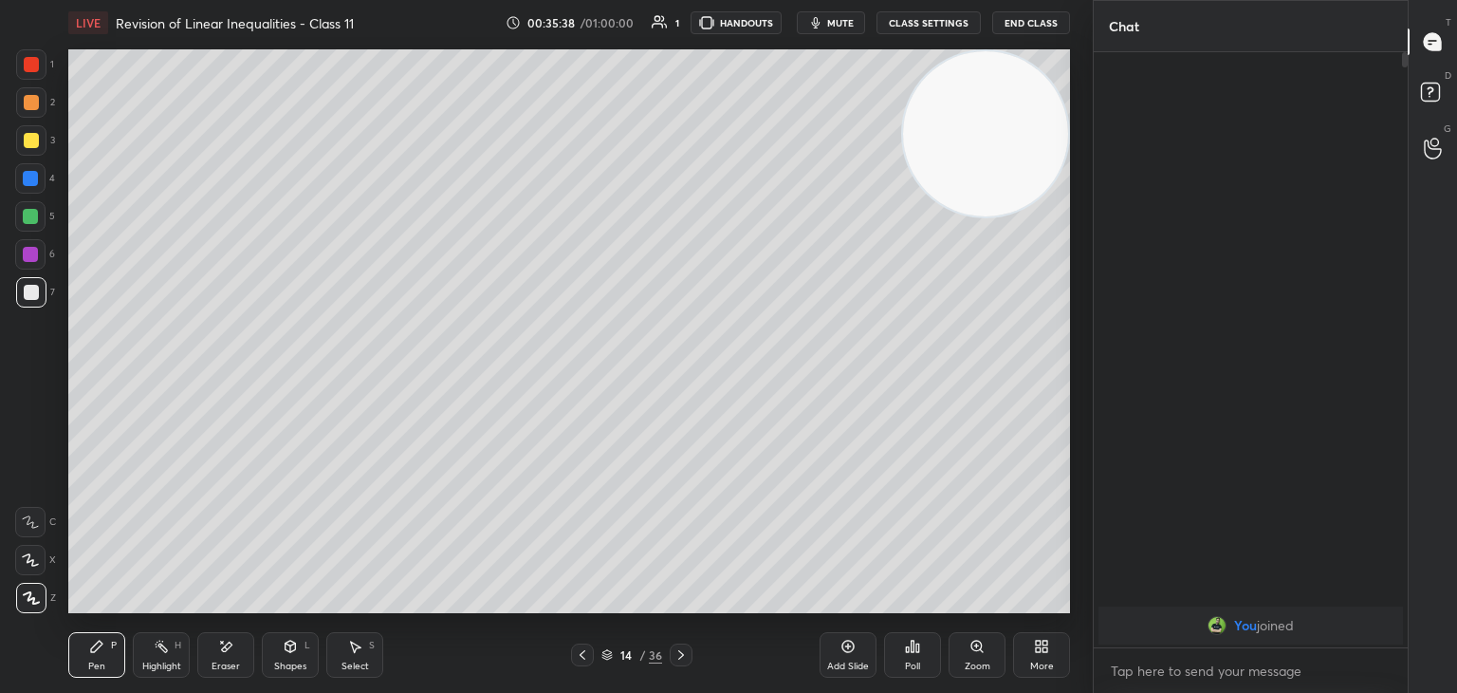
click at [4, 406] on div "1 2 3 4 5 6 7 C X Z E E Erase all H H" at bounding box center [30, 330] width 61 height 563
click at [852, 645] on icon at bounding box center [848, 645] width 15 height 15
click at [1004, 161] on video at bounding box center [985, 133] width 165 height 165
click at [0, 428] on div "1 2 3 4 5 6 7 C X Z E E Erase all H H" at bounding box center [30, 330] width 61 height 563
click at [137, 661] on div "Highlight H" at bounding box center [161, 655] width 57 height 46
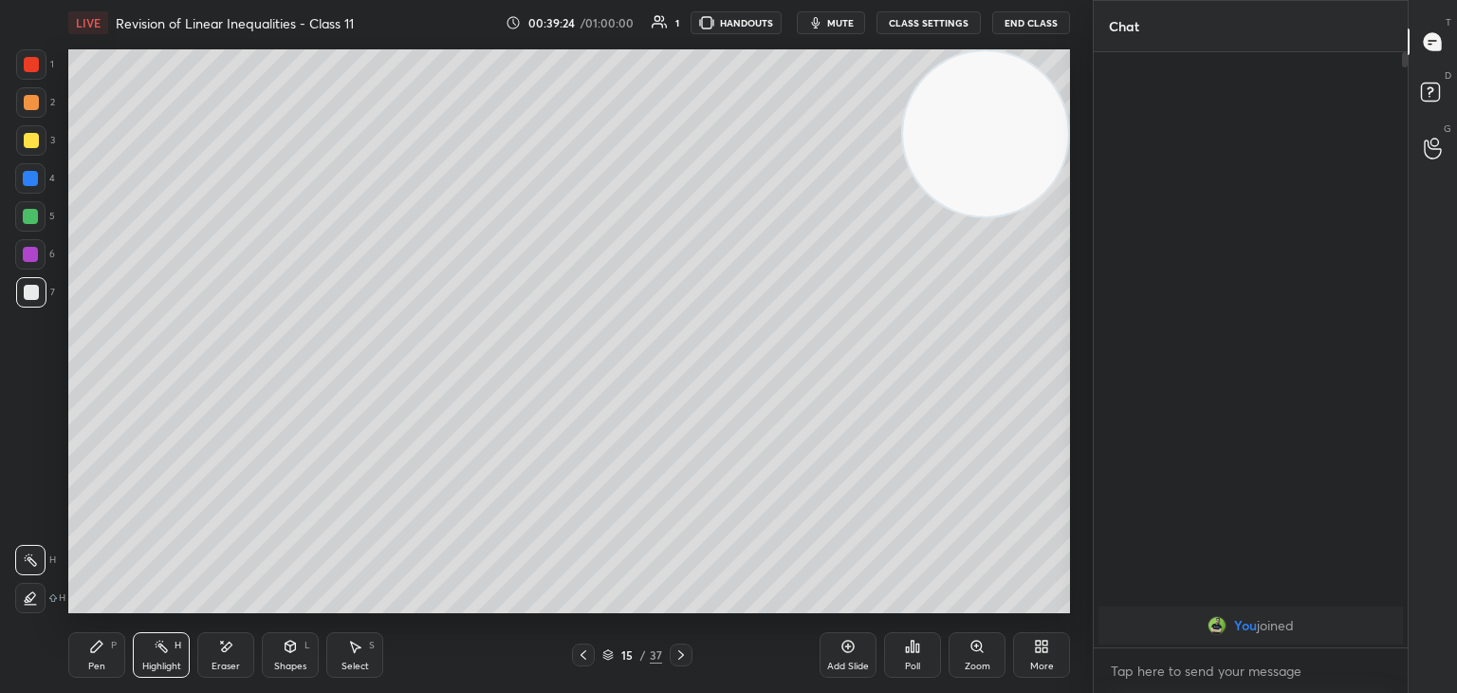
click at [212, 644] on div "Eraser" at bounding box center [225, 655] width 57 height 46
click at [114, 662] on div "Pen P" at bounding box center [96, 655] width 57 height 46
click at [160, 646] on icon at bounding box center [161, 645] width 15 height 15
drag, startPoint x: 101, startPoint y: 635, endPoint x: 111, endPoint y: 619, distance: 19.2
click at [102, 633] on div "Pen P" at bounding box center [96, 655] width 57 height 46
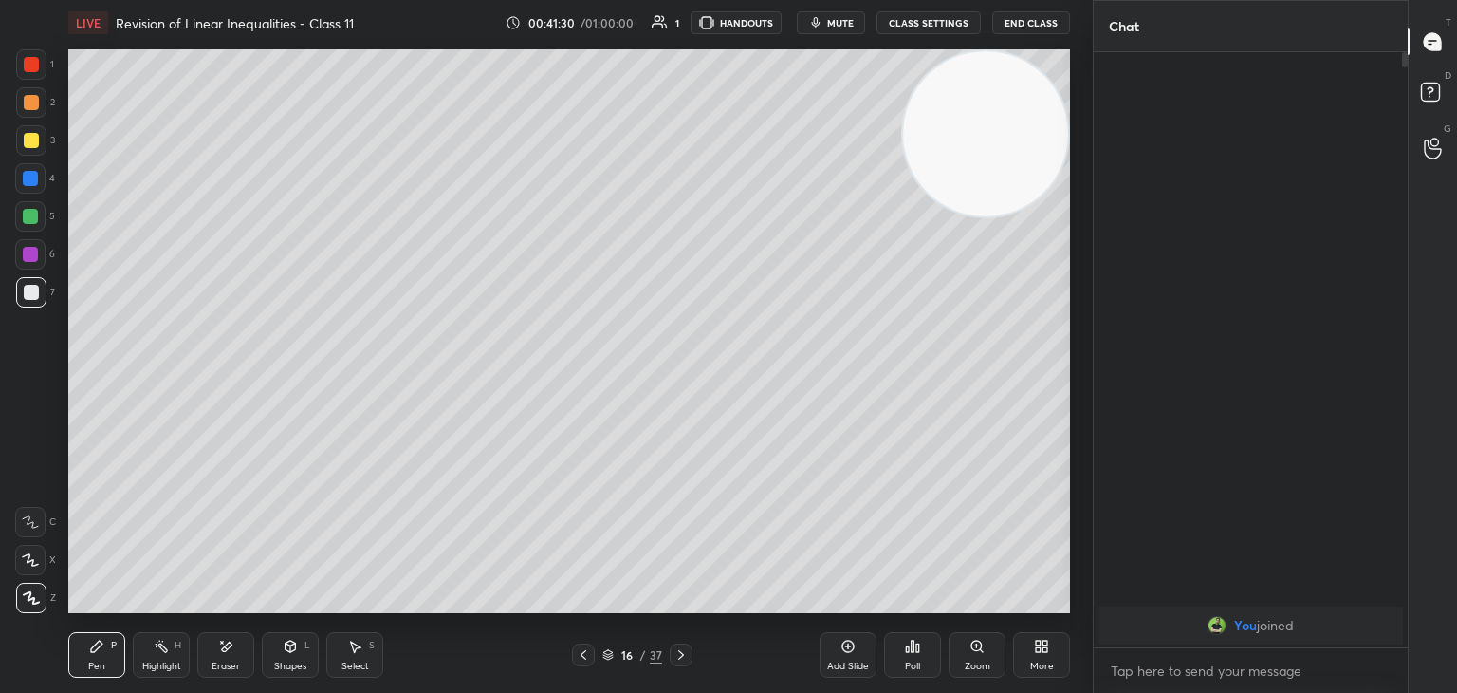
click at [156, 661] on div "Highlight" at bounding box center [161, 665] width 39 height 9
click at [216, 655] on div "Eraser" at bounding box center [225, 655] width 57 height 46
click at [86, 664] on div "Pen P" at bounding box center [96, 655] width 57 height 46
drag, startPoint x: 167, startPoint y: 646, endPoint x: 204, endPoint y: 619, distance: 45.5
click at [165, 646] on div "Highlight H" at bounding box center [161, 655] width 57 height 46
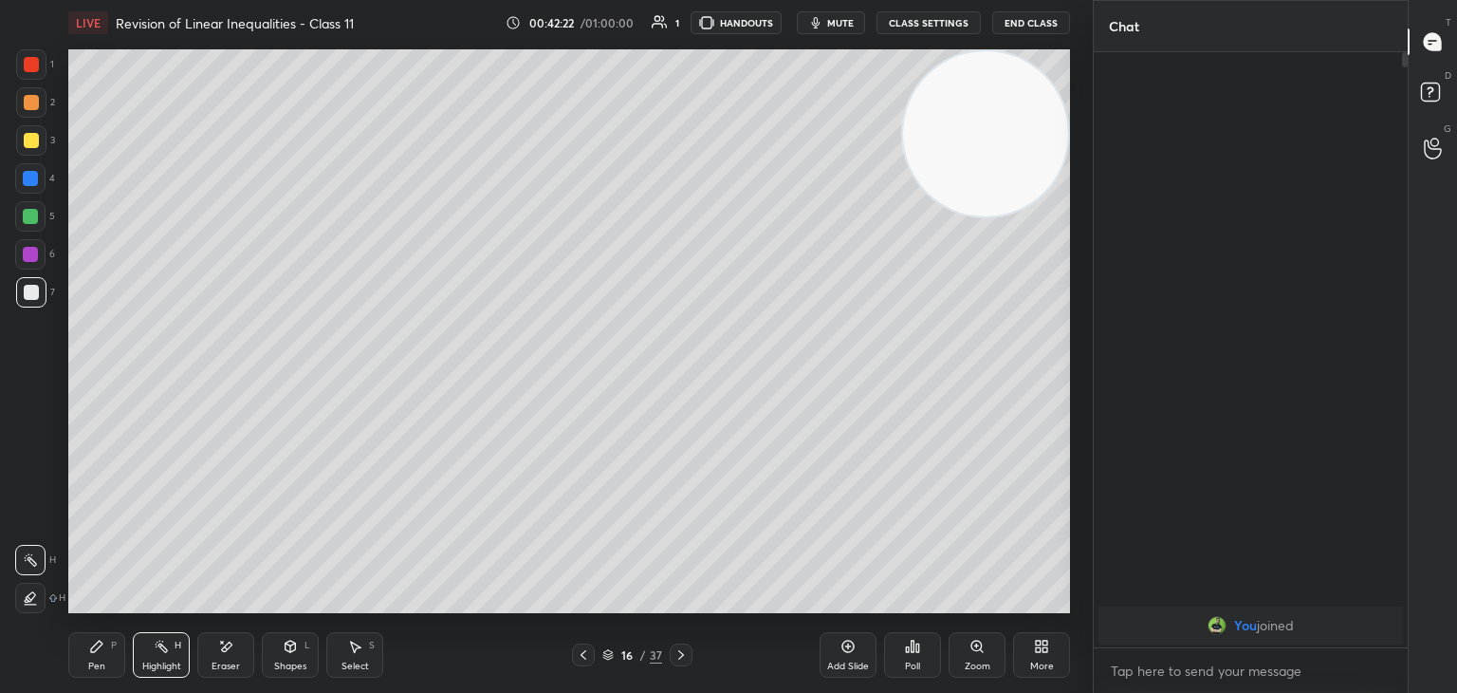
drag, startPoint x: 0, startPoint y: 435, endPoint x: 49, endPoint y: 431, distance: 49.6
click at [0, 435] on div "1 2 3 4 5 6 7 C X Z E E Erase all H H" at bounding box center [30, 330] width 61 height 563
click at [849, 665] on div "Add Slide" at bounding box center [848, 665] width 42 height 9
drag, startPoint x: 962, startPoint y: 182, endPoint x: 993, endPoint y: 145, distance: 48.5
click at [992, 147] on video at bounding box center [985, 133] width 165 height 165
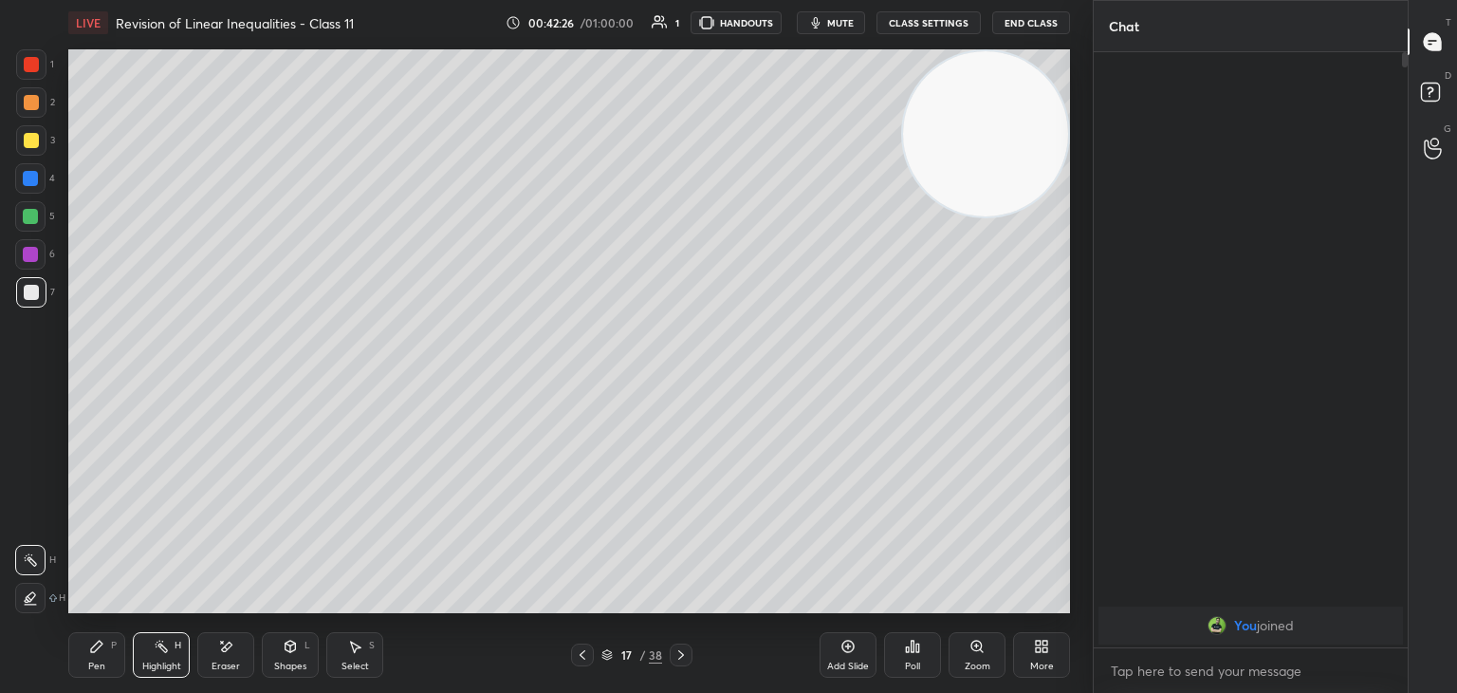
click at [0, 371] on div "1 2 3 4 5 6 7 C X Z E E Erase all H H" at bounding box center [30, 330] width 61 height 563
drag, startPoint x: 1031, startPoint y: 152, endPoint x: 1044, endPoint y: 144, distance: 15.3
click at [1040, 147] on video at bounding box center [985, 133] width 165 height 165
drag, startPoint x: 940, startPoint y: 149, endPoint x: 969, endPoint y: 136, distance: 31.4
click at [968, 138] on video at bounding box center [985, 133] width 165 height 165
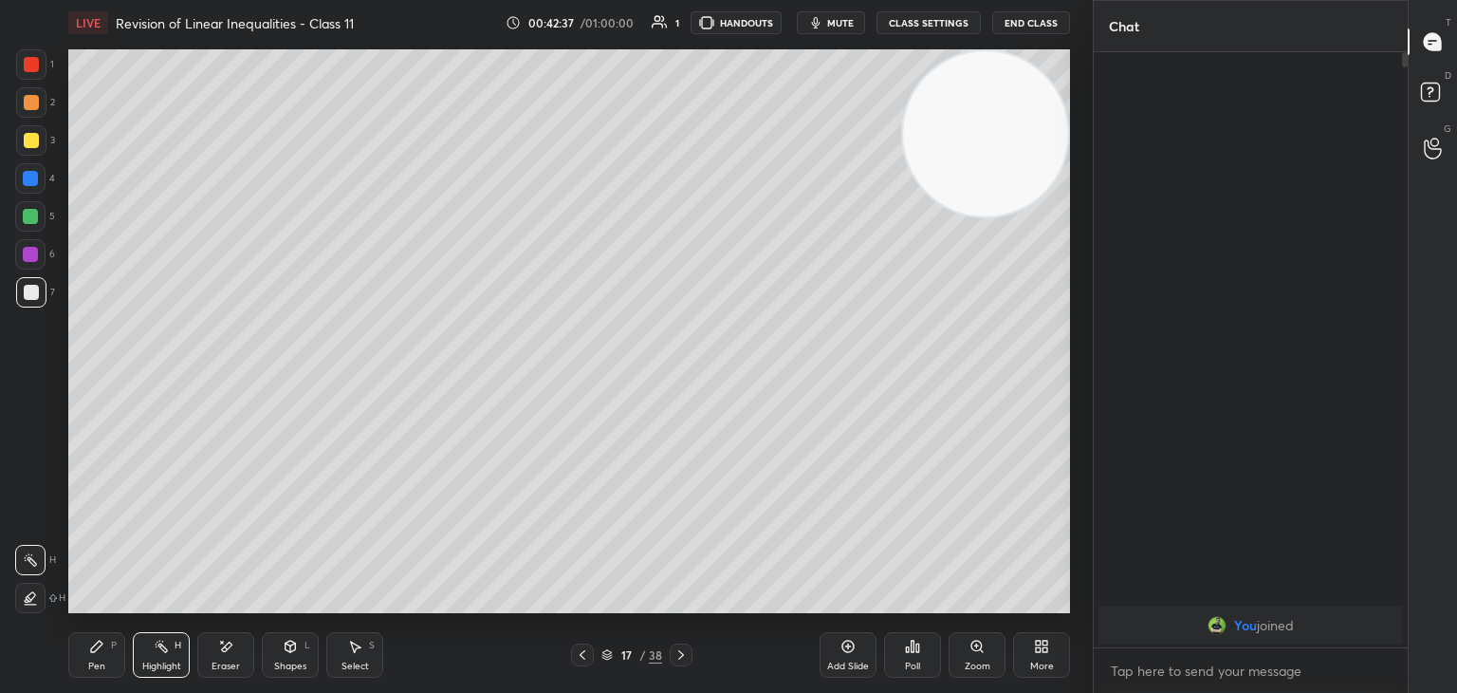
drag, startPoint x: 0, startPoint y: 434, endPoint x: 23, endPoint y: 488, distance: 58.7
click at [0, 433] on div "1 2 3 4 5 6 7 C X Z E E Erase all H H" at bounding box center [30, 330] width 61 height 563
click at [80, 654] on div "Pen P" at bounding box center [96, 655] width 57 height 46
click at [843, 16] on span "mute" at bounding box center [840, 22] width 27 height 13
click at [1013, 16] on button "End Class" at bounding box center [1031, 22] width 78 height 23
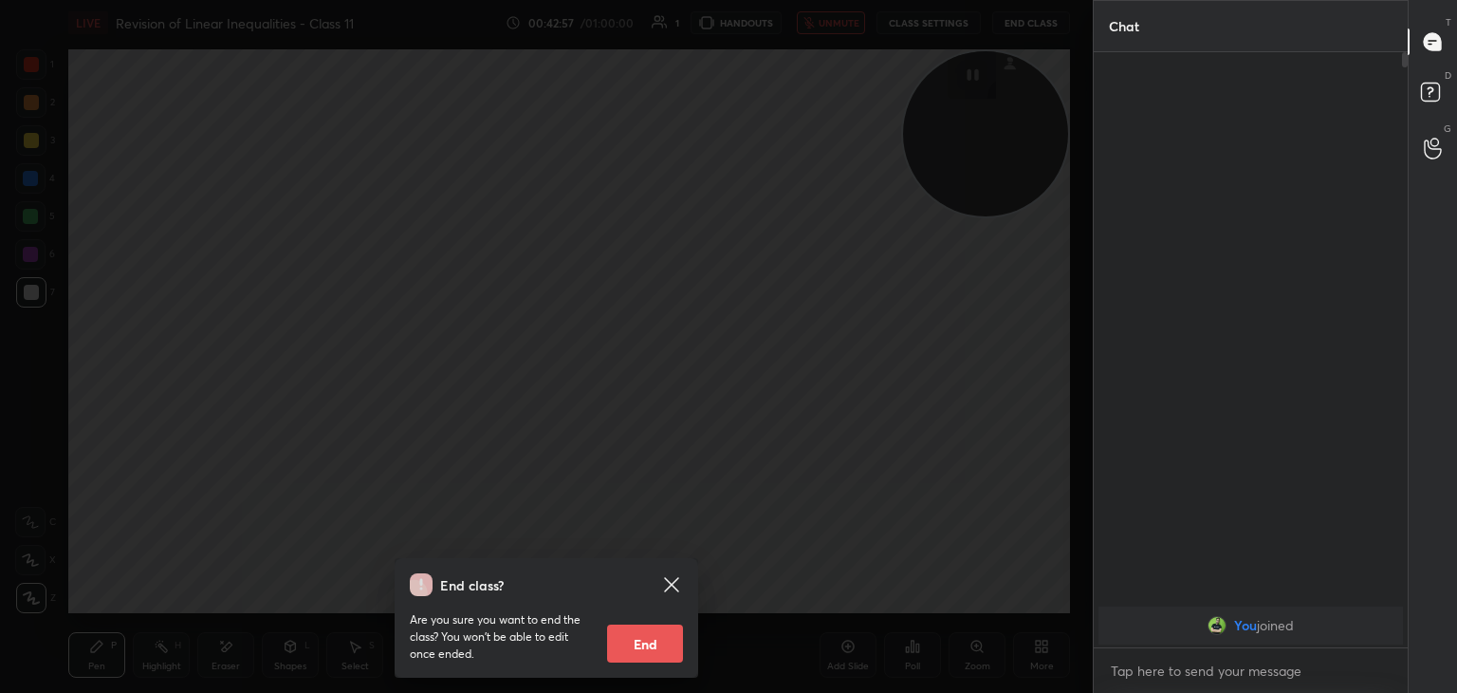
click at [1013, 17] on div "End class? Are you sure you want to end the class? You won’t be able to edit on…" at bounding box center [546, 346] width 1093 height 693
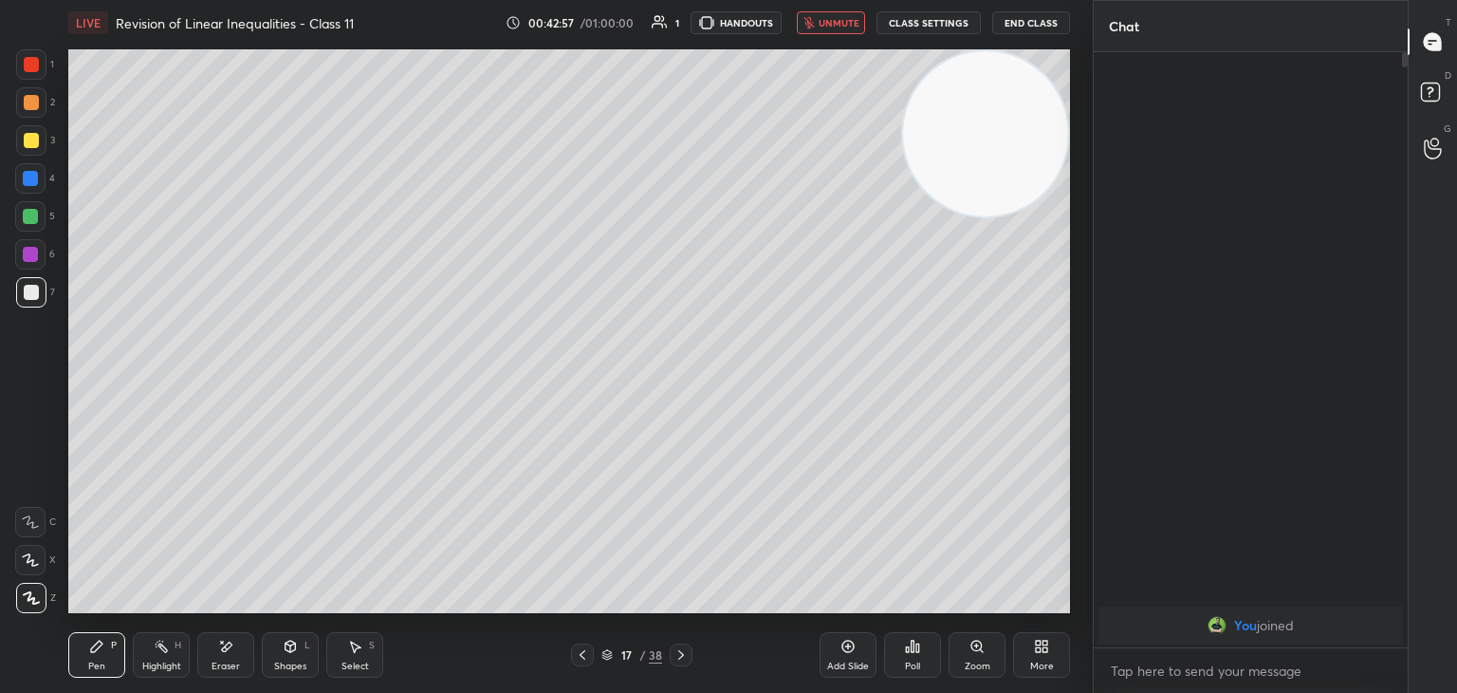
click at [1011, 18] on button "End Class" at bounding box center [1031, 22] width 78 height 23
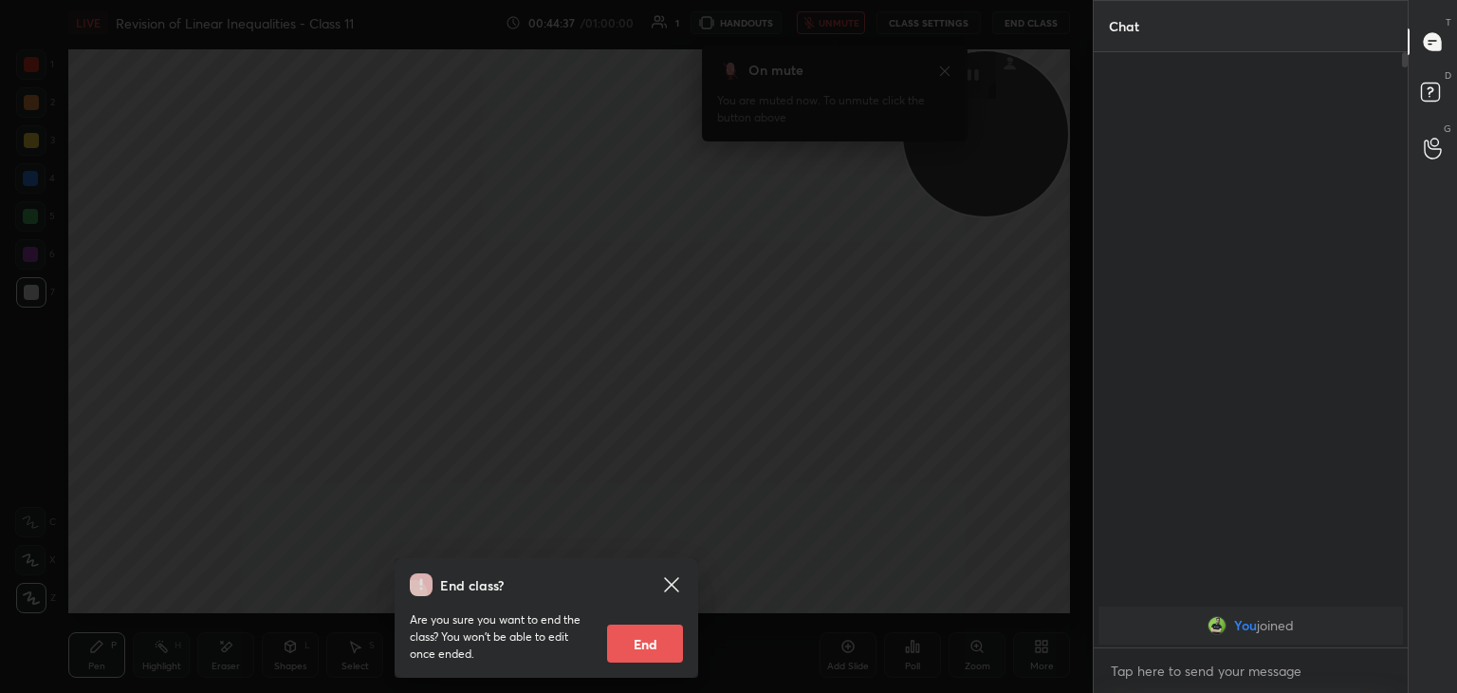
click at [671, 582] on icon at bounding box center [671, 584] width 14 height 14
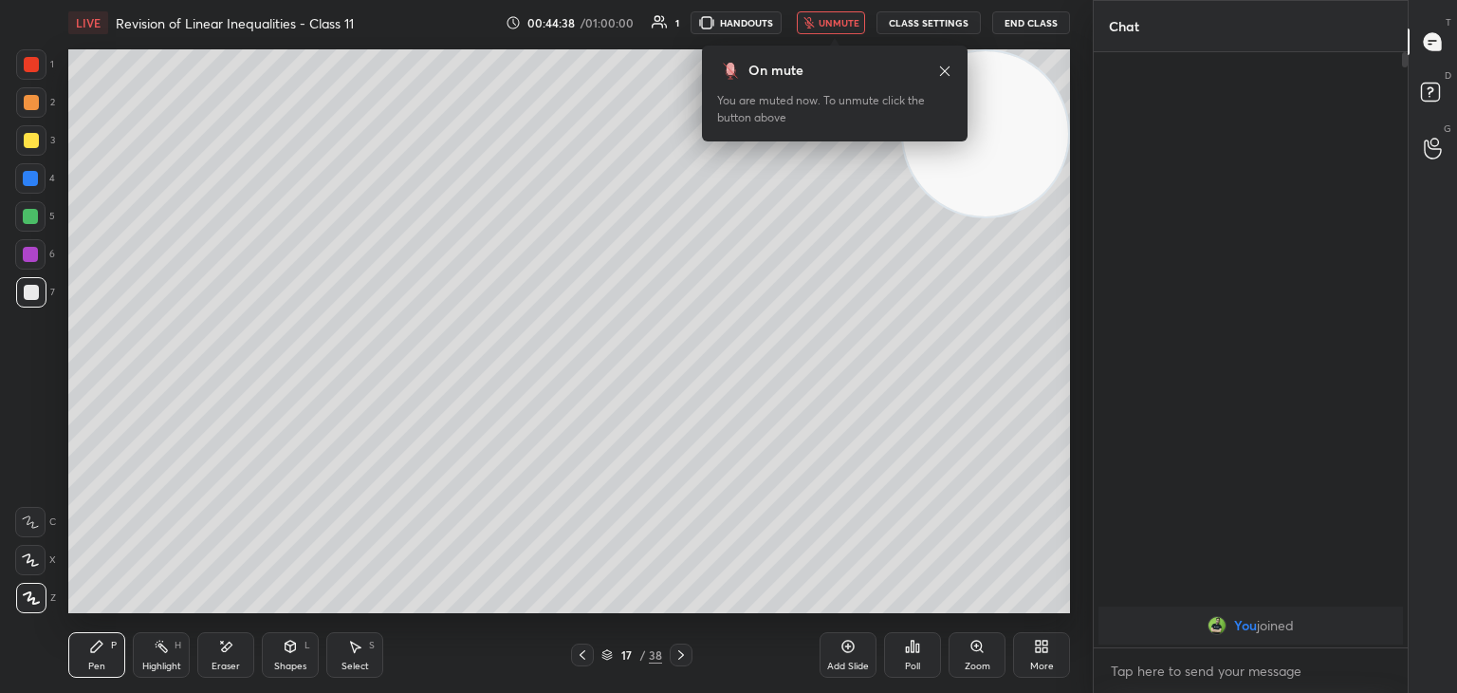
drag, startPoint x: 850, startPoint y: 27, endPoint x: 863, endPoint y: 45, distance: 22.4
click at [850, 25] on span "unmute" at bounding box center [839, 22] width 41 height 13
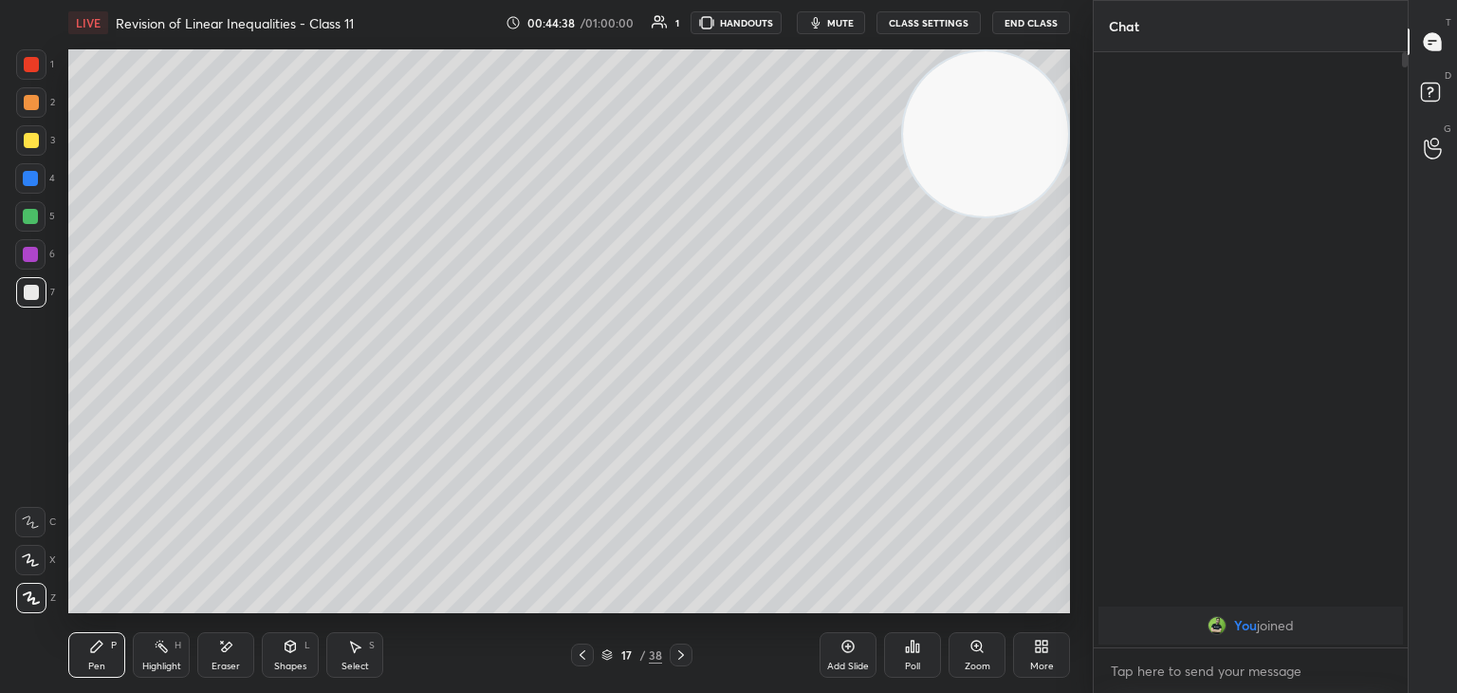
drag, startPoint x: 978, startPoint y: 117, endPoint x: 997, endPoint y: 93, distance: 30.4
click at [995, 98] on video at bounding box center [985, 133] width 165 height 165
click at [22, 141] on div at bounding box center [31, 140] width 30 height 30
drag, startPoint x: 170, startPoint y: 648, endPoint x: 176, endPoint y: 614, distance: 34.8
click at [171, 634] on div "Highlight H" at bounding box center [161, 655] width 57 height 46
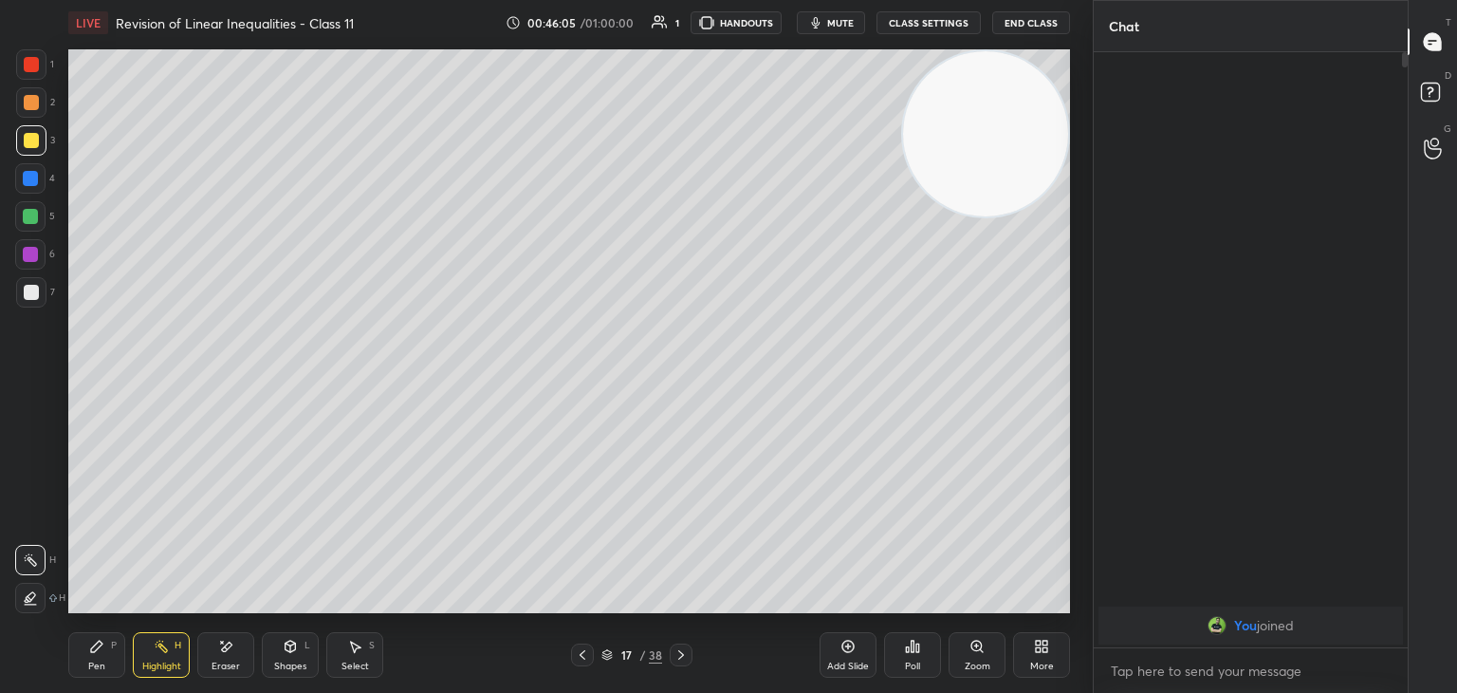
click at [111, 647] on div "P" at bounding box center [114, 644] width 6 height 9
click at [316, 654] on div "Shapes L" at bounding box center [290, 655] width 57 height 46
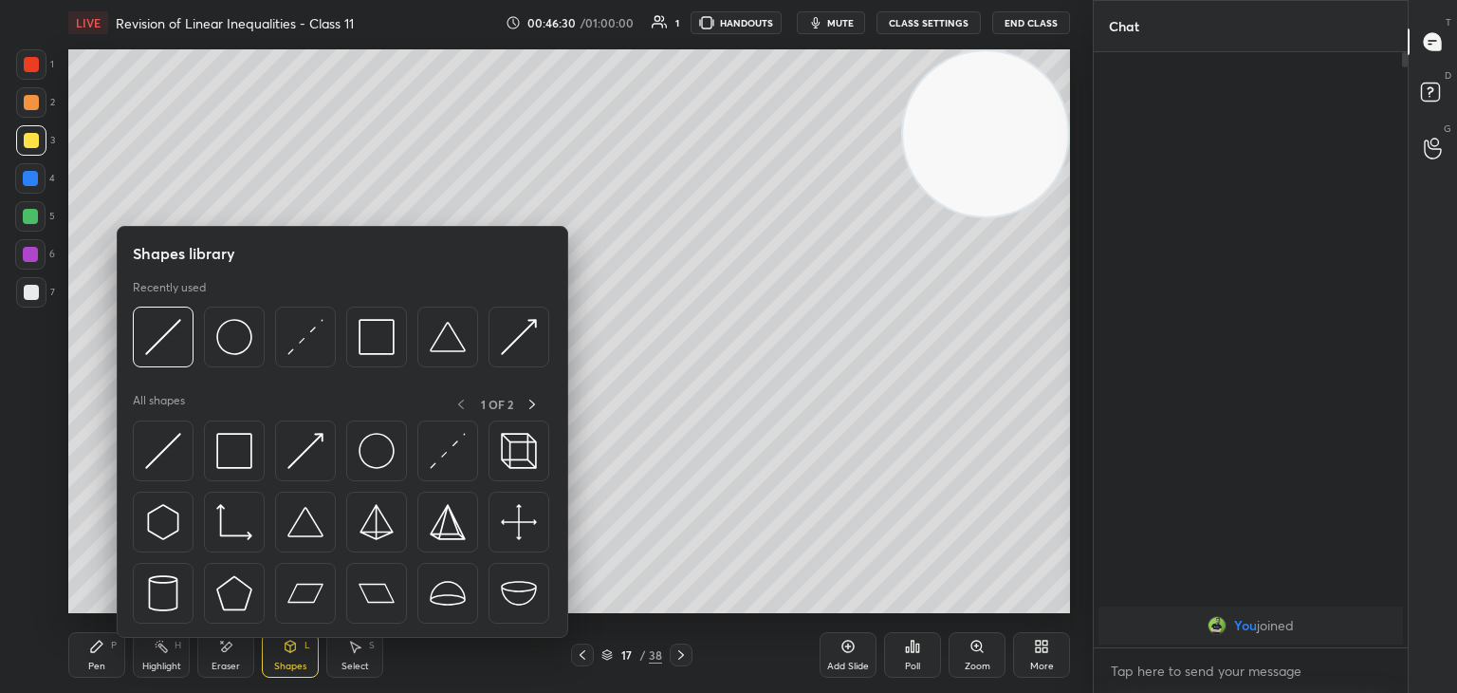
click at [304, 652] on div "Shapes L" at bounding box center [290, 655] width 57 height 46
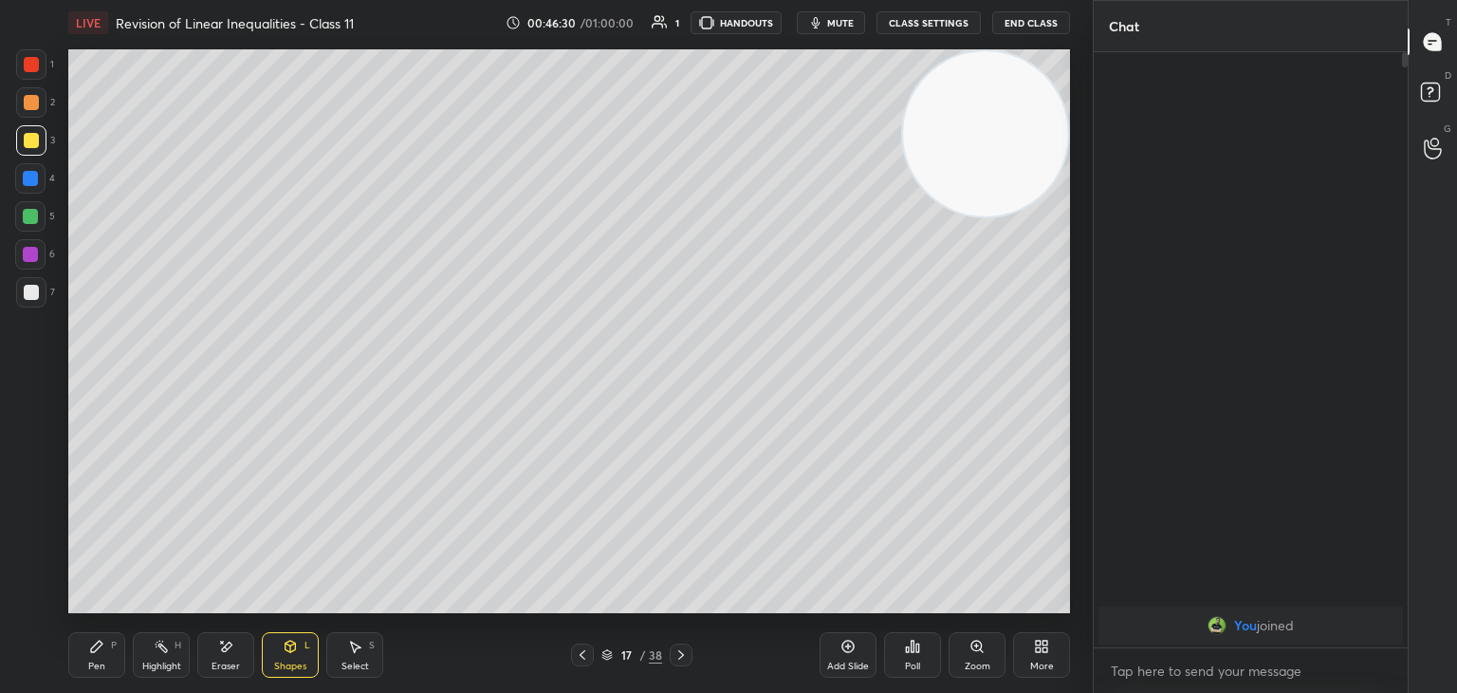
click at [293, 674] on div "Shapes L" at bounding box center [290, 655] width 57 height 46
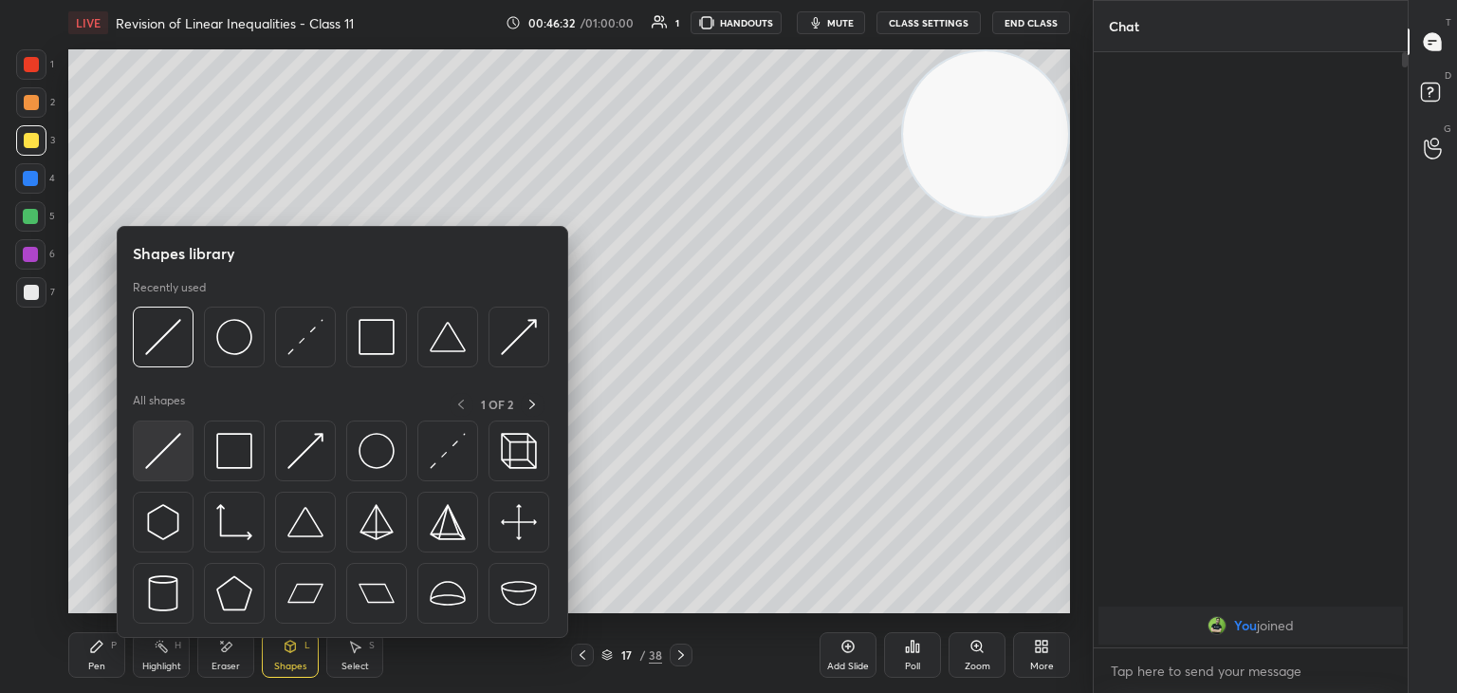
click at [163, 453] on img at bounding box center [163, 451] width 36 height 36
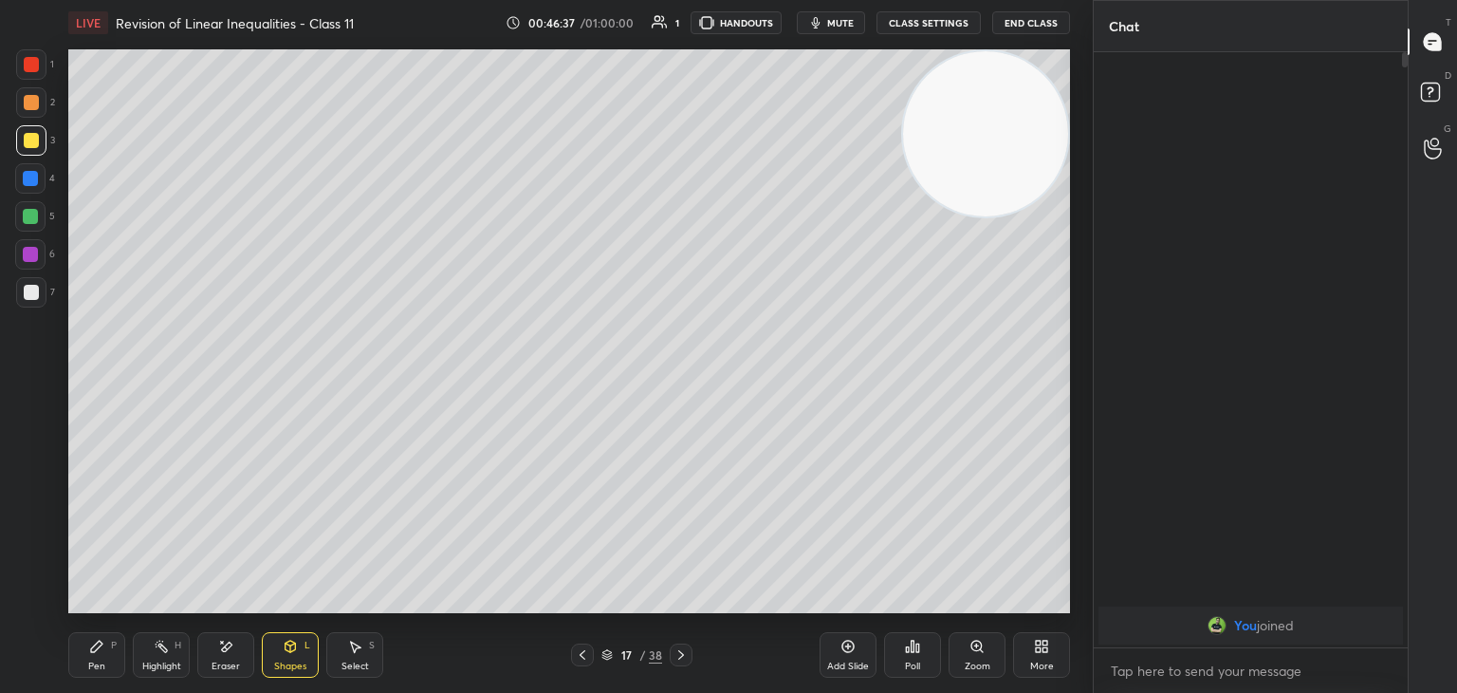
click at [113, 644] on div "P" at bounding box center [114, 644] width 6 height 9
click at [296, 658] on div "Shapes L" at bounding box center [290, 655] width 57 height 46
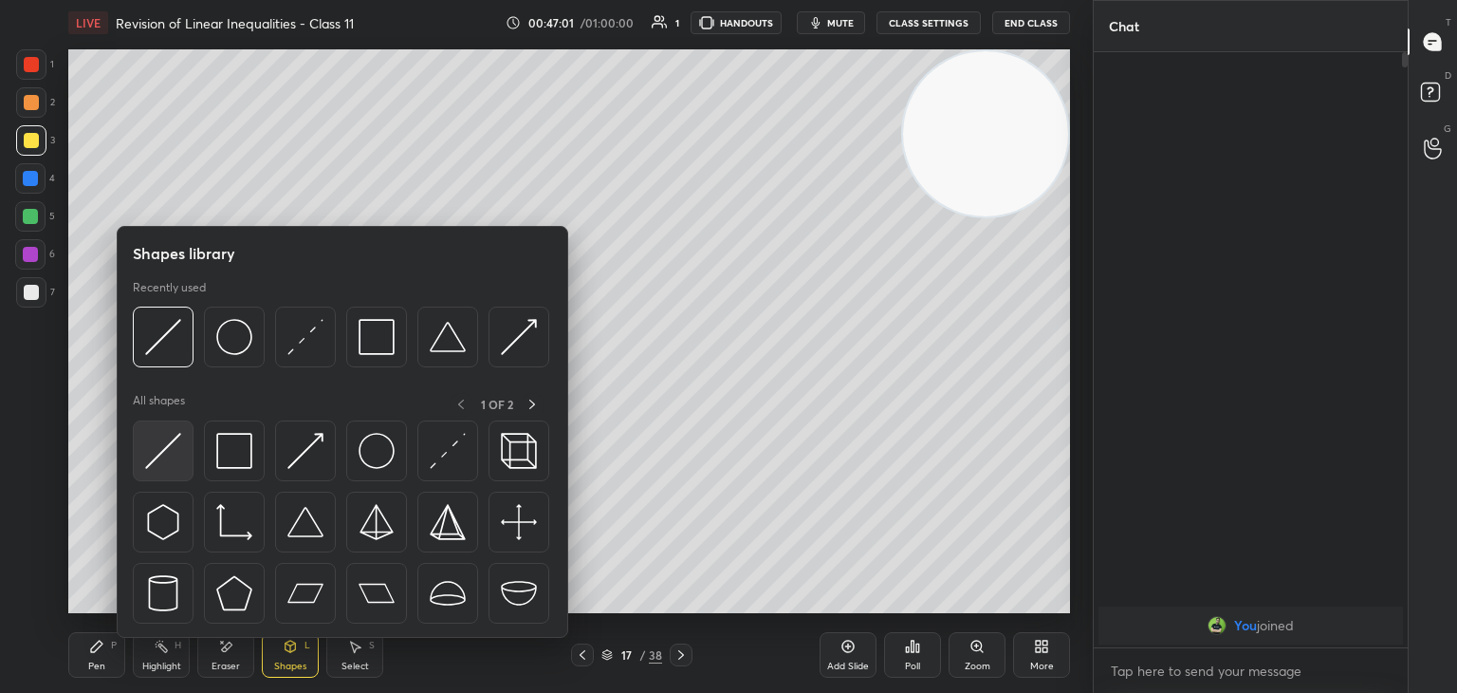
click at [167, 459] on img at bounding box center [163, 451] width 36 height 36
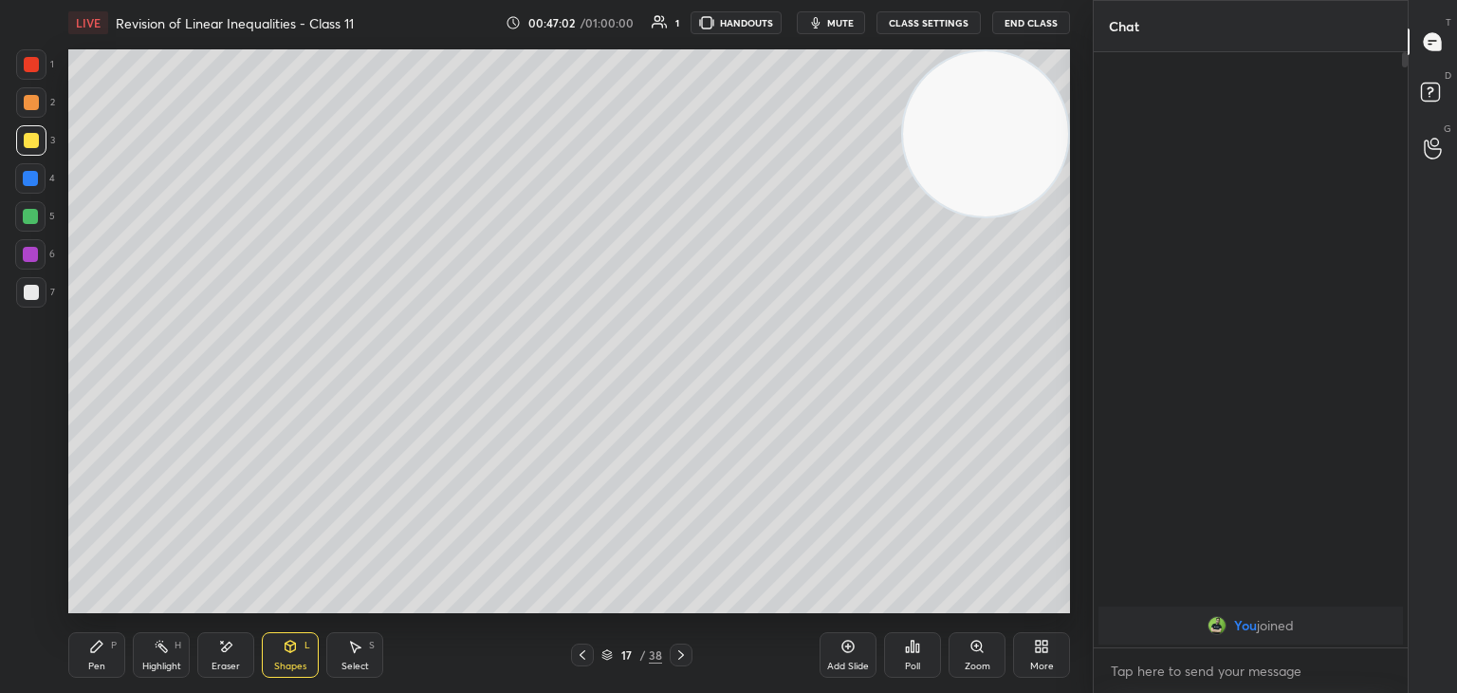
drag, startPoint x: 32, startPoint y: 216, endPoint x: 53, endPoint y: 232, distance: 26.4
click at [31, 215] on div at bounding box center [30, 216] width 15 height 15
click at [159, 662] on div "Highlight" at bounding box center [161, 665] width 39 height 9
click at [147, 653] on div "Highlight H" at bounding box center [161, 655] width 57 height 46
click at [87, 642] on div "Pen P" at bounding box center [96, 655] width 57 height 46
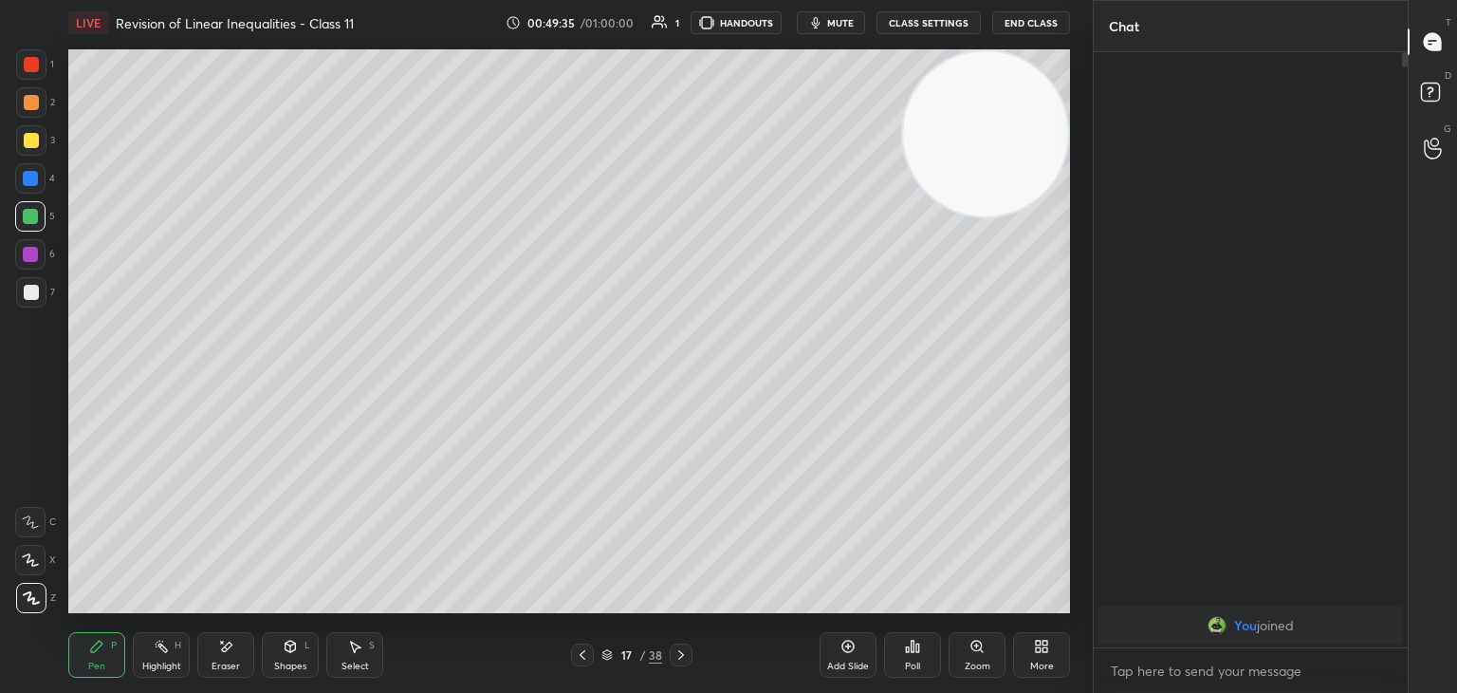
click at [152, 650] on div "Highlight H" at bounding box center [161, 655] width 57 height 46
click at [108, 636] on div "Pen P" at bounding box center [96, 655] width 57 height 46
click at [168, 661] on div "Highlight" at bounding box center [161, 665] width 39 height 9
click at [102, 633] on div "Pen P Highlight H Eraser Shapes L Select S 17 / 38 Add Slide Poll Zoom More" at bounding box center [569, 655] width 1002 height 76
click at [108, 637] on div "Pen P" at bounding box center [96, 655] width 57 height 46
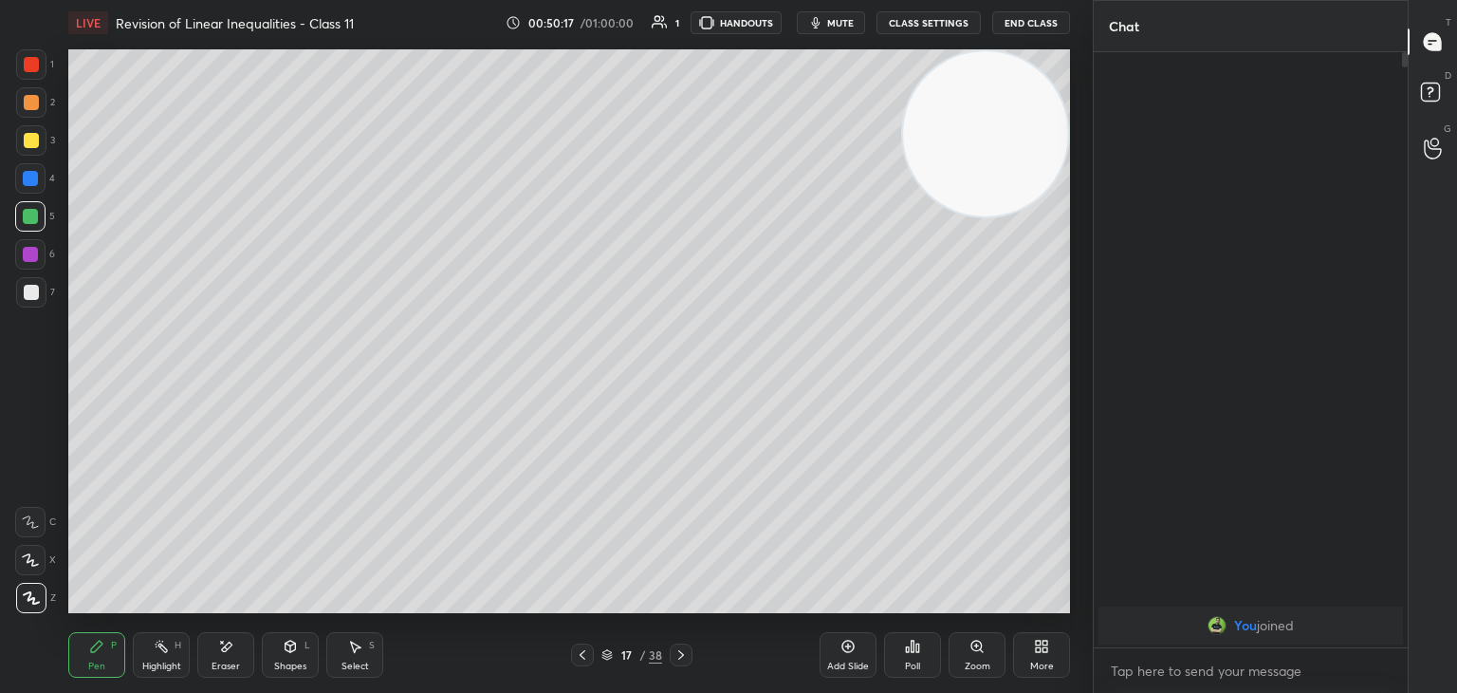
click at [30, 123] on div "2" at bounding box center [35, 106] width 39 height 38
drag, startPoint x: 30, startPoint y: 134, endPoint x: 47, endPoint y: 152, distance: 24.8
click at [29, 134] on div at bounding box center [31, 140] width 15 height 15
click at [24, 103] on div at bounding box center [31, 102] width 15 height 15
click at [26, 62] on div at bounding box center [31, 64] width 15 height 15
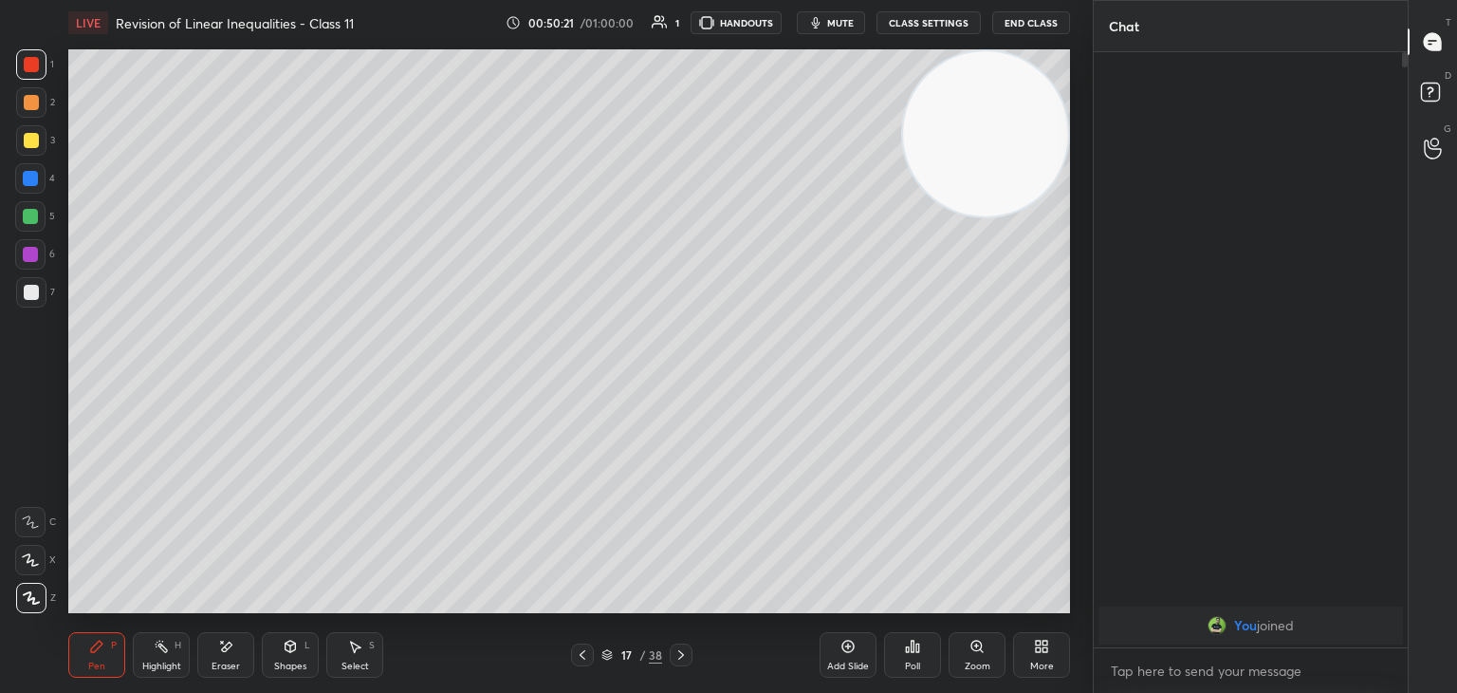
click at [294, 655] on div "Shapes L" at bounding box center [290, 655] width 57 height 46
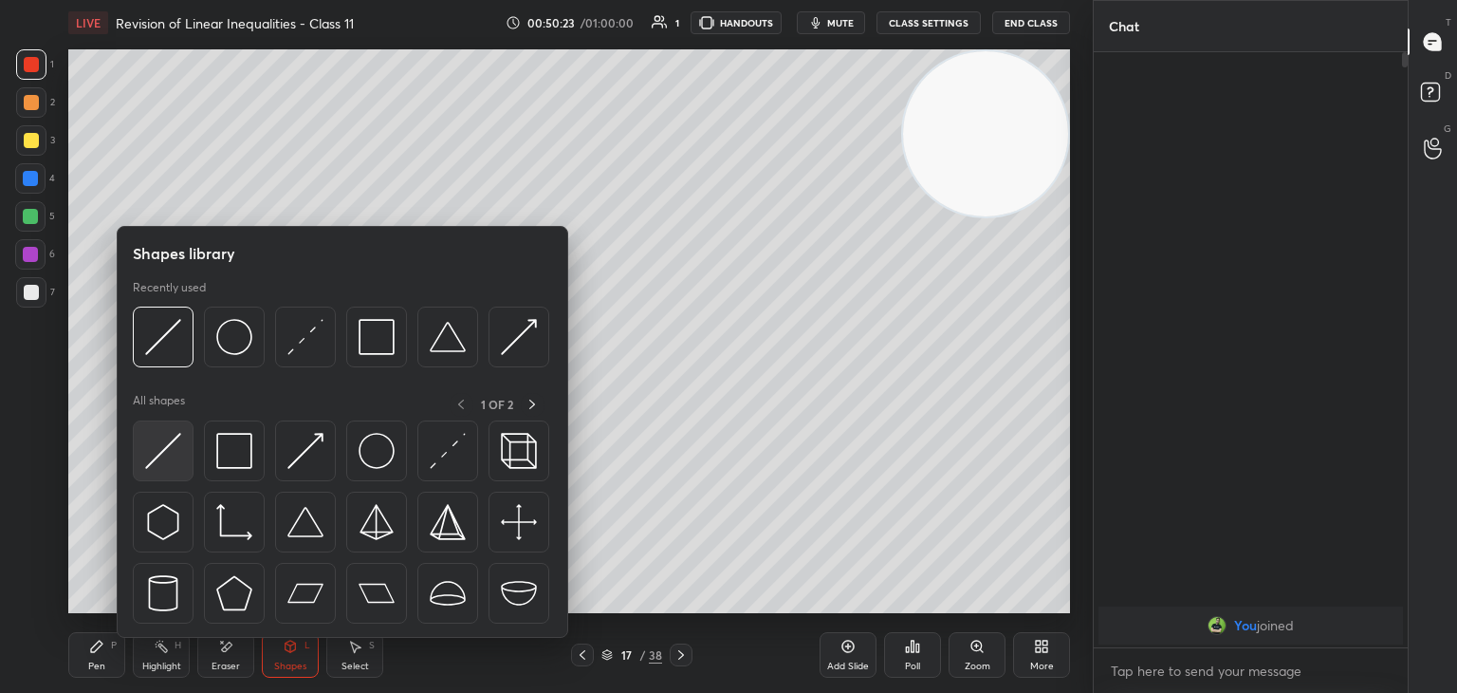
click at [168, 448] on img at bounding box center [163, 451] width 36 height 36
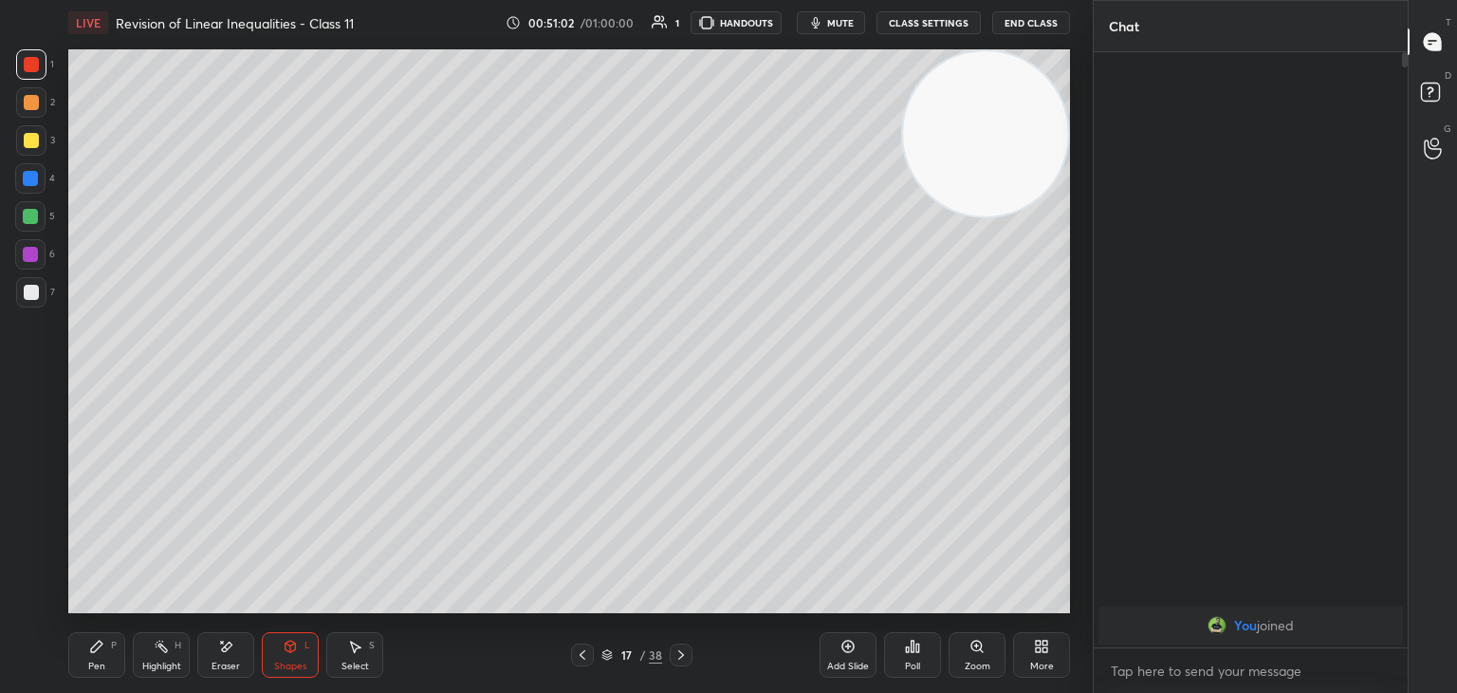
click at [179, 638] on div "Highlight H" at bounding box center [161, 655] width 57 height 46
click at [344, 650] on div "Select S" at bounding box center [354, 655] width 57 height 46
click at [299, 661] on div "Shapes" at bounding box center [290, 665] width 32 height 9
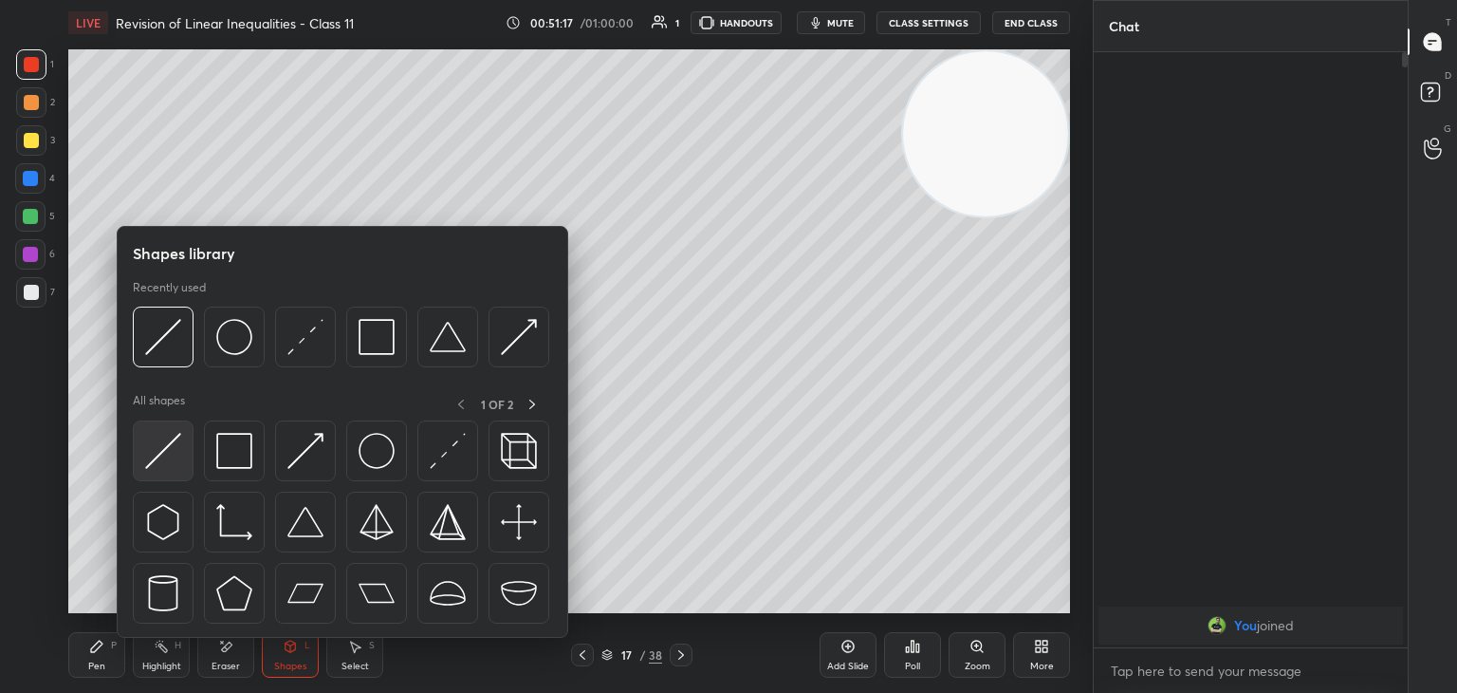
click at [176, 450] on img at bounding box center [163, 451] width 36 height 36
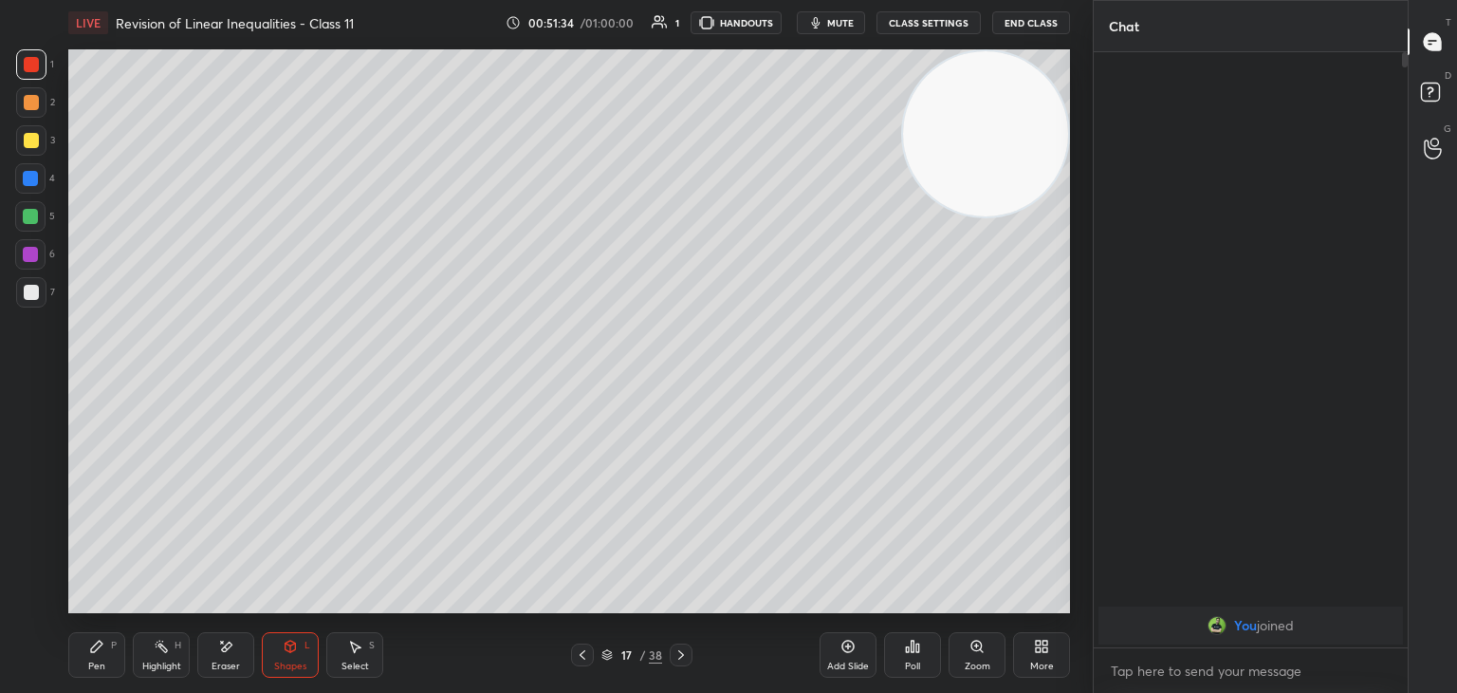
click at [167, 673] on div "Highlight H" at bounding box center [161, 655] width 57 height 46
click at [854, 648] on icon at bounding box center [848, 645] width 15 height 15
click at [0, 367] on div "1 2 3 4 5 6 7 C X Z E E Erase all H H" at bounding box center [30, 330] width 61 height 563
click at [82, 640] on div "Pen P" at bounding box center [96, 655] width 57 height 46
click at [24, 295] on div at bounding box center [31, 292] width 15 height 15
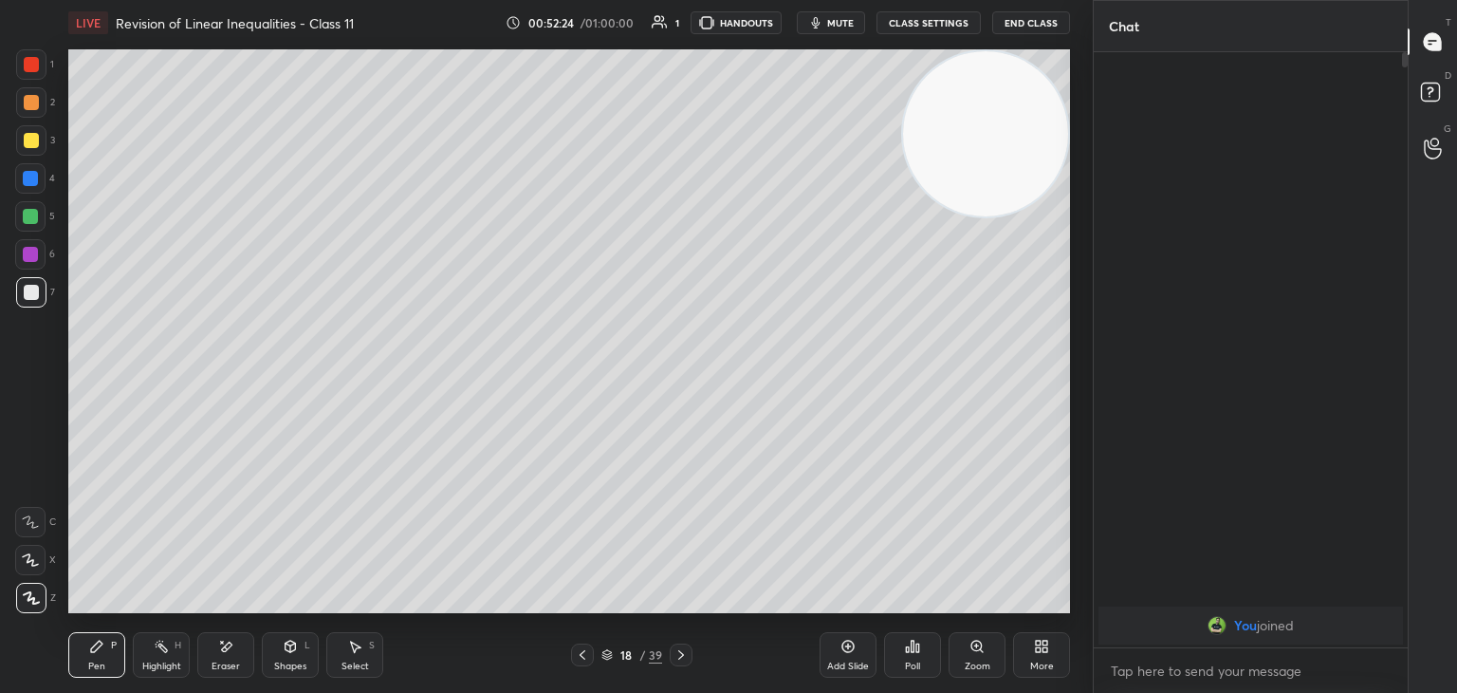
click at [268, 650] on div "Shapes L" at bounding box center [290, 655] width 57 height 46
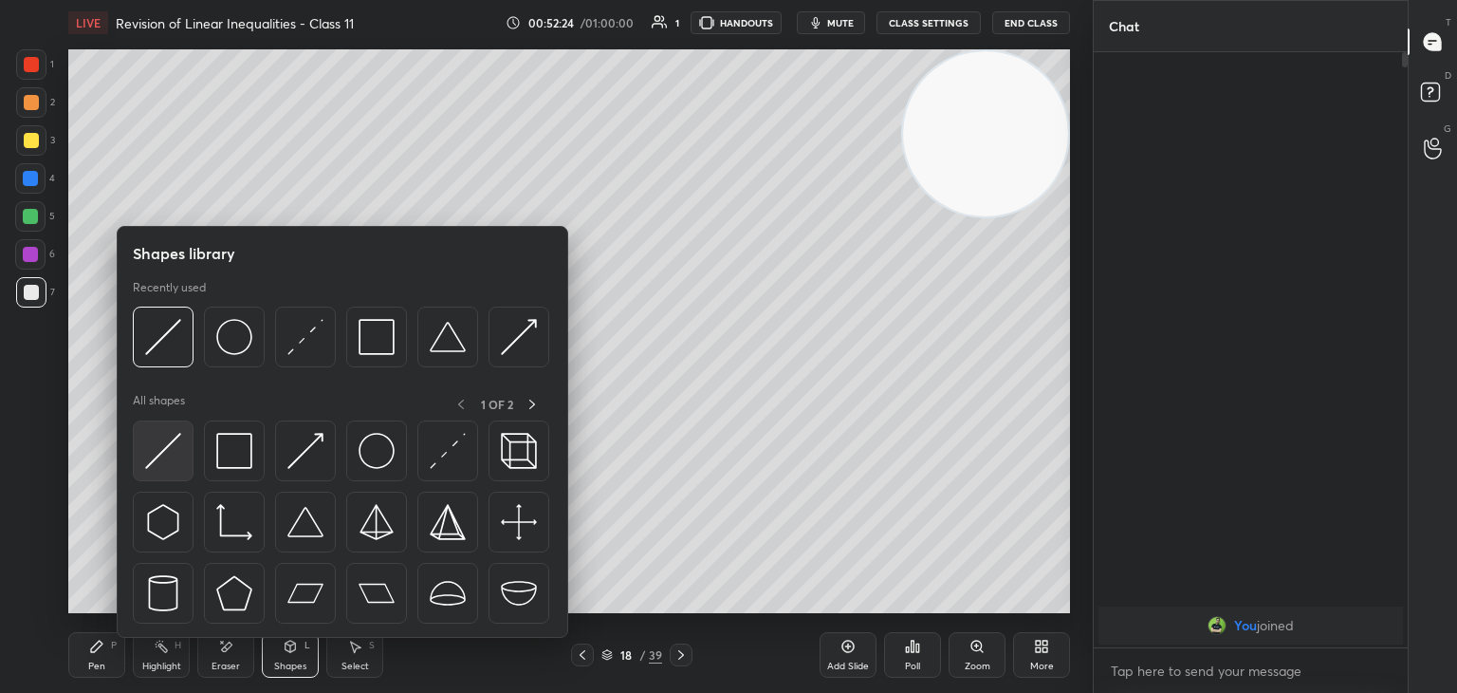
click at [163, 453] on img at bounding box center [163, 451] width 36 height 36
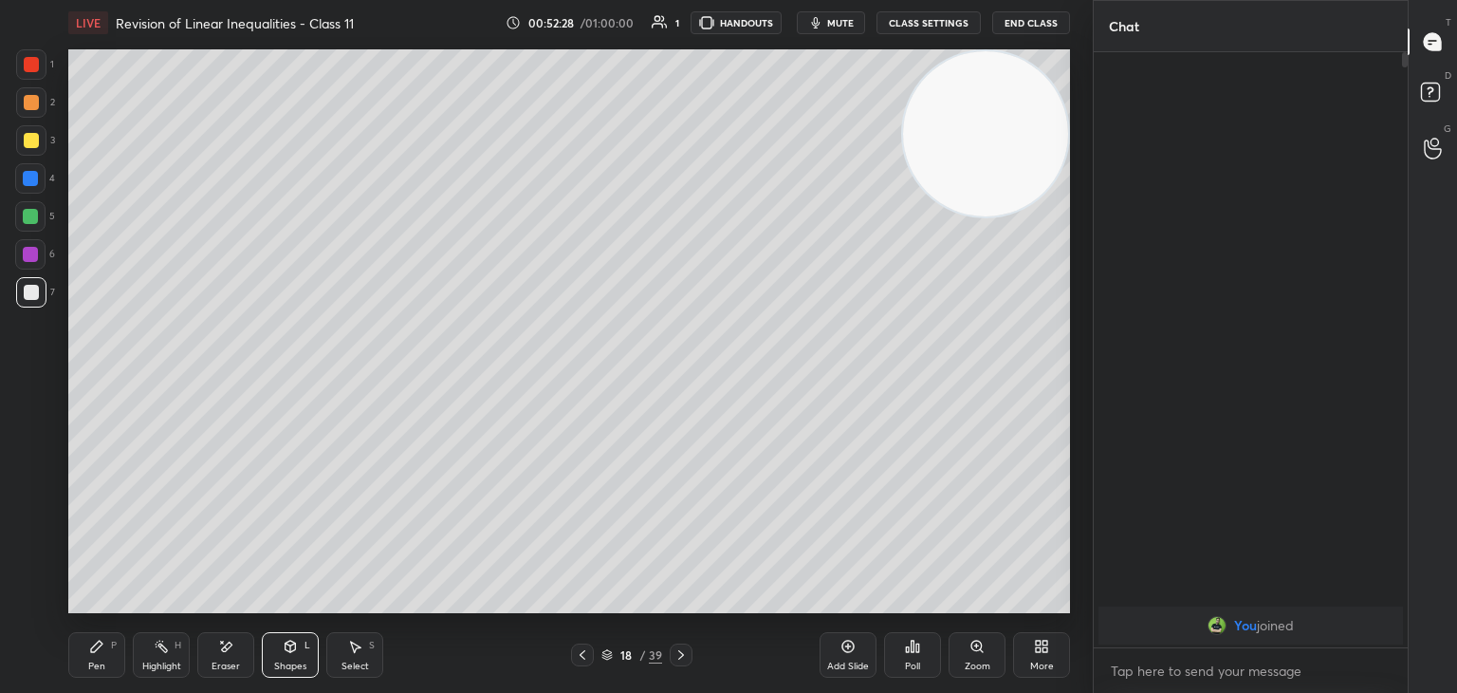
click at [90, 647] on icon at bounding box center [96, 645] width 15 height 15
click at [30, 137] on div at bounding box center [31, 140] width 15 height 15
click at [290, 651] on icon at bounding box center [290, 645] width 15 height 15
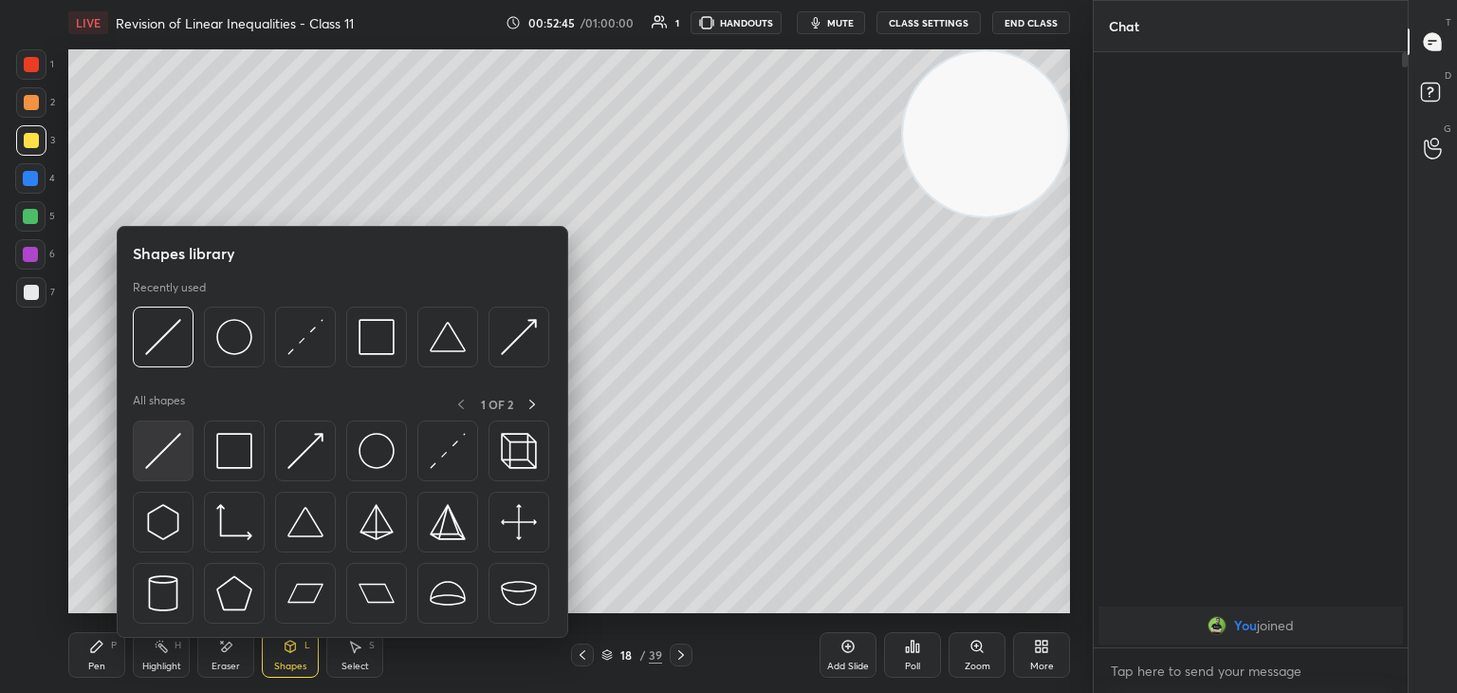
click at [156, 450] on img at bounding box center [163, 451] width 36 height 36
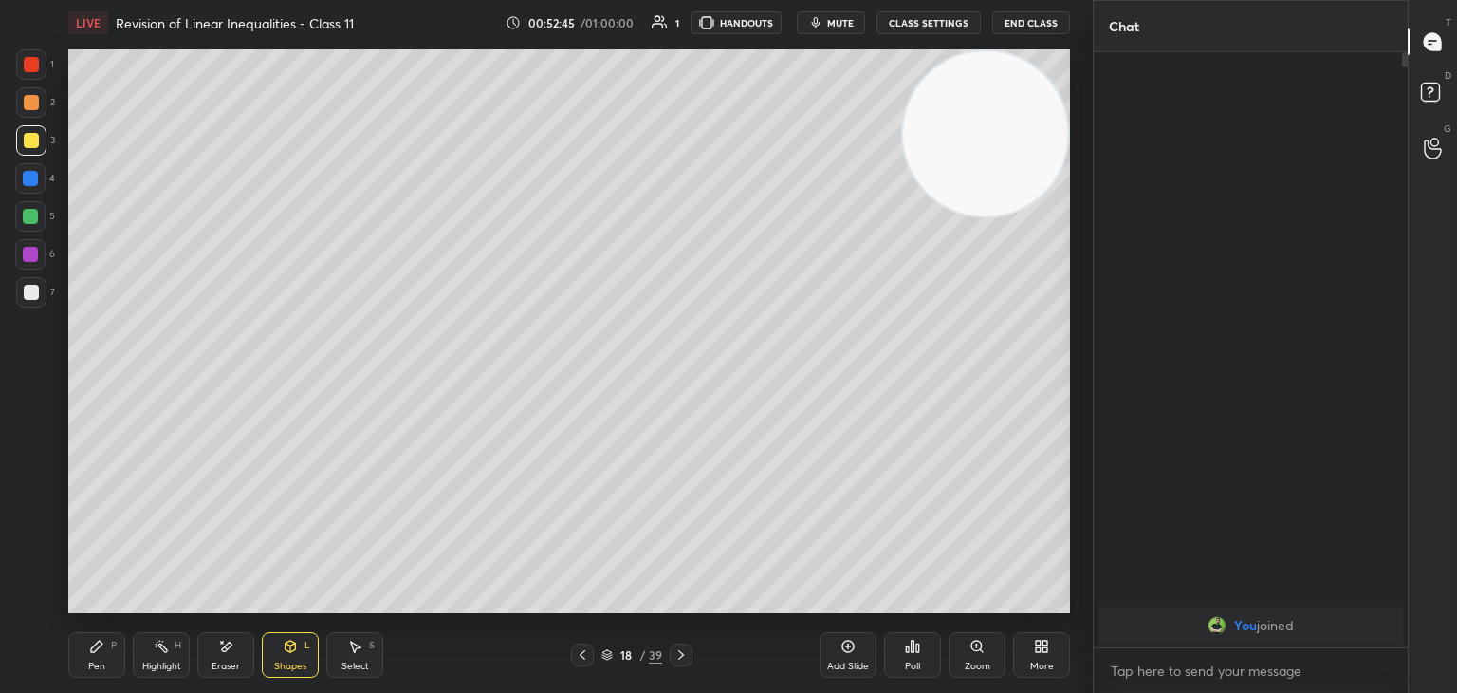
click at [38, 289] on div at bounding box center [31, 292] width 15 height 15
click at [104, 654] on div "Pen P" at bounding box center [96, 655] width 57 height 46
click at [22, 138] on div at bounding box center [31, 140] width 30 height 30
click at [285, 641] on icon at bounding box center [290, 645] width 15 height 15
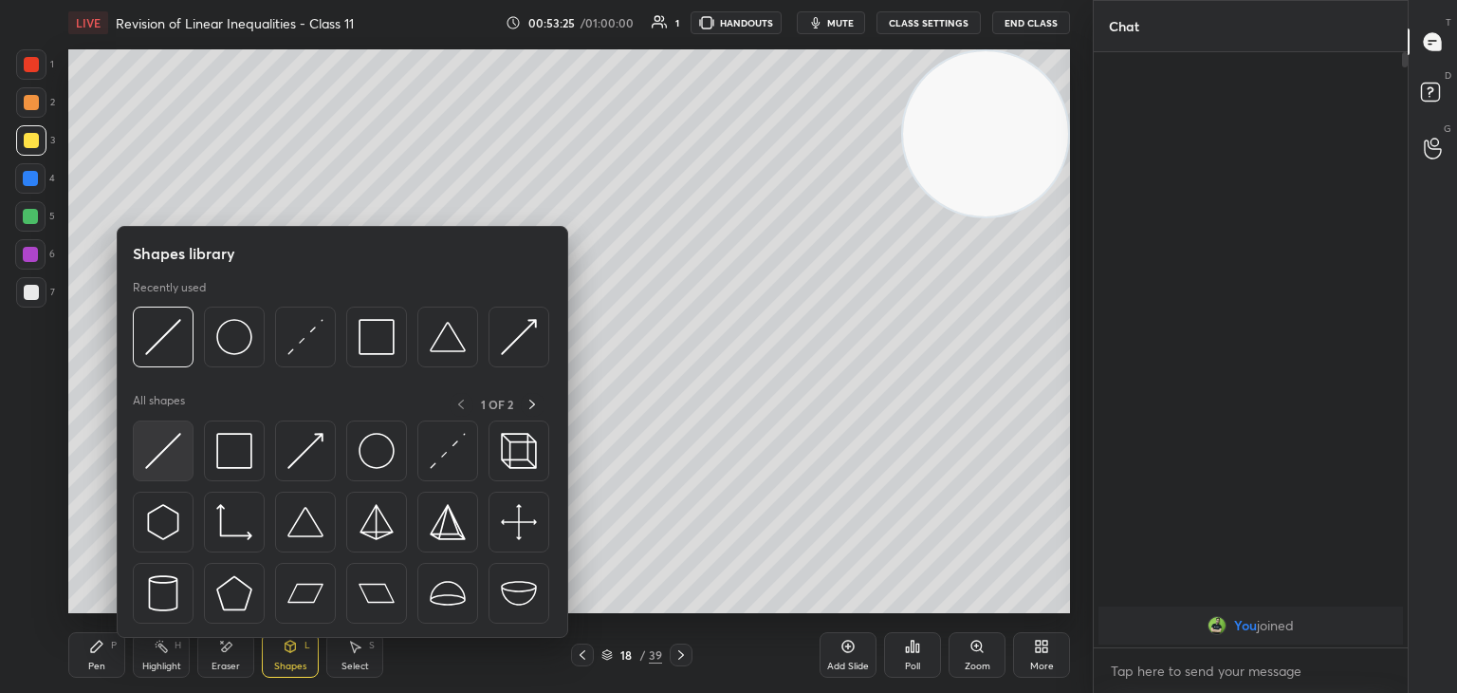
click at [167, 441] on img at bounding box center [163, 451] width 36 height 36
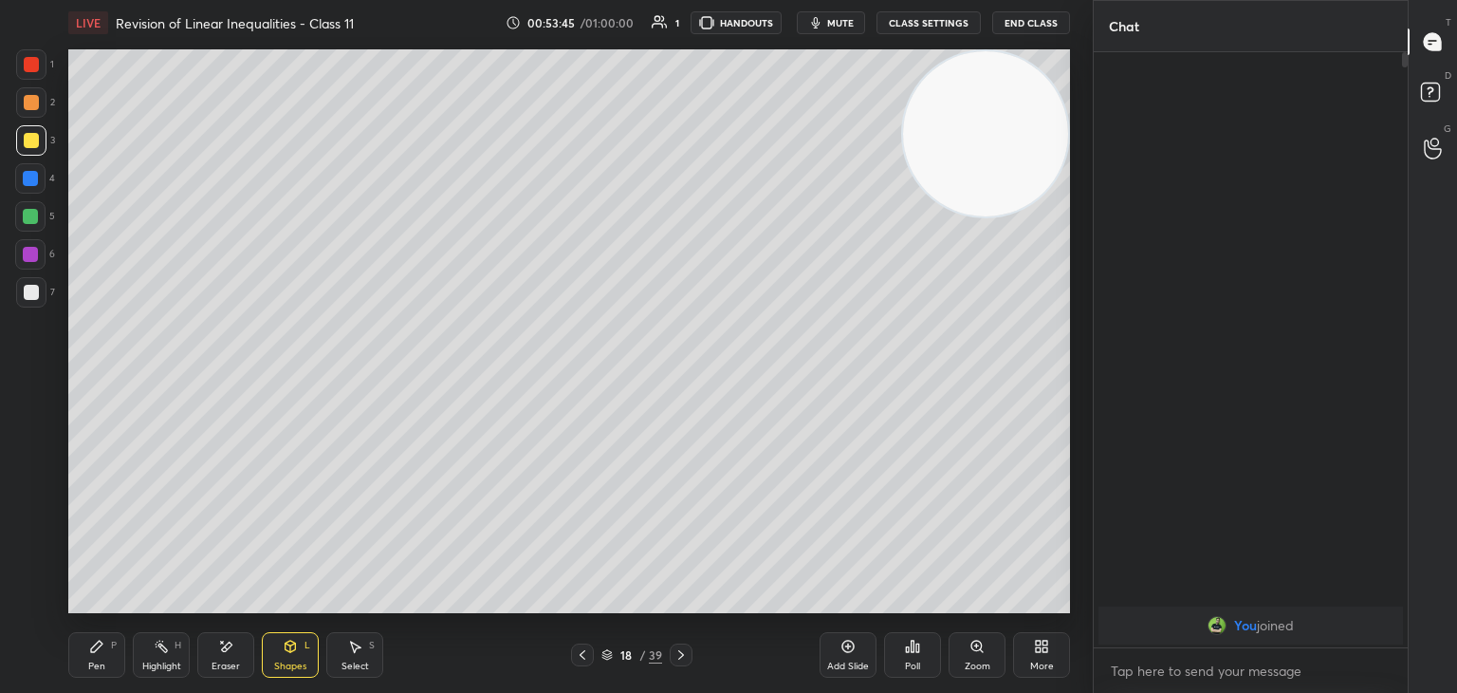
click at [157, 642] on circle at bounding box center [158, 642] width 2 height 2
drag, startPoint x: 94, startPoint y: 645, endPoint x: 104, endPoint y: 627, distance: 20.8
click at [95, 643] on icon at bounding box center [96, 645] width 11 height 11
drag, startPoint x: 175, startPoint y: 639, endPoint x: 187, endPoint y: 623, distance: 20.3
click at [175, 637] on div "Highlight H" at bounding box center [161, 655] width 57 height 46
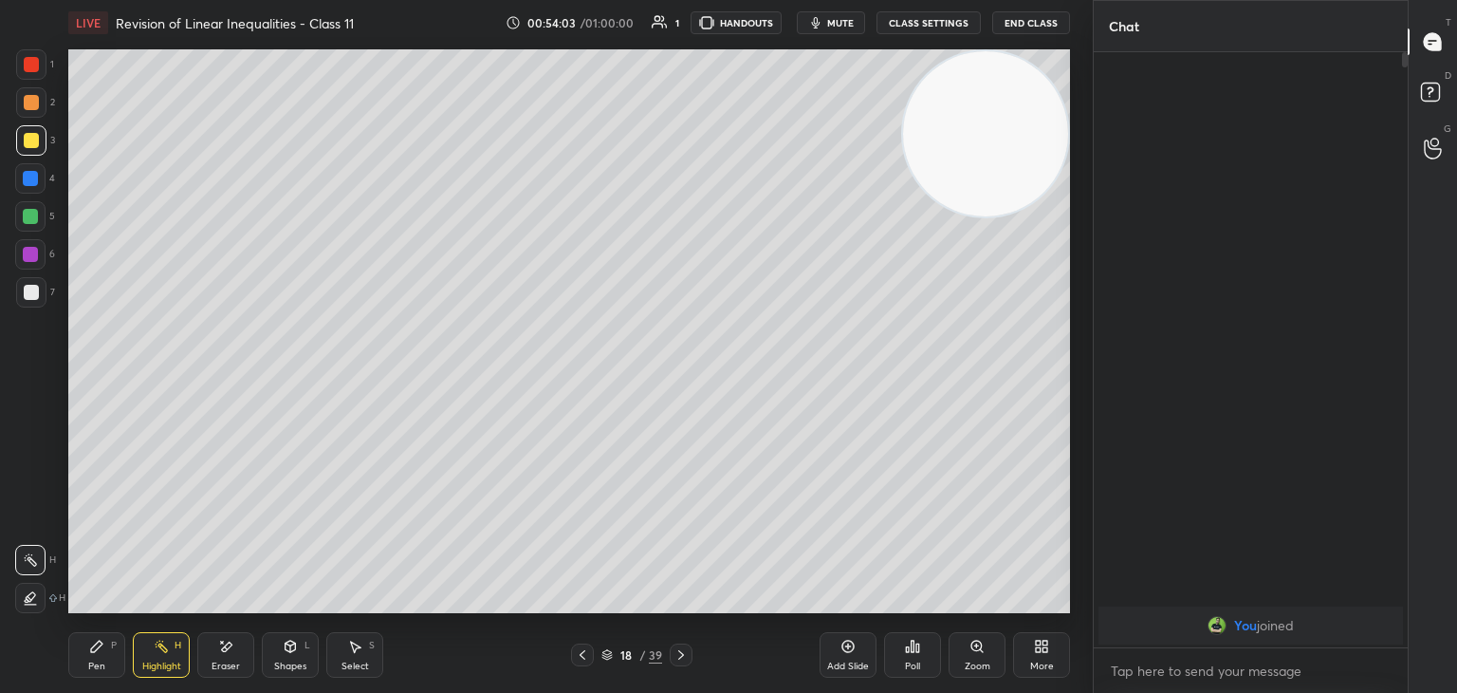
click at [99, 653] on icon at bounding box center [96, 645] width 15 height 15
drag, startPoint x: 160, startPoint y: 657, endPoint x: 185, endPoint y: 631, distance: 36.2
click at [159, 657] on div "Highlight H" at bounding box center [161, 655] width 57 height 46
click at [105, 653] on div "Pen P" at bounding box center [96, 655] width 57 height 46
click at [21, 179] on div at bounding box center [30, 178] width 30 height 30
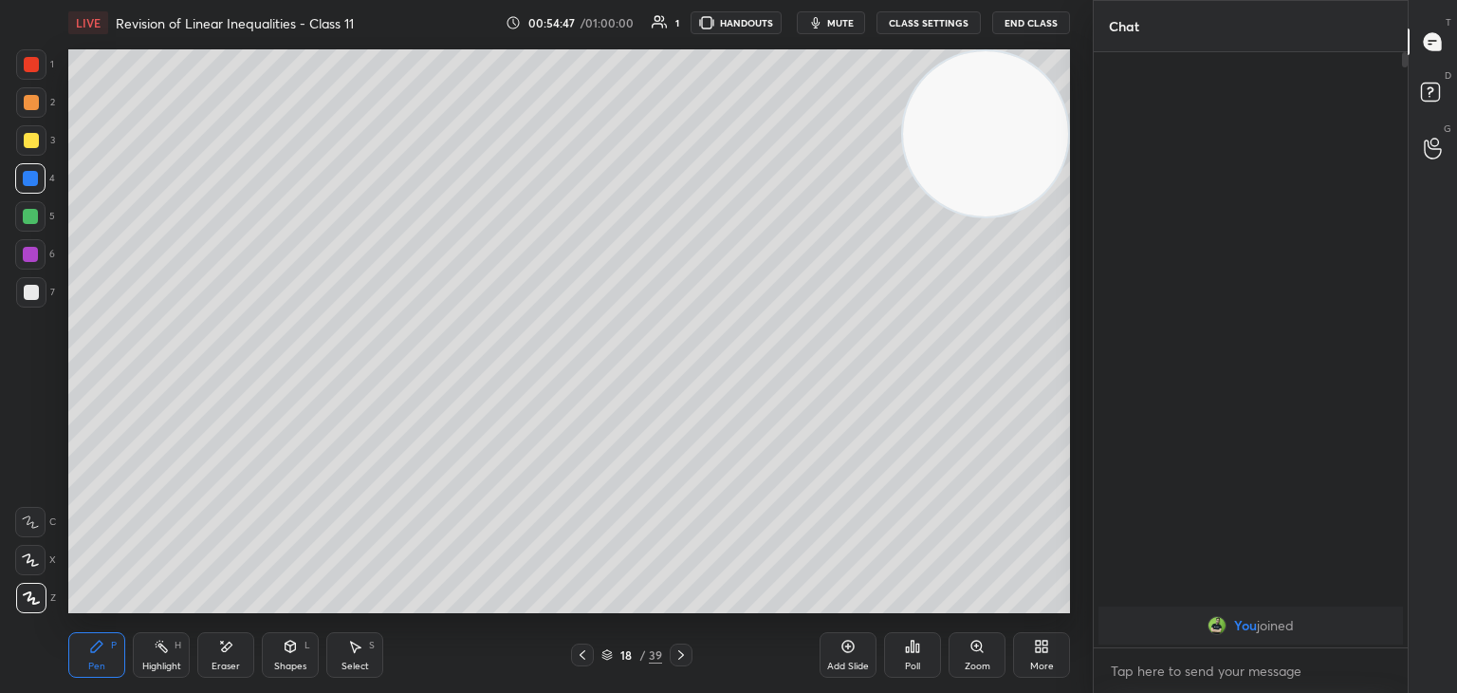
click at [26, 98] on div at bounding box center [31, 102] width 15 height 15
click at [30, 252] on div at bounding box center [30, 254] width 15 height 15
click at [20, 176] on div at bounding box center [30, 178] width 30 height 30
drag, startPoint x: 291, startPoint y: 651, endPoint x: 295, endPoint y: 638, distance: 12.9
click at [293, 650] on icon at bounding box center [291, 645] width 10 height 11
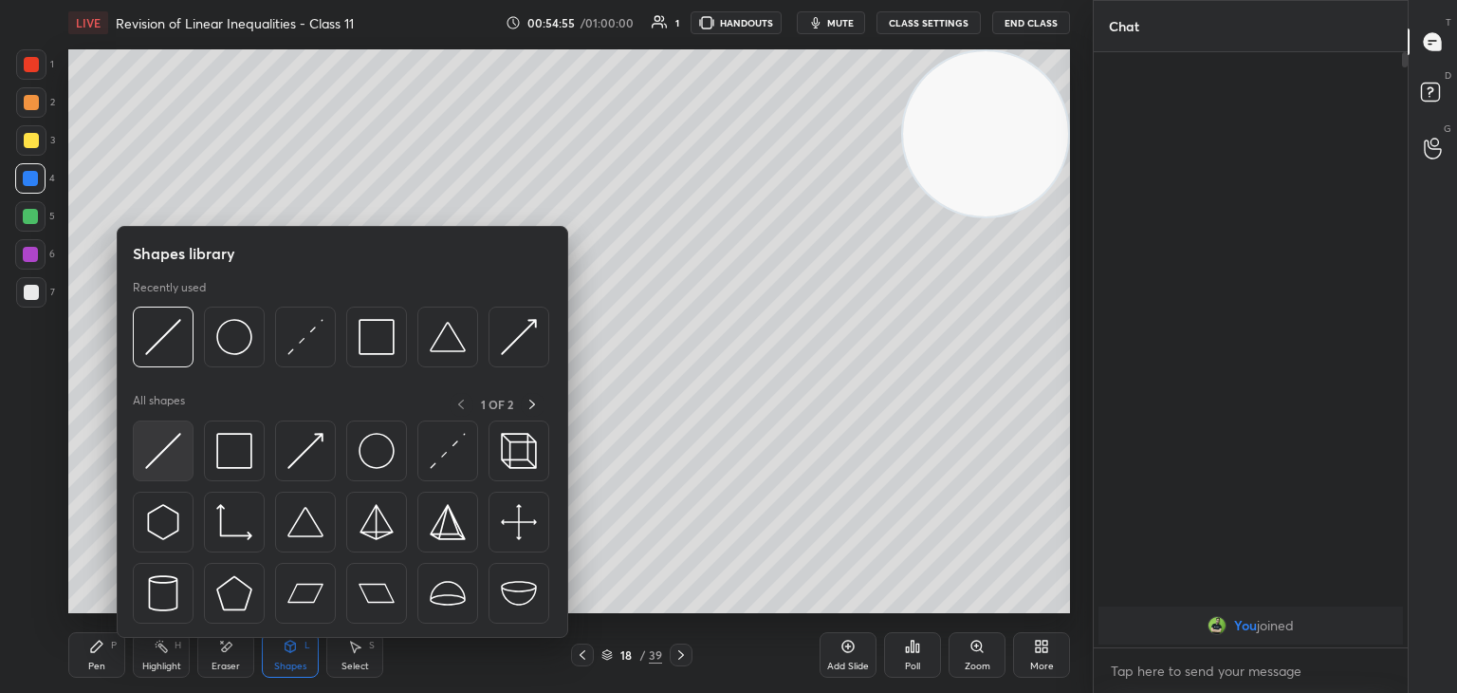
click at [175, 462] on img at bounding box center [163, 451] width 36 height 36
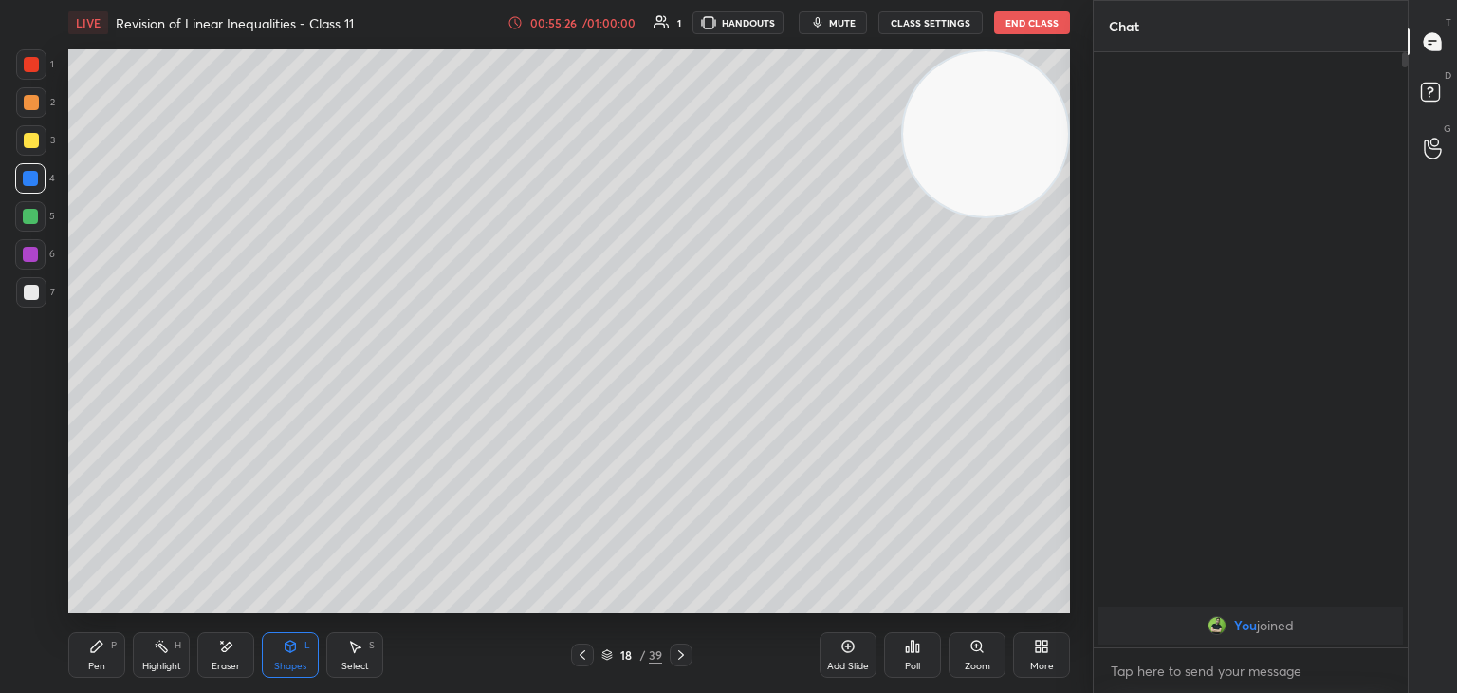
click at [6, 434] on div "1 2 3 4 5 6 7 C X Z E E Erase all H H" at bounding box center [30, 330] width 61 height 563
drag, startPoint x: 969, startPoint y: 163, endPoint x: 1008, endPoint y: 146, distance: 43.3
click at [1007, 142] on video at bounding box center [985, 133] width 165 height 165
drag, startPoint x: 184, startPoint y: 650, endPoint x: 197, endPoint y: 639, distance: 16.9
click at [184, 648] on div "Highlight H" at bounding box center [161, 655] width 57 height 46
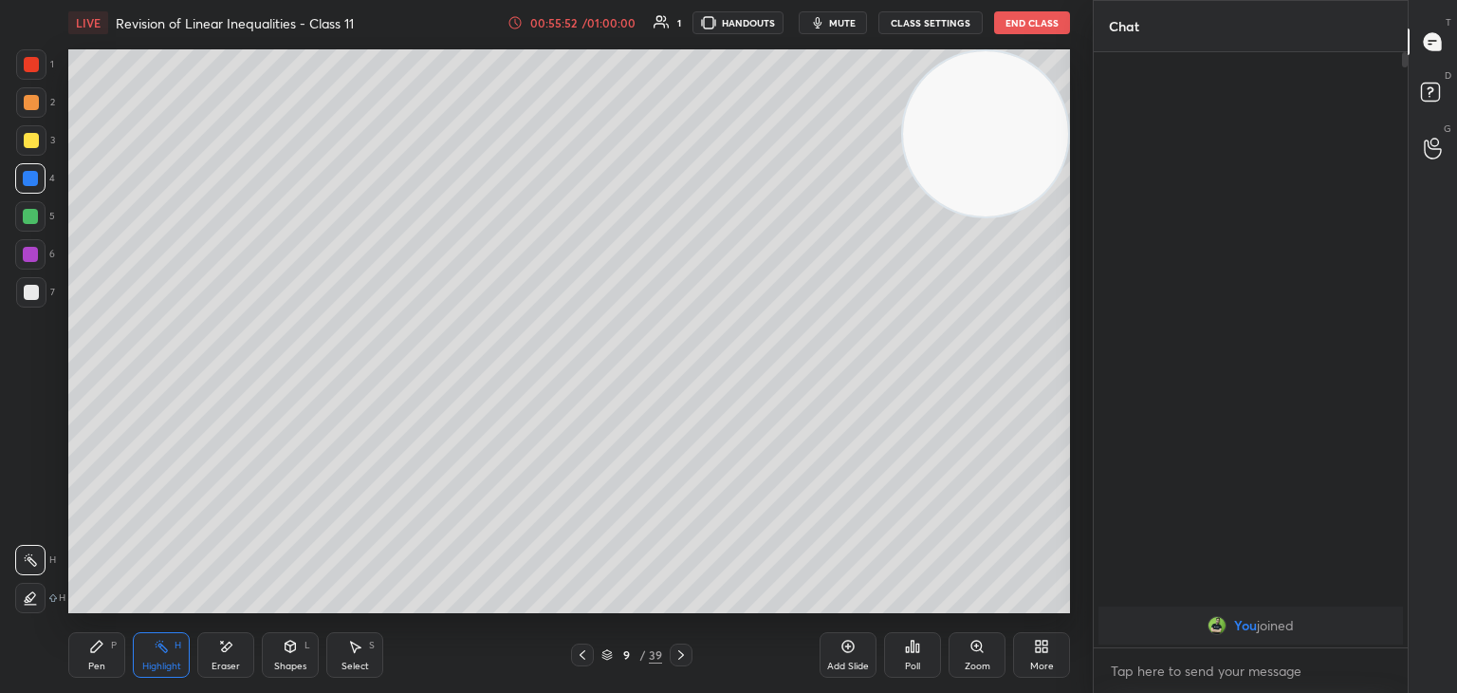
drag, startPoint x: 99, startPoint y: 661, endPoint x: 105, endPoint y: 635, distance: 27.4
click at [99, 661] on div "Pen" at bounding box center [96, 665] width 17 height 9
click at [607, 655] on icon at bounding box center [606, 654] width 11 height 11
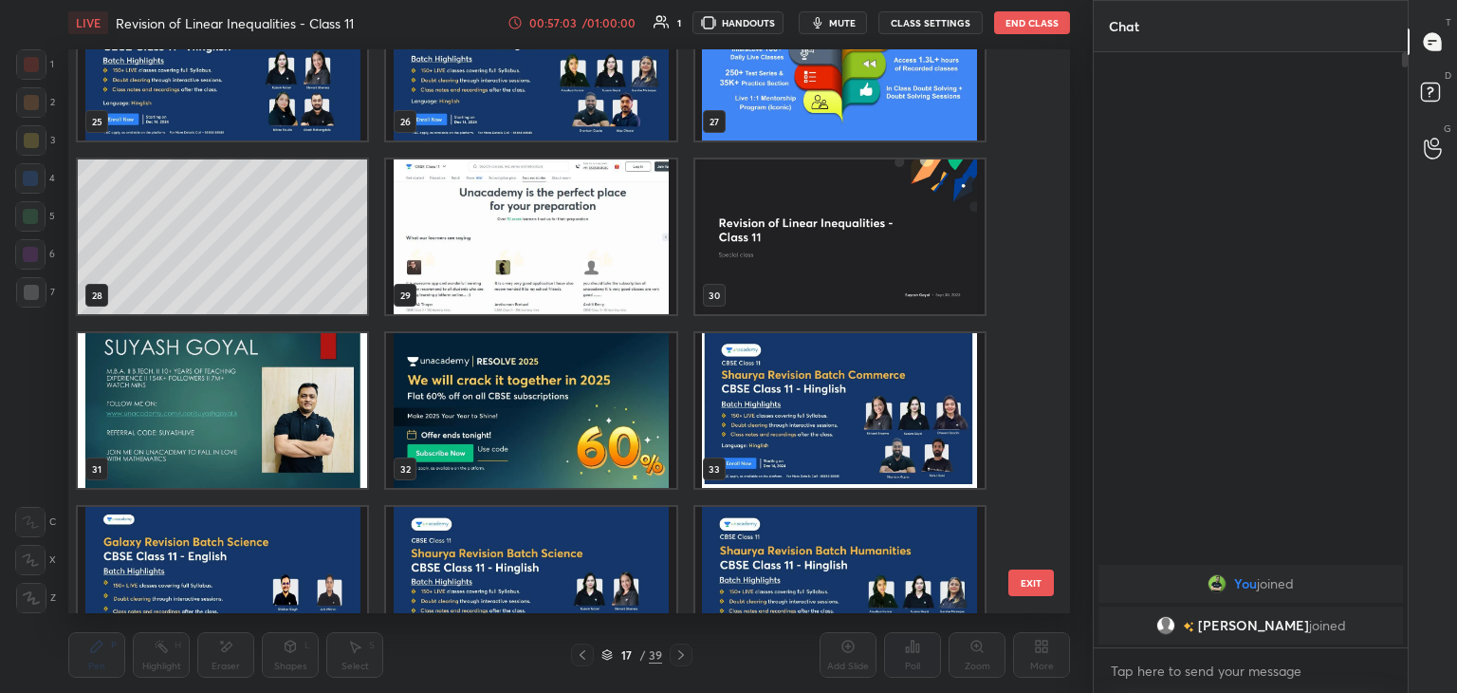
scroll to position [1466, 0]
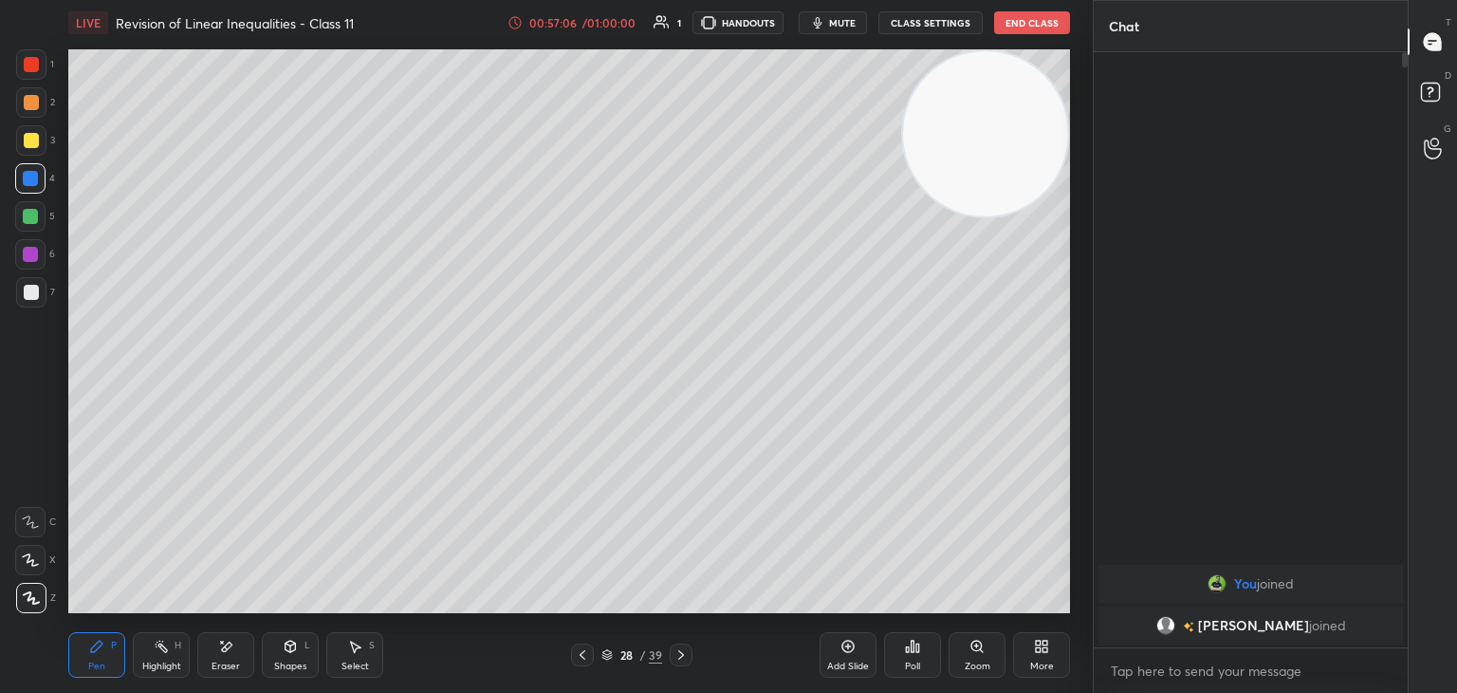
drag, startPoint x: 1029, startPoint y: 124, endPoint x: 946, endPoint y: 79, distance: 95.1
click at [1036, 115] on video at bounding box center [985, 133] width 165 height 165
click at [830, 28] on button "mute" at bounding box center [833, 22] width 68 height 23
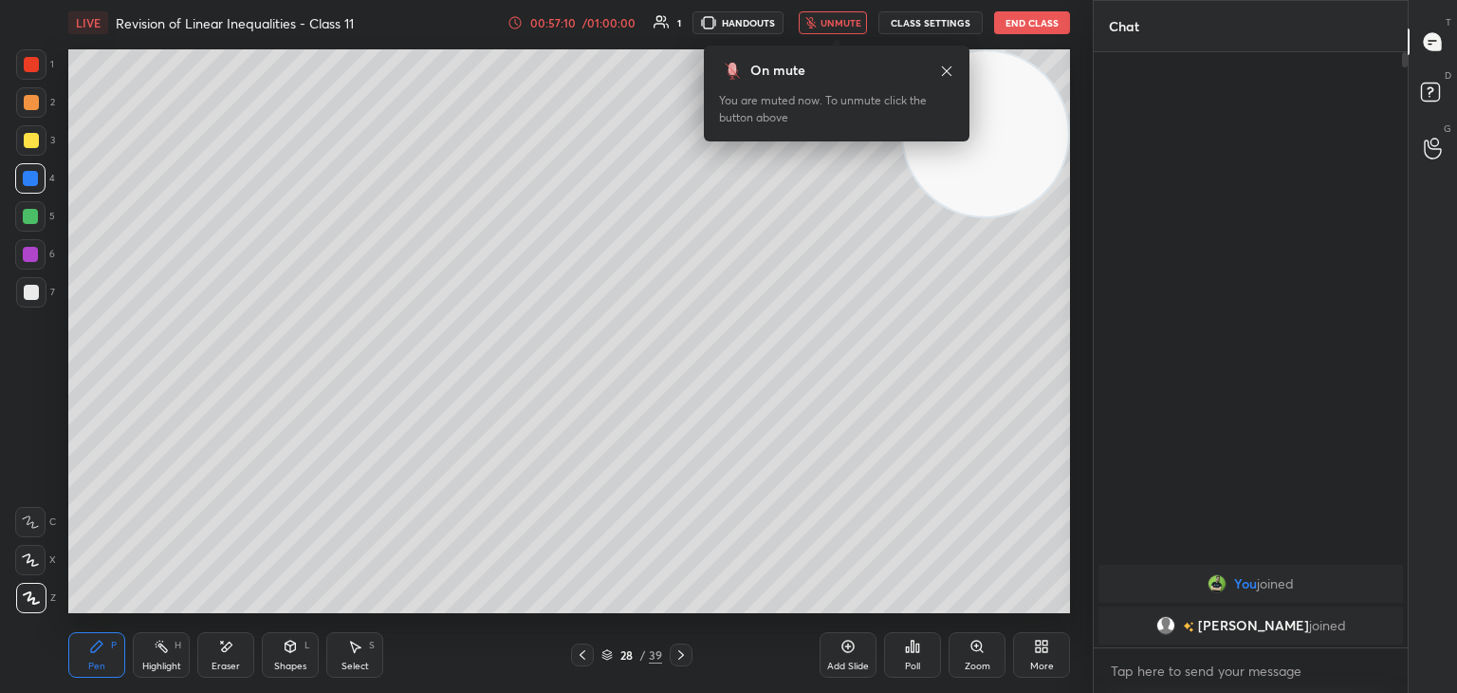
click at [835, 20] on span "unmute" at bounding box center [841, 22] width 41 height 13
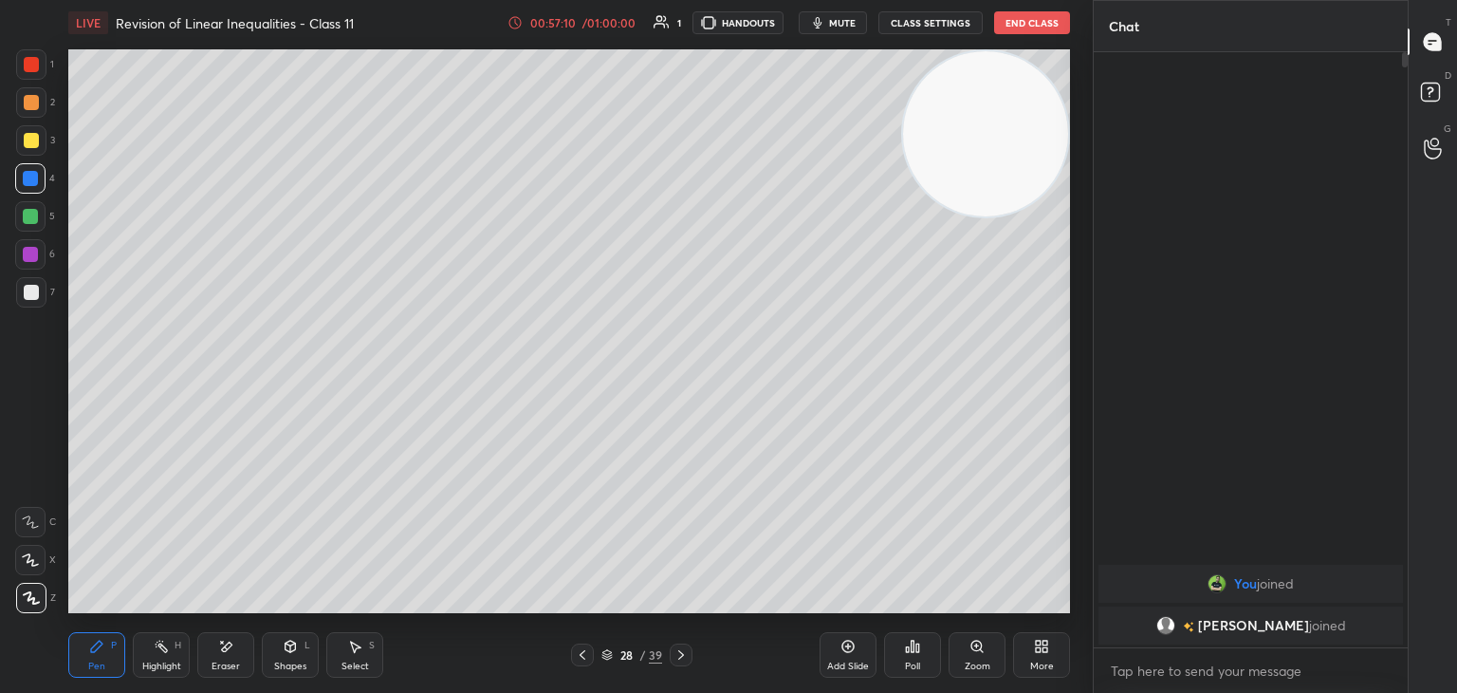
drag, startPoint x: 951, startPoint y: 126, endPoint x: 946, endPoint y: 113, distance: 14.4
click at [966, 114] on video at bounding box center [985, 133] width 165 height 165
click at [169, 649] on div "Highlight H" at bounding box center [161, 655] width 57 height 46
click at [77, 671] on div "Pen P" at bounding box center [96, 655] width 57 height 46
click at [1012, 30] on button "End Class" at bounding box center [1032, 22] width 76 height 23
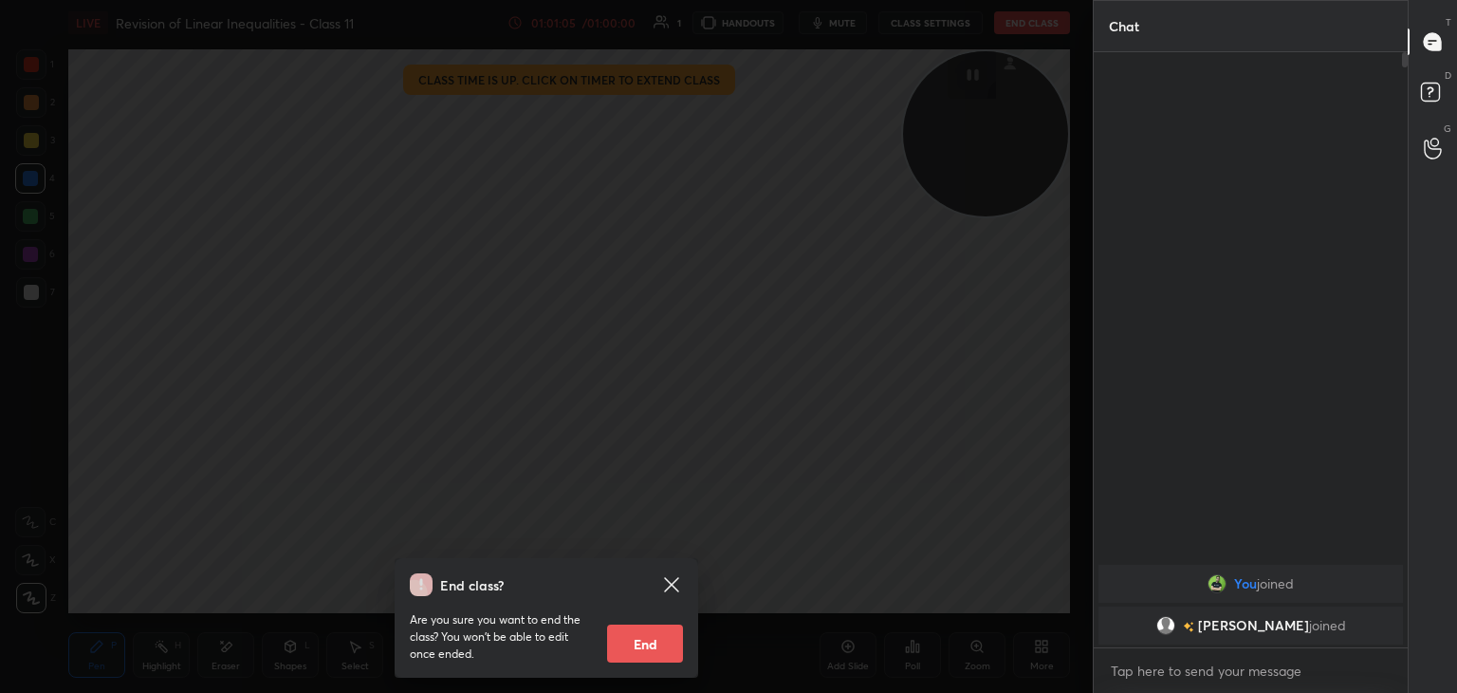
click at [641, 640] on button "End" at bounding box center [645, 643] width 76 height 38
type textarea "x"
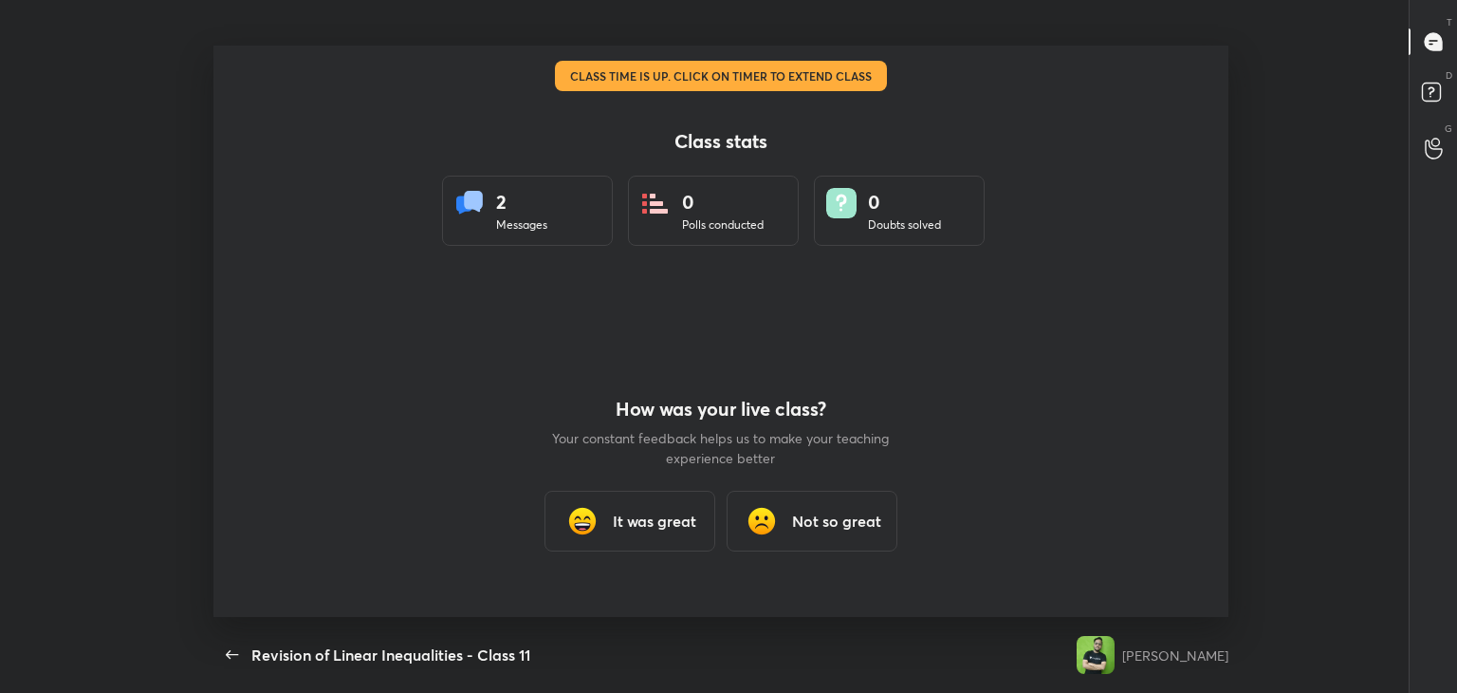
scroll to position [571, 1374]
click at [657, 505] on div "It was great" at bounding box center [630, 520] width 171 height 61
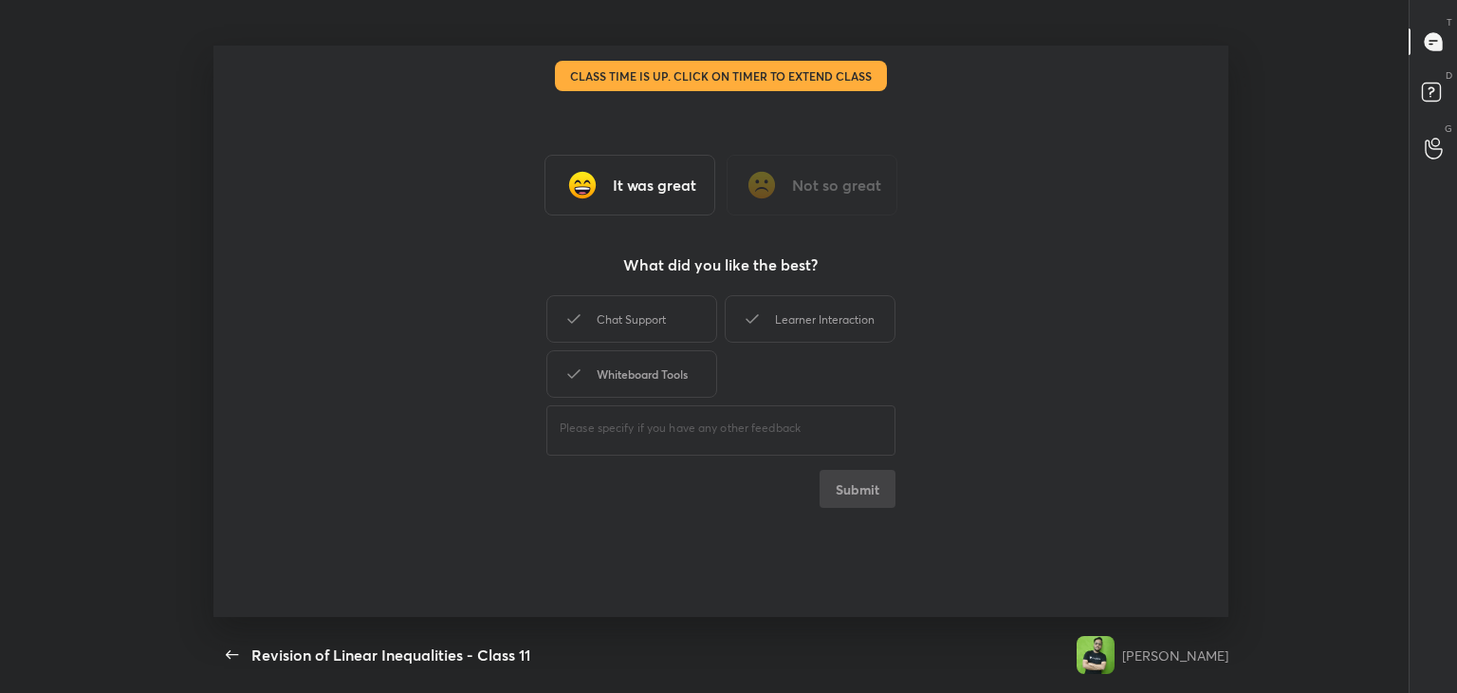
click at [645, 366] on div "Whiteboard Tools" at bounding box center [631, 373] width 171 height 47
click at [762, 323] on icon at bounding box center [752, 318] width 23 height 23
click at [860, 493] on button "Submit" at bounding box center [858, 489] width 76 height 38
